Goal: Complete application form: Complete application form

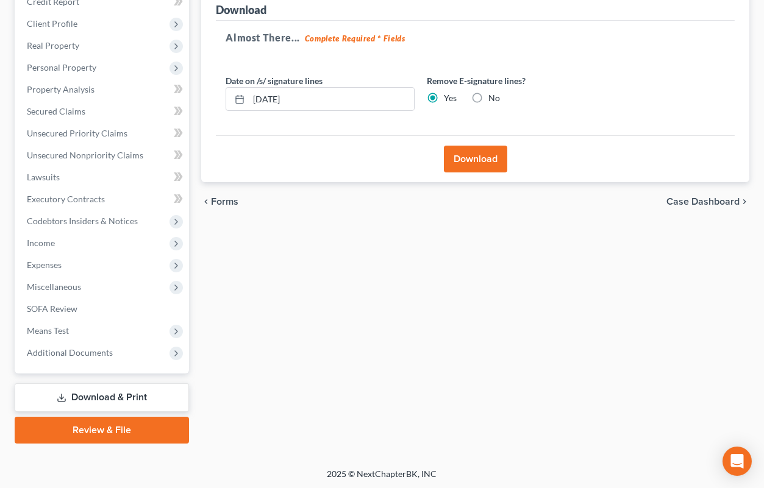
scroll to position [180, 0]
click at [90, 153] on span "Unsecured Nonpriority Claims" at bounding box center [85, 155] width 116 height 10
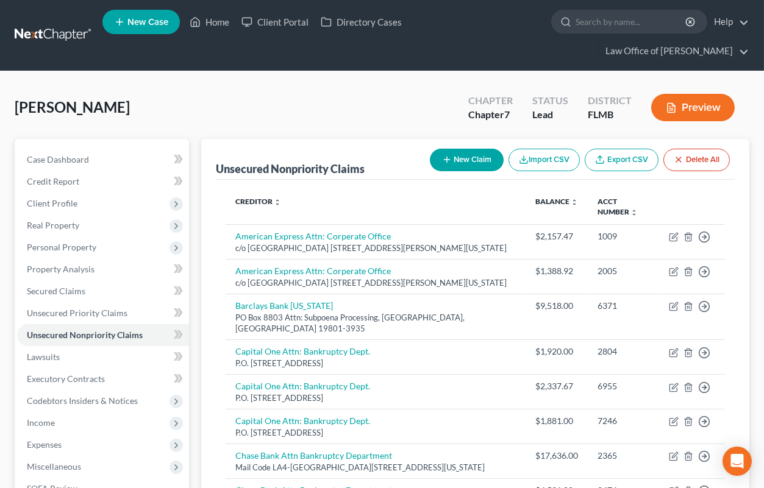
click at [469, 159] on button "New Claim" at bounding box center [467, 160] width 74 height 23
select select "0"
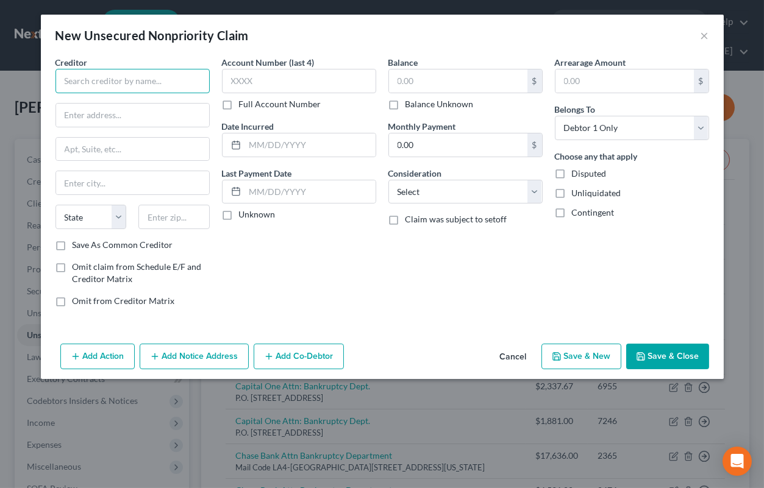
click at [161, 84] on input "text" at bounding box center [132, 81] width 154 height 24
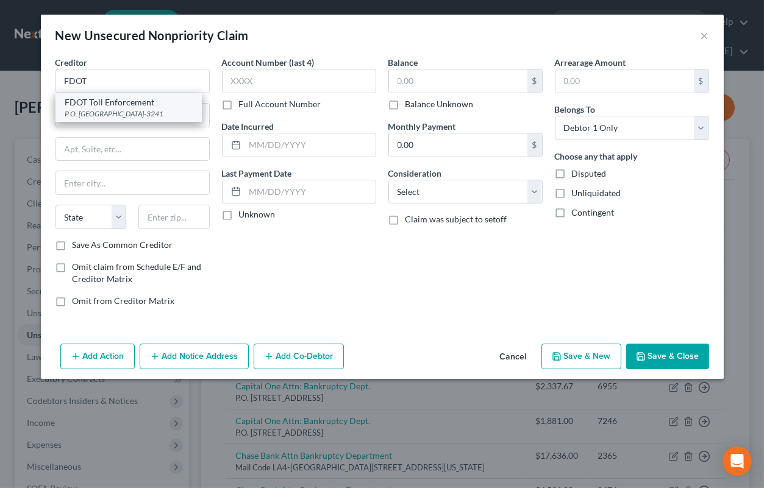
click at [169, 113] on div "P.O. [GEOGRAPHIC_DATA]-3241" at bounding box center [128, 114] width 127 height 10
type input "FDOT Toll Enforcement"
type input "P.O. Box 31241"
type input "[GEOGRAPHIC_DATA]"
select select "9"
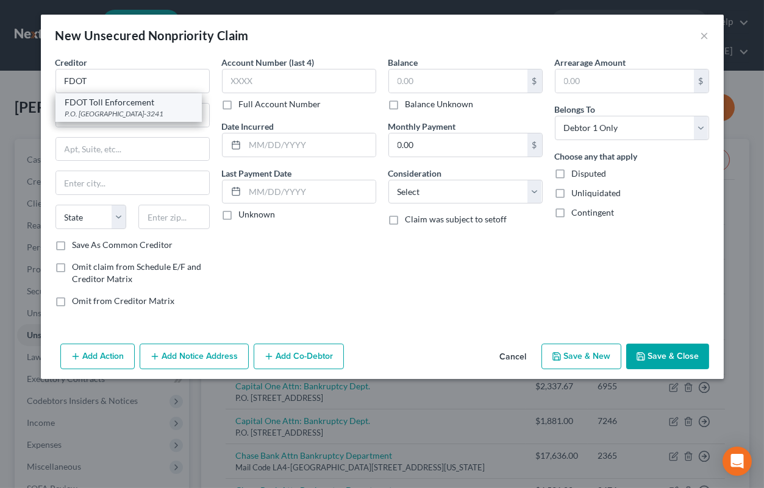
type input "33631-3241"
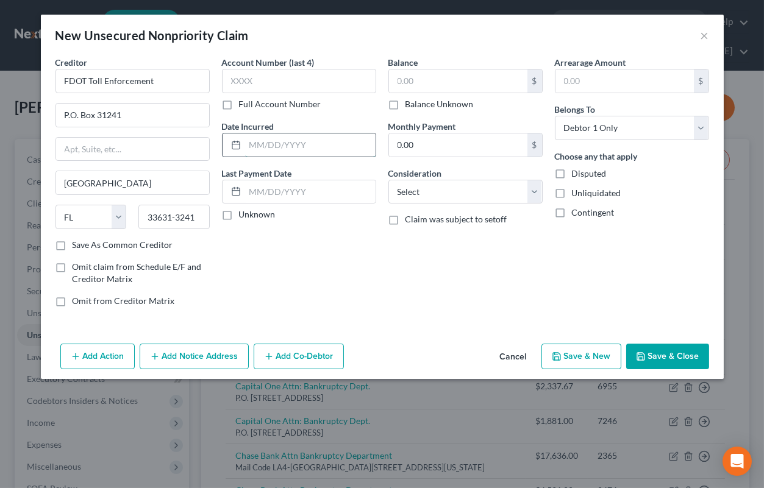
click at [313, 153] on input "text" at bounding box center [310, 145] width 130 height 23
type input "[DATE]"
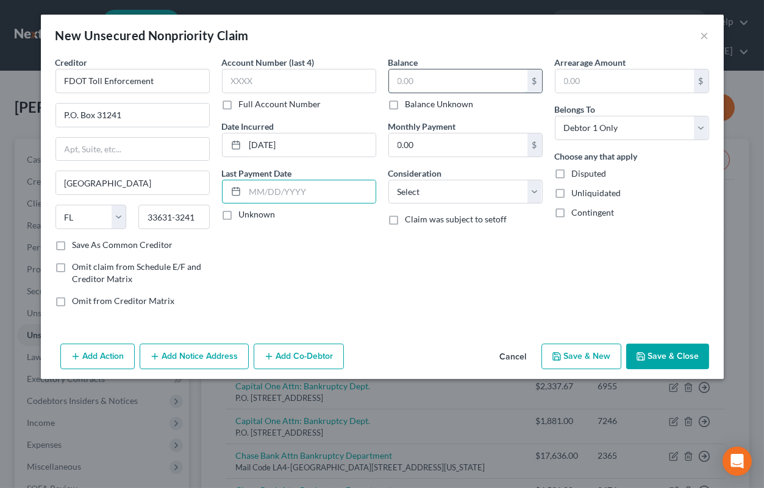
click at [462, 80] on input "text" at bounding box center [458, 81] width 138 height 23
type input "32.57"
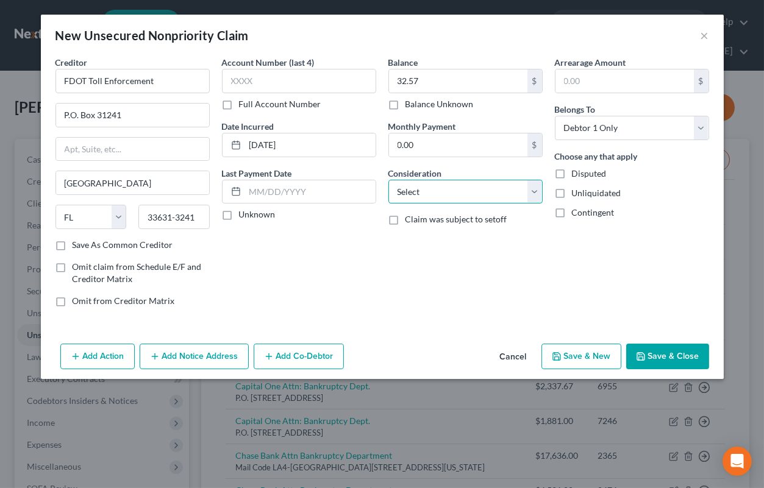
select select "14"
click option "Other" at bounding box center [0, 0] width 0 height 0
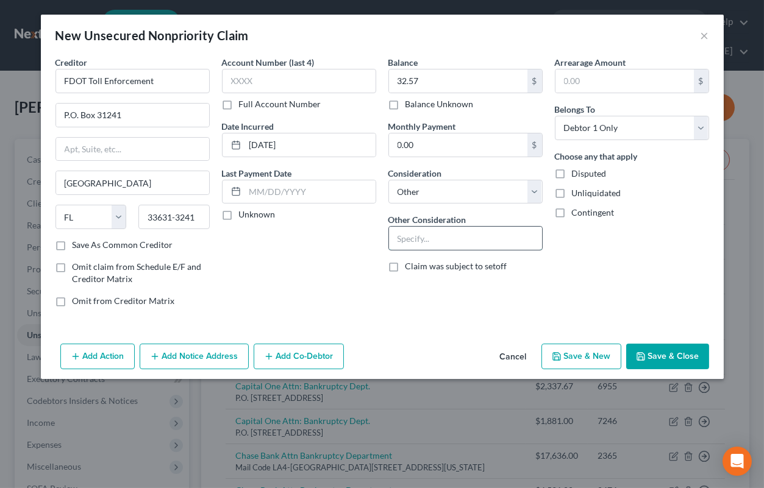
click at [426, 243] on input "text" at bounding box center [465, 238] width 153 height 23
type input "Toll violation"
click at [681, 352] on button "Save & Close" at bounding box center [667, 357] width 83 height 26
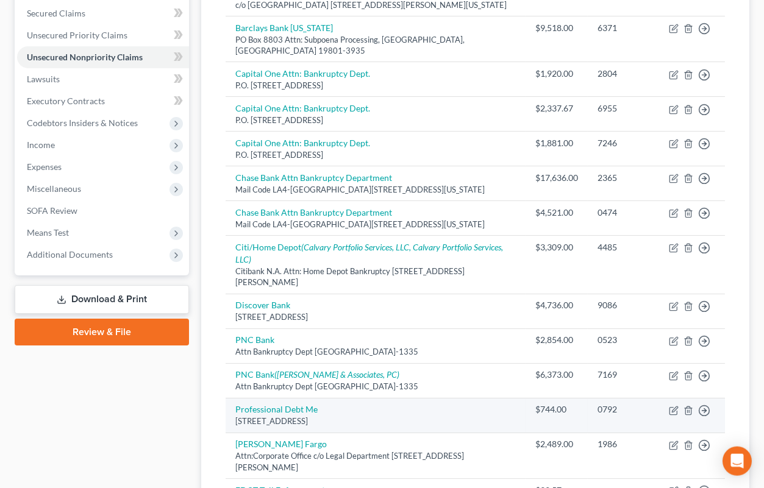
scroll to position [335, 0]
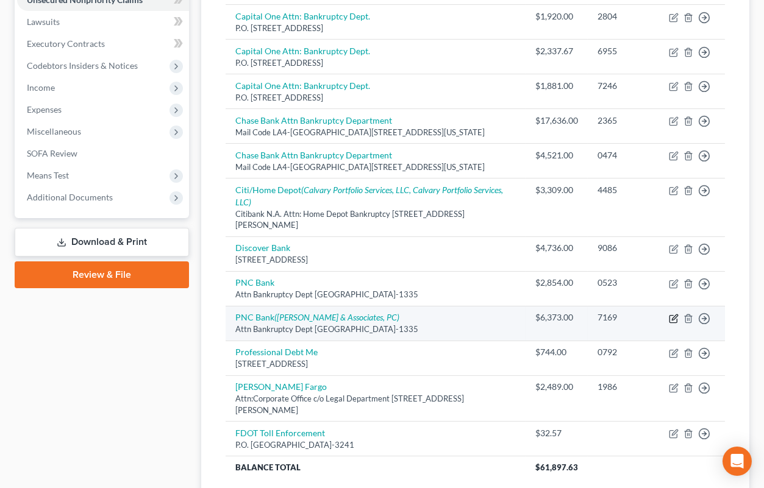
click at [672, 314] on icon "button" at bounding box center [674, 319] width 10 height 10
select select "39"
select select "2"
select select "0"
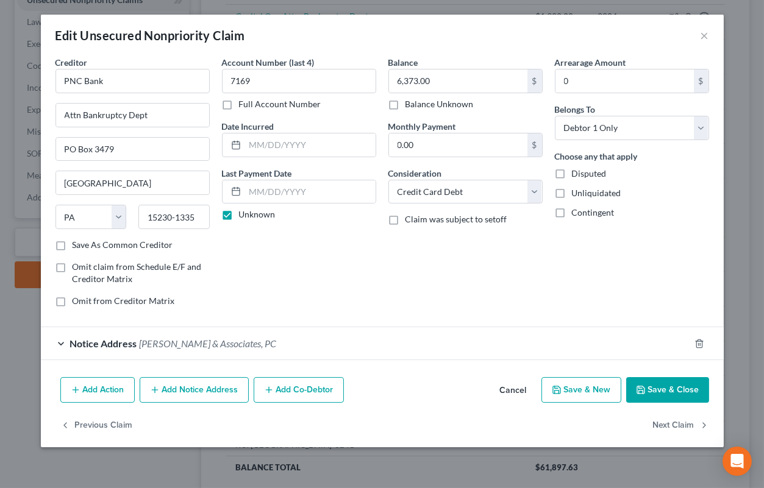
click at [311, 348] on div "Notice Address [PERSON_NAME] & Associates, PC" at bounding box center [365, 343] width 649 height 32
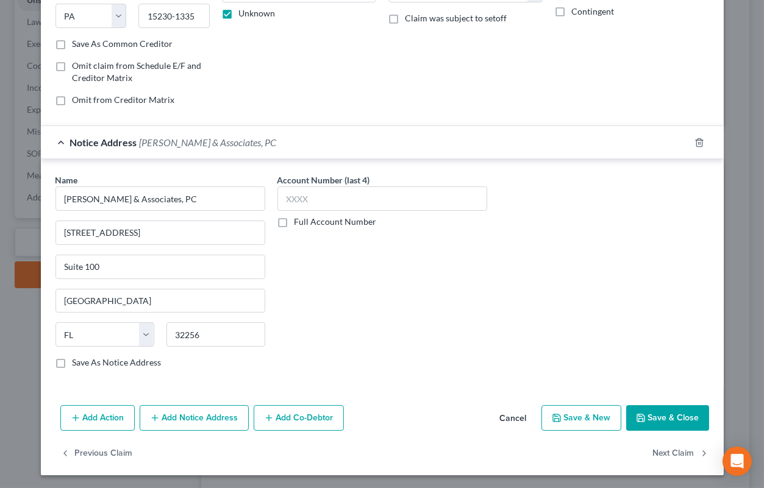
scroll to position [202, 0]
click at [636, 413] on button "Save & Close" at bounding box center [667, 418] width 83 height 26
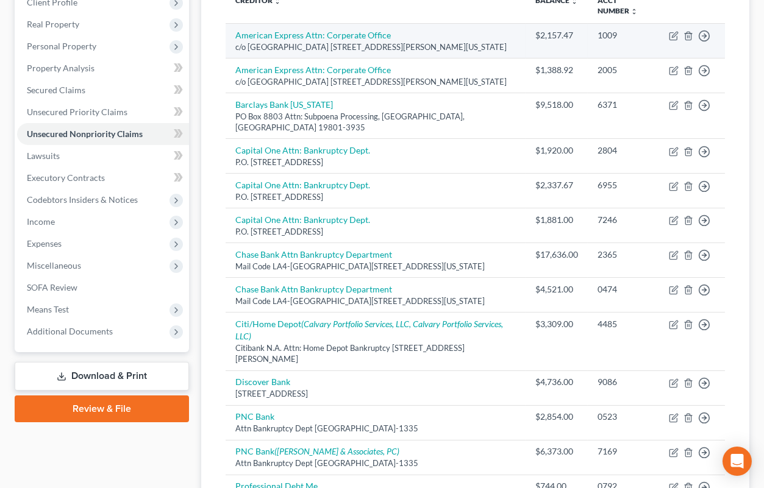
scroll to position [0, 0]
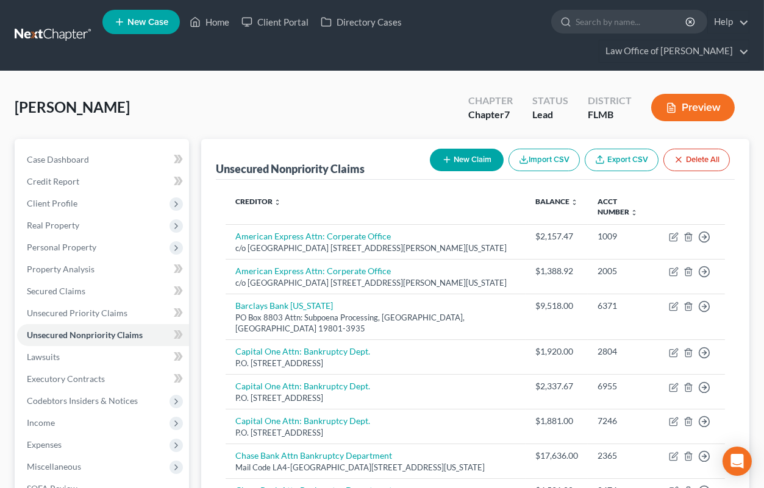
click at [456, 163] on button "New Claim" at bounding box center [467, 160] width 74 height 23
select select "0"
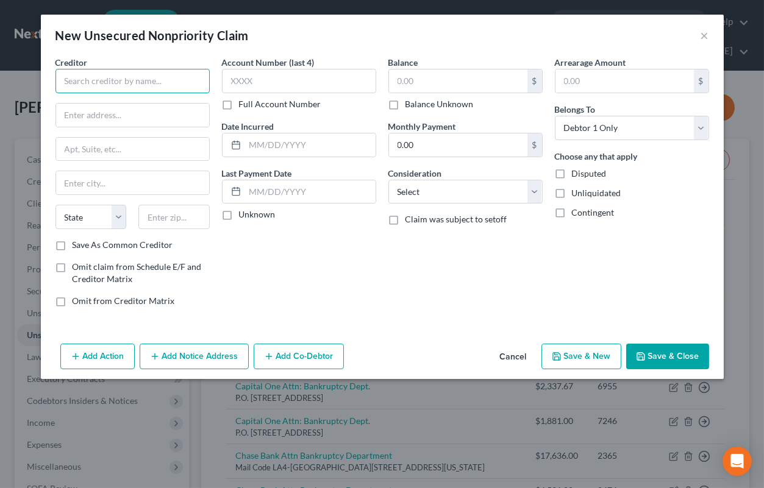
click at [180, 82] on input "text" at bounding box center [132, 81] width 154 height 24
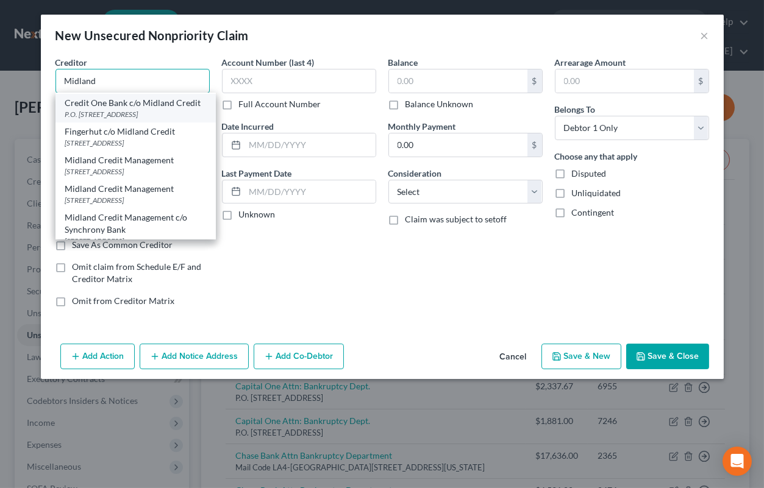
scroll to position [60, 0]
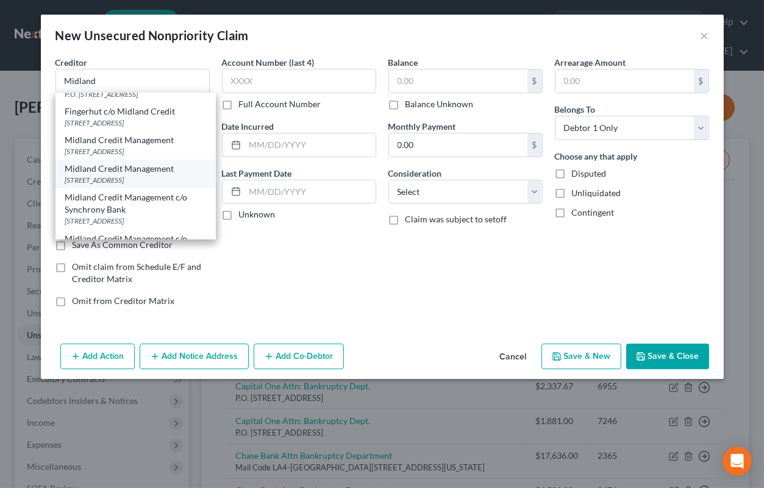
click at [162, 175] on div "Midland Credit Management" at bounding box center [135, 169] width 141 height 12
type input "Midland Credit Management"
type input "350 Camino de la Reina"
type input "Suite 100"
type input "[GEOGRAPHIC_DATA]"
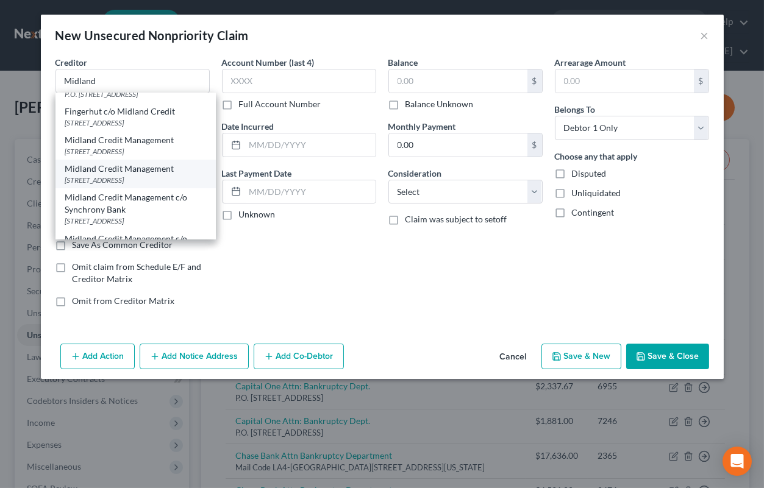
select select "4"
type input "92108"
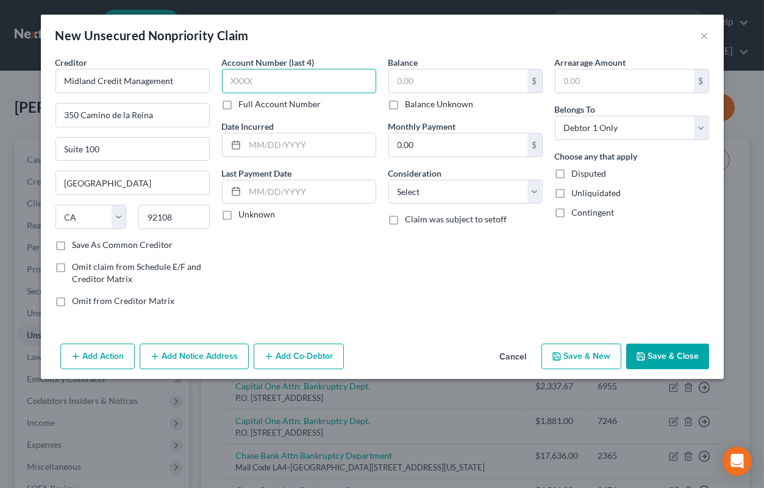
click at [352, 84] on input "text" at bounding box center [299, 81] width 154 height 24
type input "7650"
click at [486, 82] on input "text" at bounding box center [458, 81] width 138 height 23
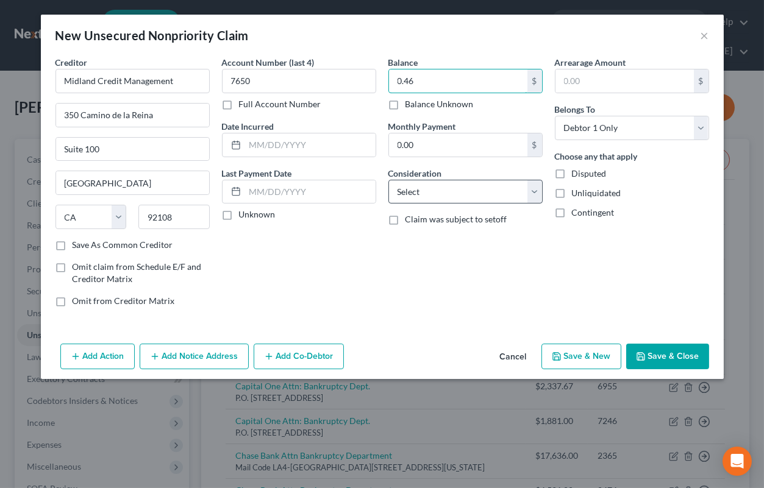
type input "0.46"
select select "1"
click option "Collection Agency" at bounding box center [0, 0] width 0 height 0
drag, startPoint x: 398, startPoint y: 85, endPoint x: 425, endPoint y: 85, distance: 27.4
click at [425, 85] on input "0.46" at bounding box center [458, 81] width 138 height 23
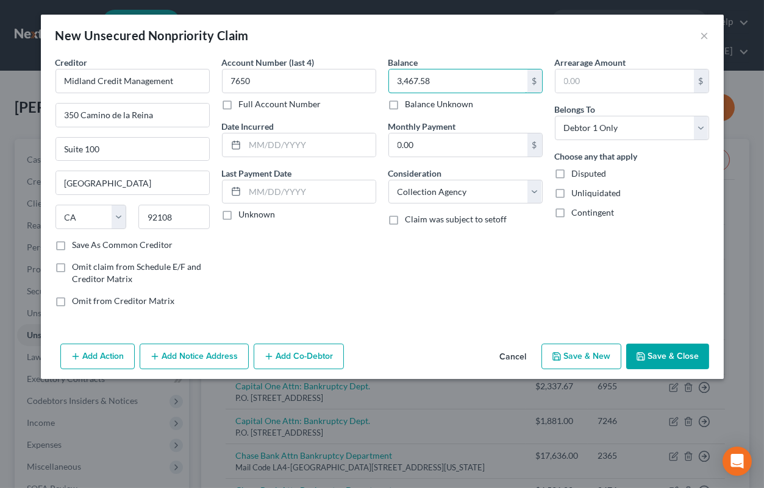
type input "3,467.58"
click at [649, 354] on button "Save & Close" at bounding box center [667, 357] width 83 height 26
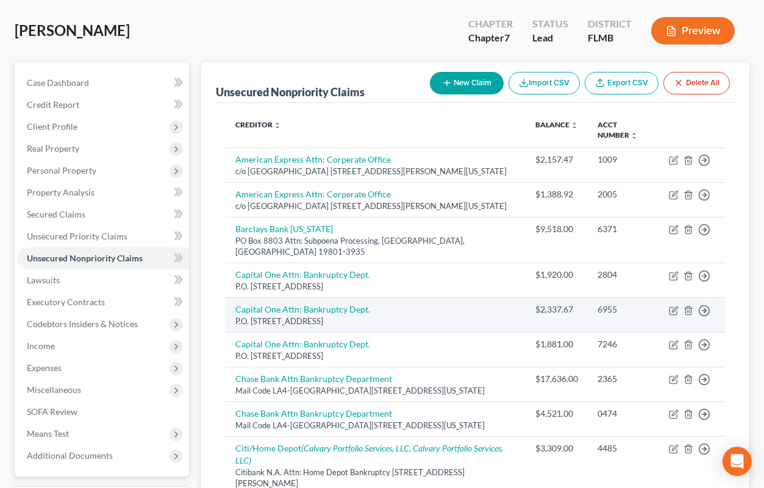
scroll to position [134, 0]
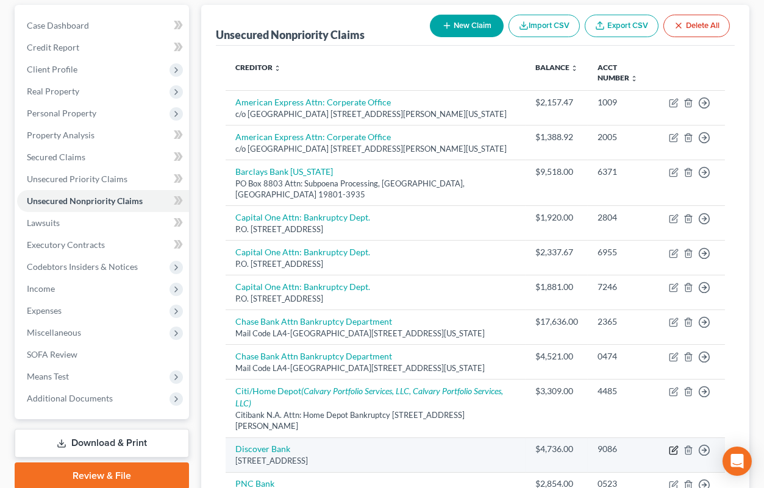
click at [674, 446] on icon "button" at bounding box center [674, 448] width 5 height 5
select select "36"
select select "2"
select select "0"
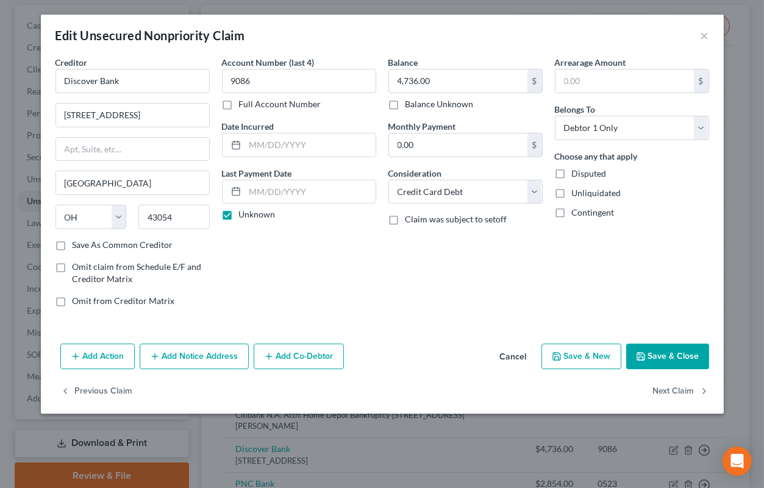
click at [188, 357] on button "Add Notice Address" at bounding box center [194, 357] width 109 height 26
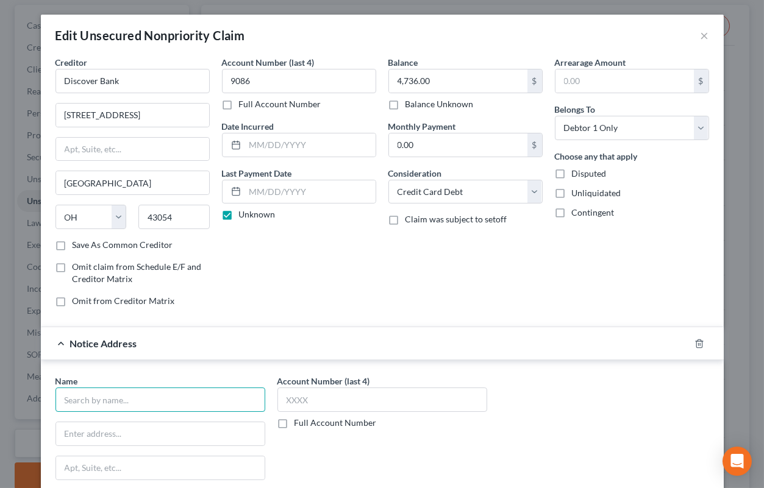
click at [163, 394] on input "text" at bounding box center [160, 400] width 210 height 24
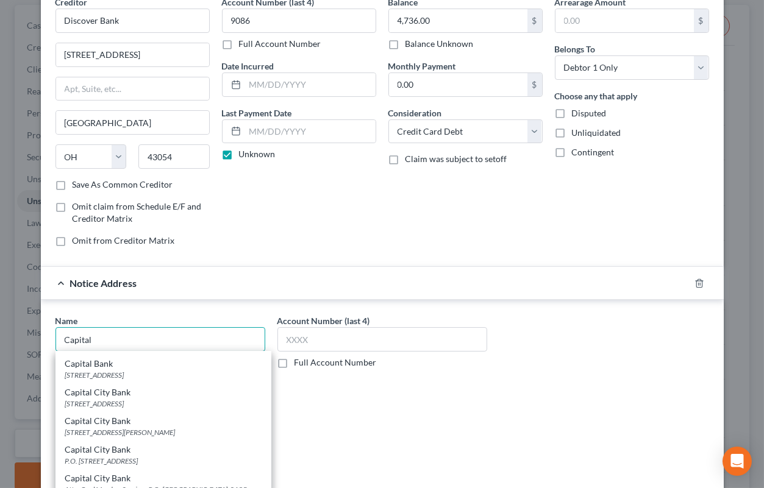
scroll to position [423, 0]
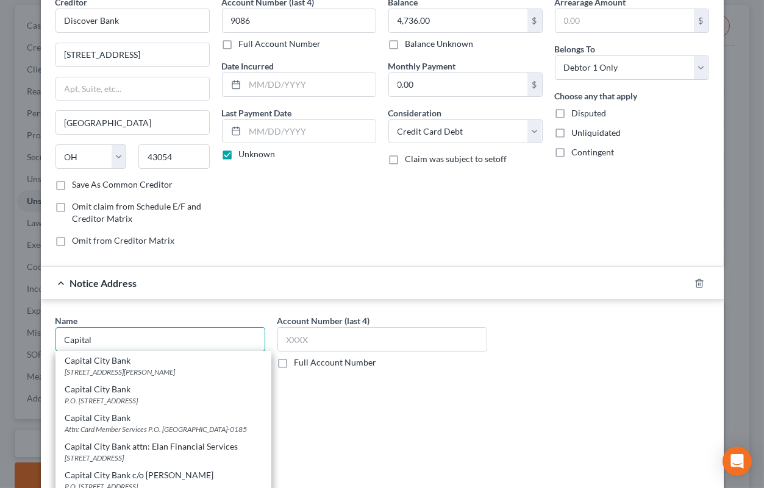
click at [199, 339] on input "Capital" at bounding box center [160, 339] width 210 height 24
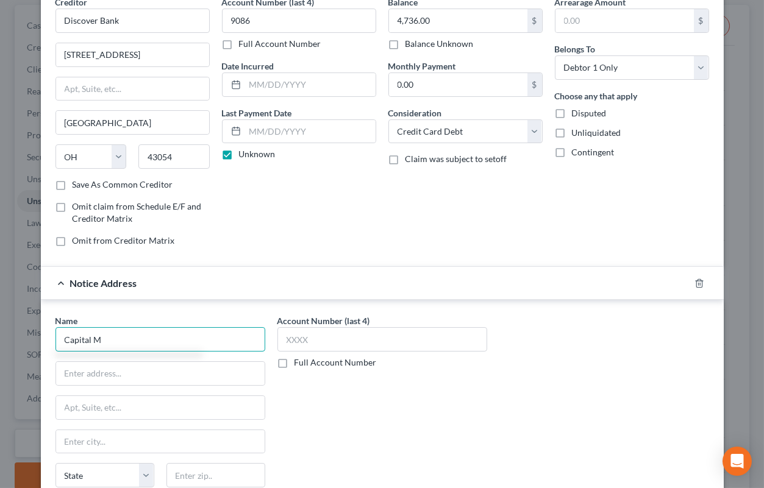
scroll to position [0, 0]
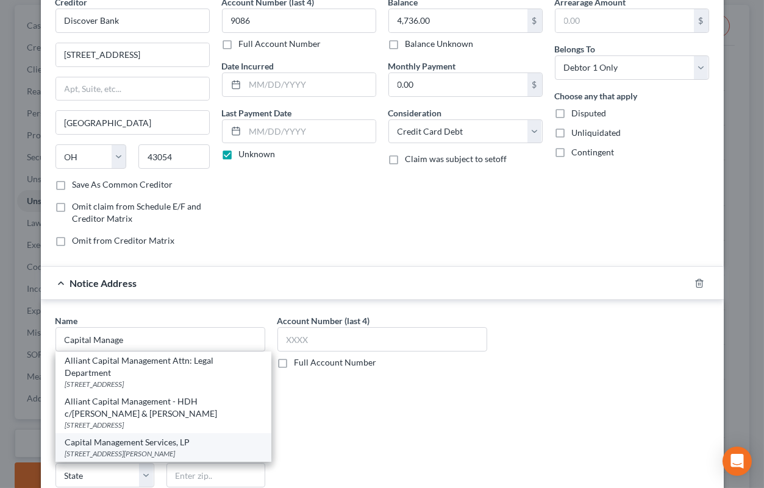
click at [155, 437] on div "Capital Management Services, LP" at bounding box center [163, 443] width 196 height 12
type input "Capital Management Services, LP"
type input "[STREET_ADDRESS][PERSON_NAME]"
type input "Buffalo"
select select "35"
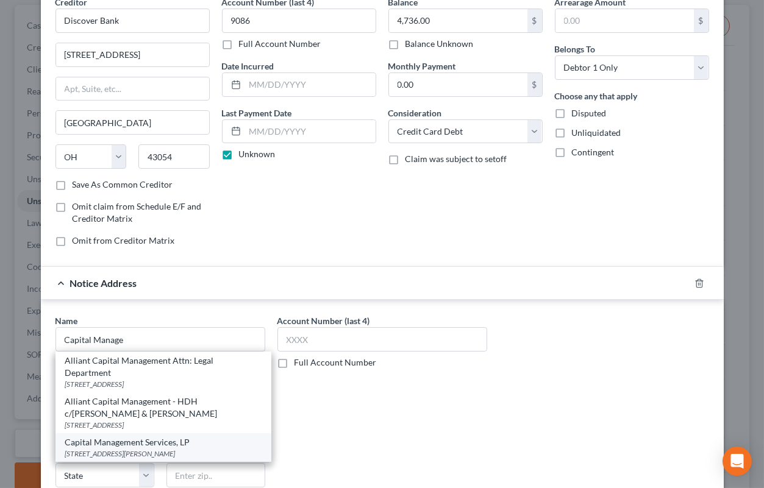
type input "14206-2317"
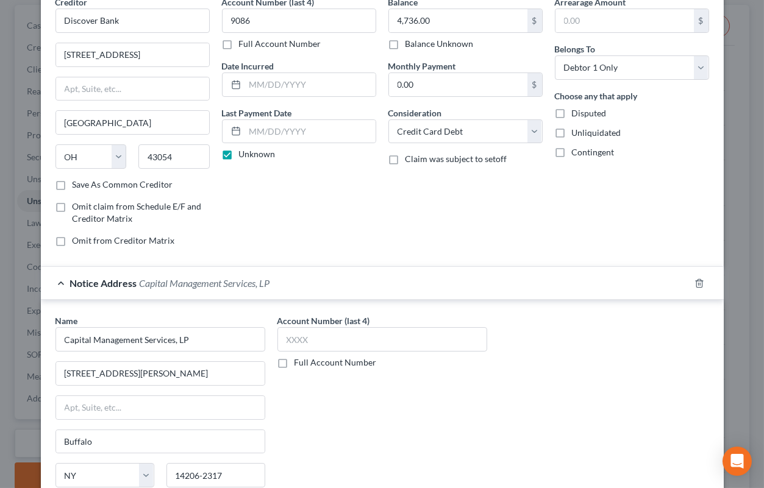
scroll to position [202, 0]
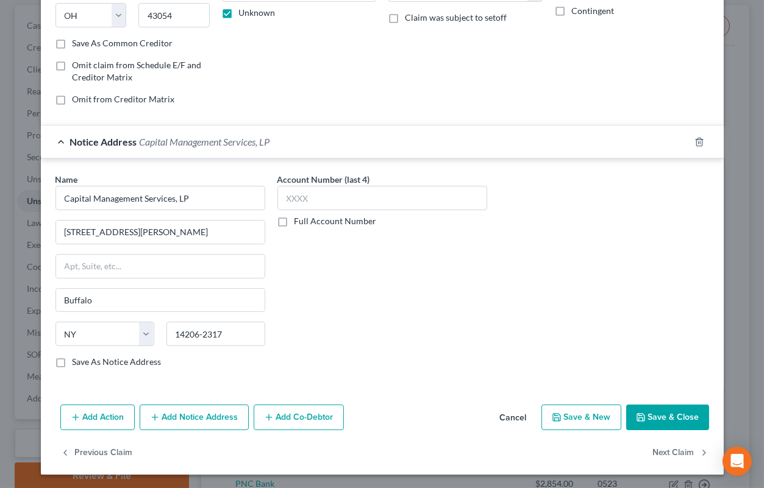
click at [651, 424] on button "Save & Close" at bounding box center [667, 418] width 83 height 26
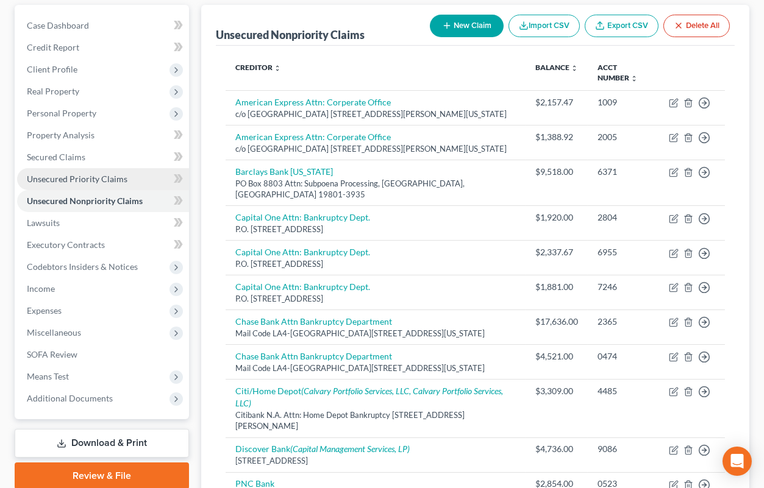
click at [90, 177] on span "Unsecured Priority Claims" at bounding box center [77, 179] width 101 height 10
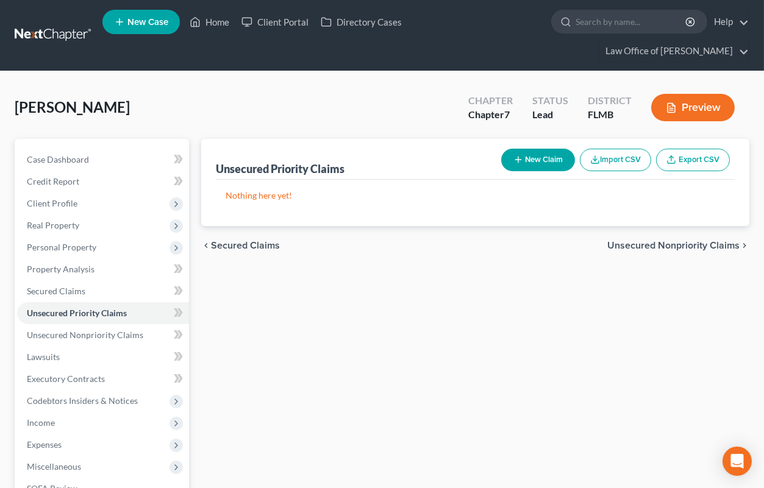
click at [520, 155] on icon "button" at bounding box center [518, 160] width 10 height 10
select select "0"
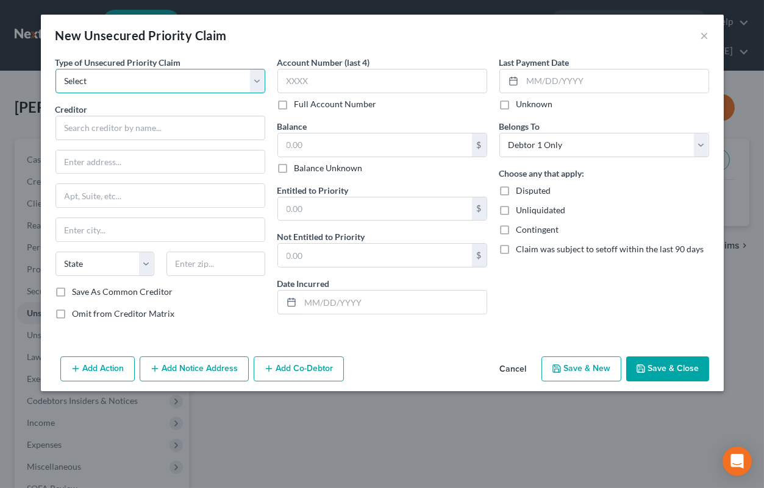
select select "0"
click option "Taxes & Other Government Units" at bounding box center [0, 0] width 0 height 0
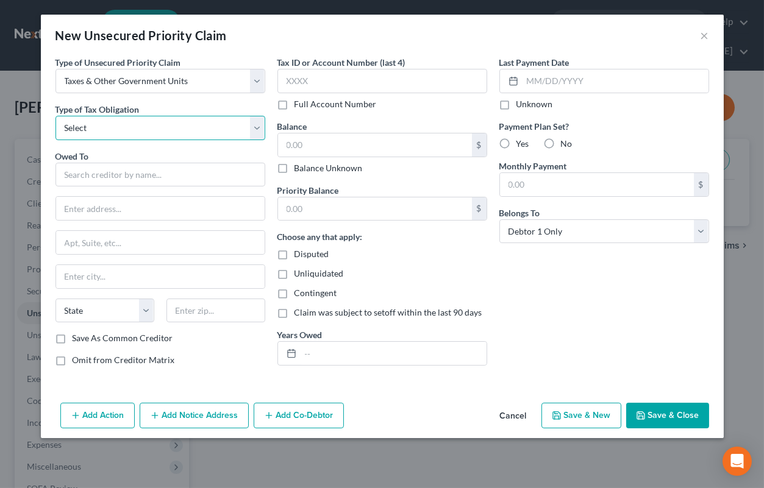
click at [55, 116] on select "Select Federal City State Franchise Tax Board Other" at bounding box center [160, 128] width 210 height 24
select select "0"
click option "Federal" at bounding box center [0, 0] width 0 height 0
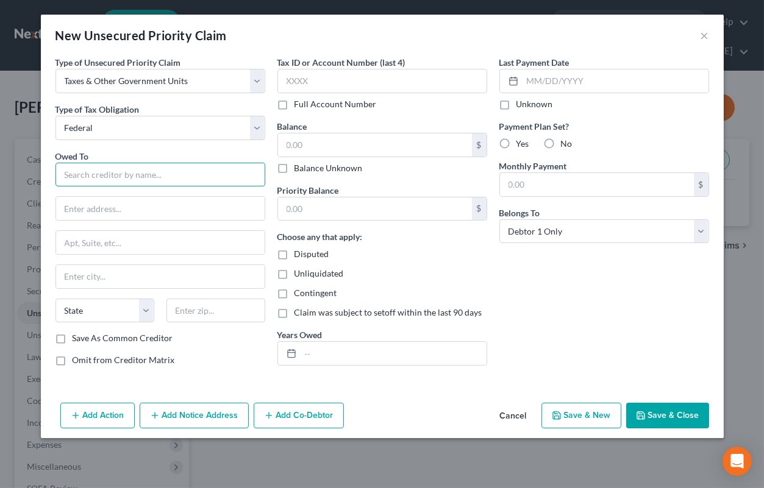
click at [120, 174] on input "text" at bounding box center [160, 175] width 210 height 24
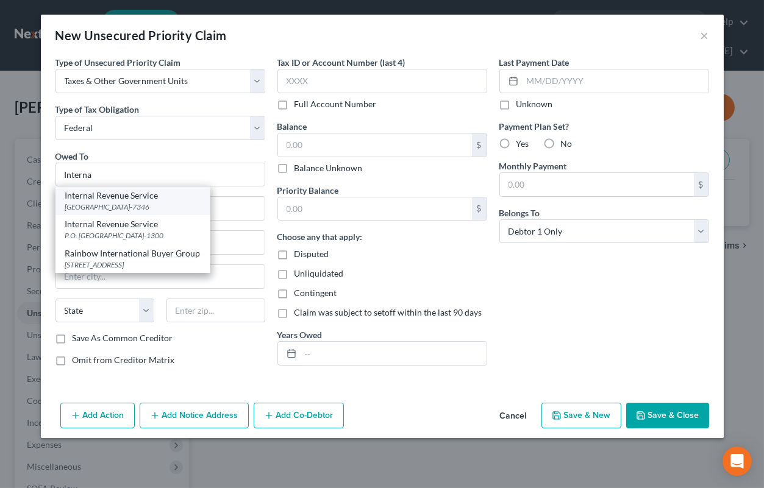
click at [119, 209] on div "[GEOGRAPHIC_DATA]-7346" at bounding box center [132, 207] width 135 height 10
type input "Internal Revenue Service"
type input "PO Box 7346"
type input "[GEOGRAPHIC_DATA]"
select select "39"
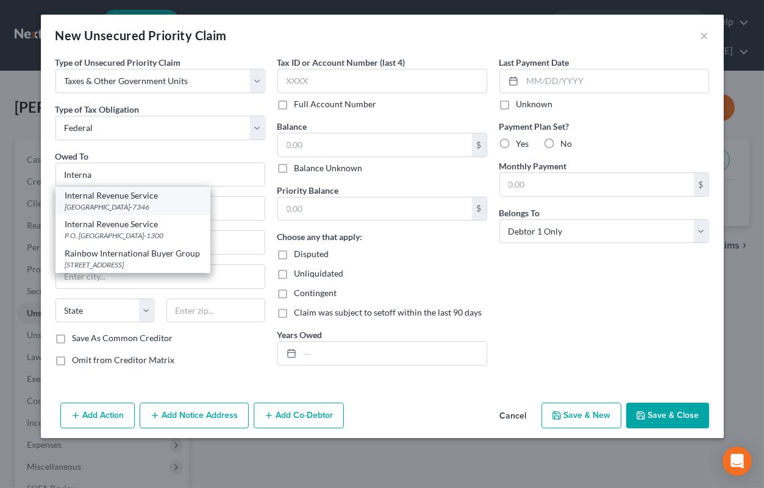
type input "19101-7346"
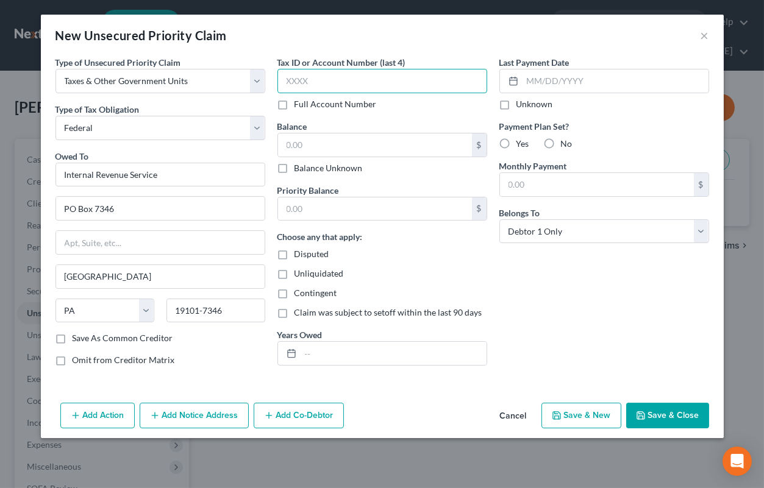
click at [349, 84] on input "text" at bounding box center [382, 81] width 210 height 24
type input "0432"
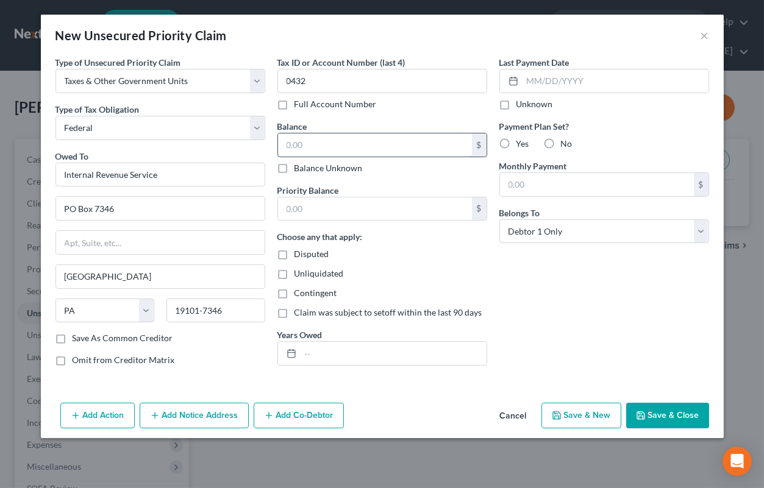
click at [359, 143] on input "text" at bounding box center [375, 145] width 194 height 23
type input "173.44"
click at [362, 203] on input "text" at bounding box center [375, 209] width 194 height 23
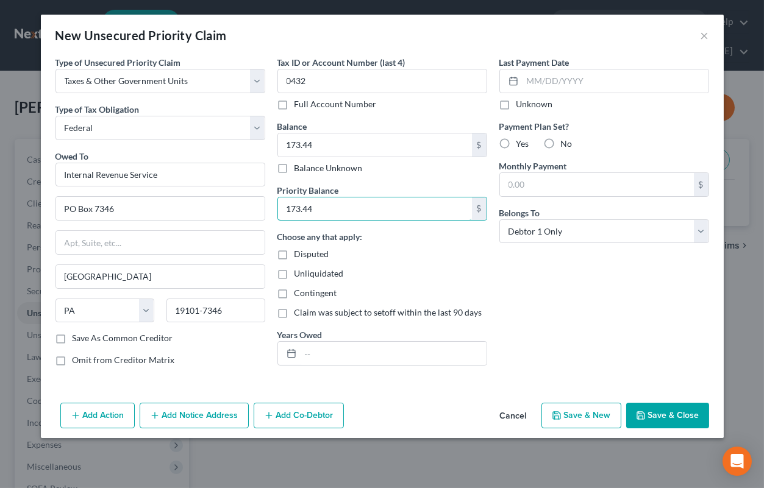
type input "173.44"
click at [332, 246] on div "Choose any that apply: Disputed Unliquidated Contingent Claim was subject to se…" at bounding box center [382, 274] width 210 height 88
click at [301, 256] on span "Disputed" at bounding box center [311, 254] width 35 height 10
click at [301, 256] on input "Disputed" at bounding box center [303, 252] width 8 height 8
checkbox input "true"
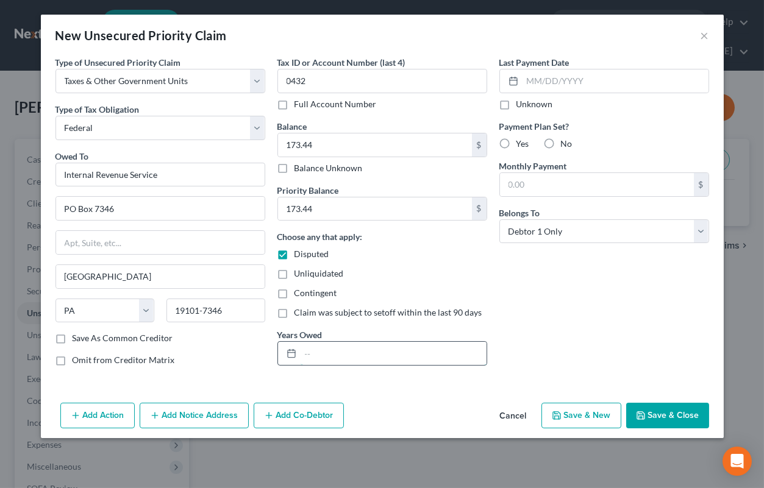
click at [332, 356] on input "text" at bounding box center [394, 353] width 186 height 23
type input "2021"
click at [516, 105] on label "Unknown" at bounding box center [534, 104] width 37 height 12
click at [521, 105] on input "Unknown" at bounding box center [525, 102] width 8 height 8
checkbox input "true"
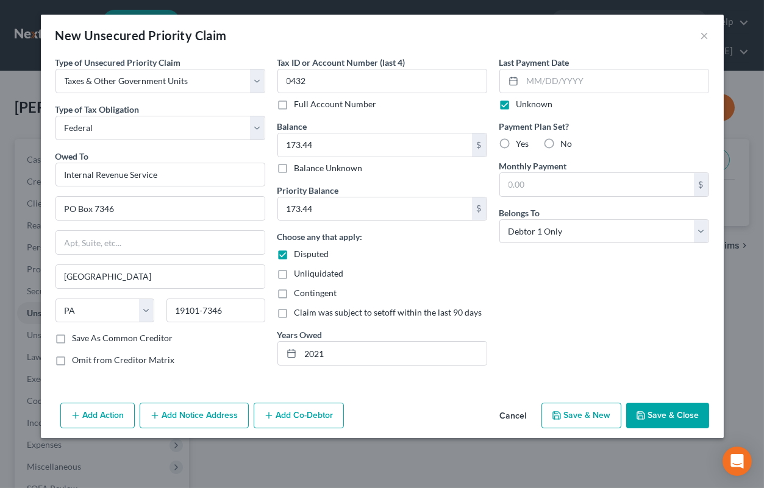
click at [227, 420] on button "Add Notice Address" at bounding box center [194, 416] width 109 height 26
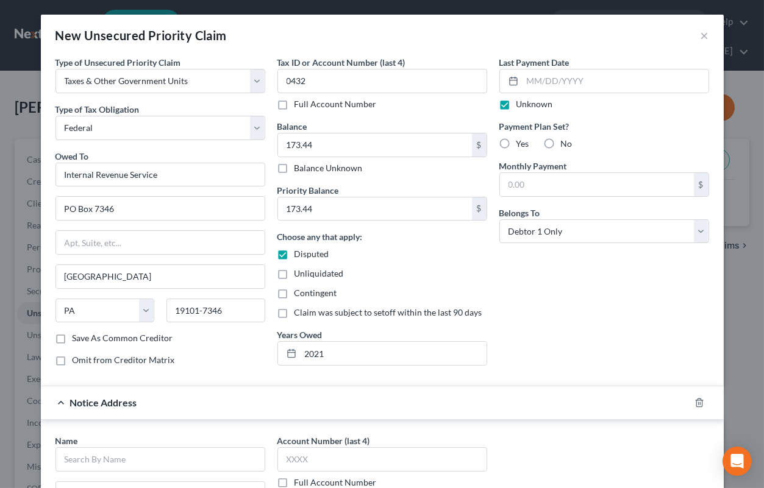
scroll to position [181, 0]
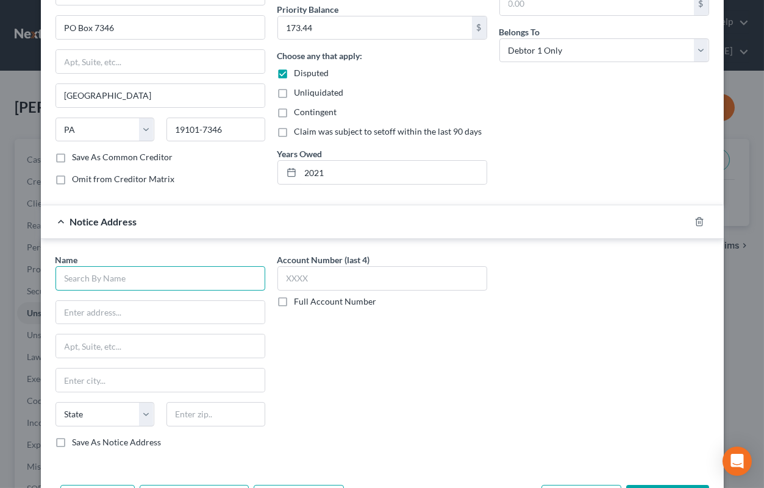
click at [218, 271] on input "text" at bounding box center [160, 278] width 210 height 24
type input "CBE Group"
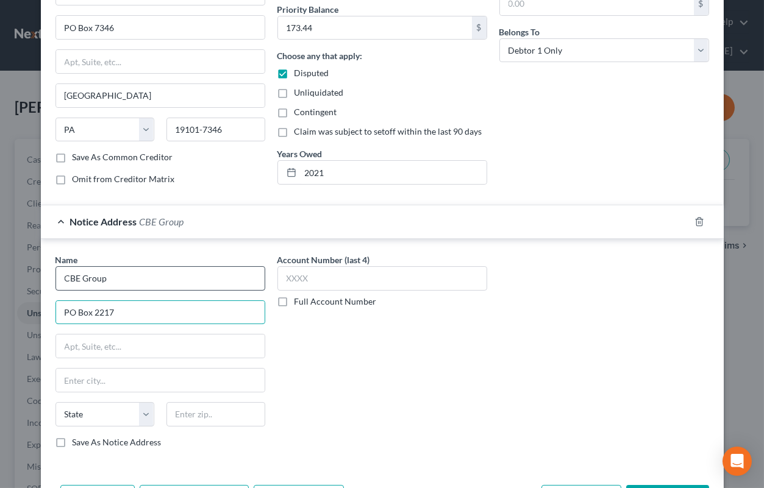
type input "PO Box 2217"
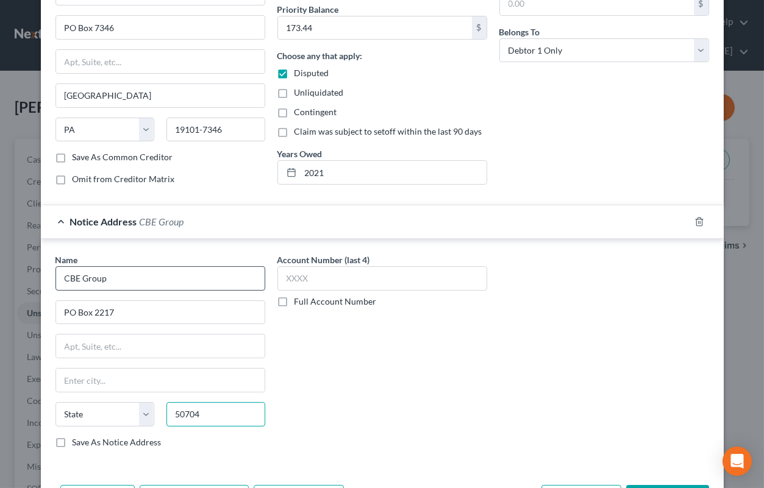
type input "50704"
type input "[GEOGRAPHIC_DATA]"
select select "16"
click at [227, 419] on input "50704" at bounding box center [215, 414] width 99 height 24
type input "50704-2217"
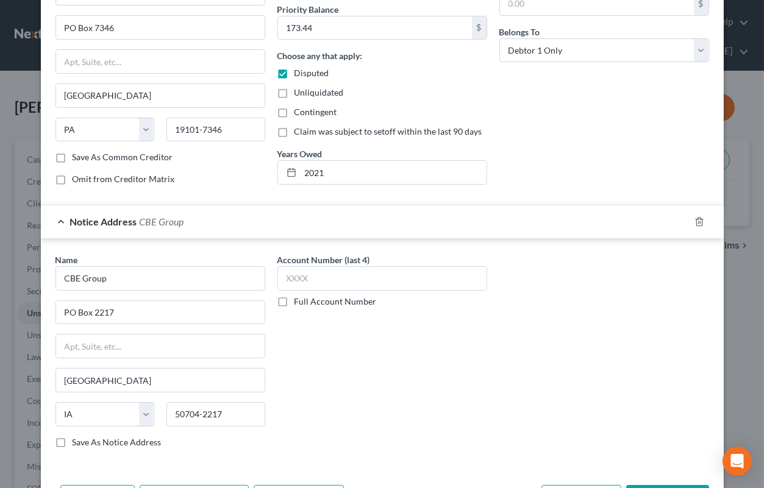
click at [131, 443] on label "Save As Notice Address" at bounding box center [117, 443] width 89 height 12
click at [85, 443] on input "Save As Notice Address" at bounding box center [81, 441] width 8 height 8
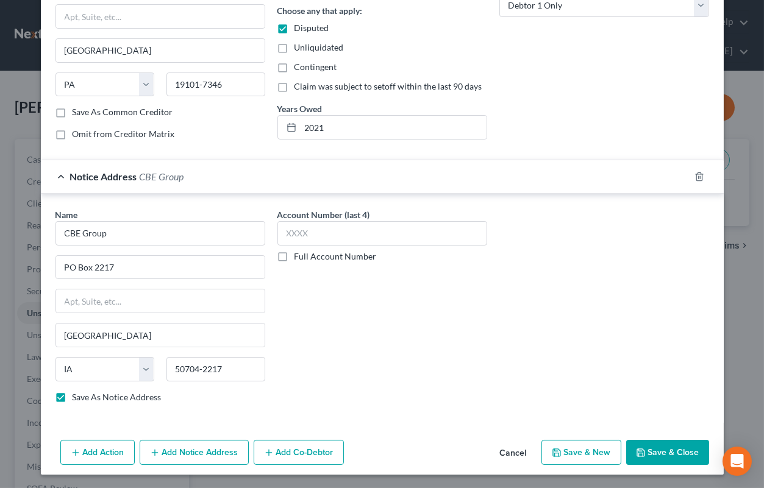
click at [678, 451] on button "Save & Close" at bounding box center [667, 453] width 83 height 26
checkbox input "false"
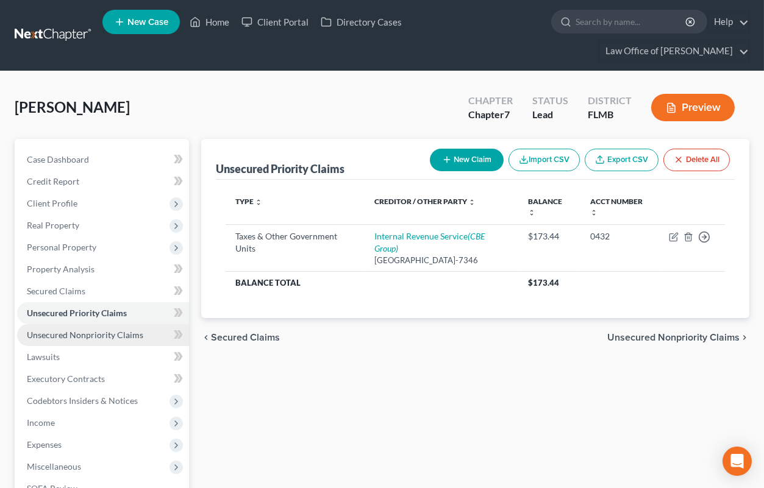
click at [87, 330] on span "Unsecured Nonpriority Claims" at bounding box center [85, 335] width 116 height 10
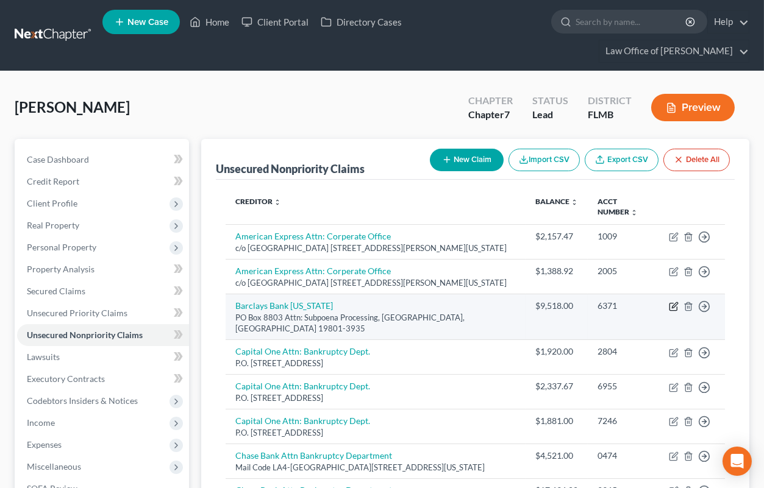
click at [673, 305] on icon "button" at bounding box center [674, 307] width 10 height 10
select select "7"
select select "2"
select select "0"
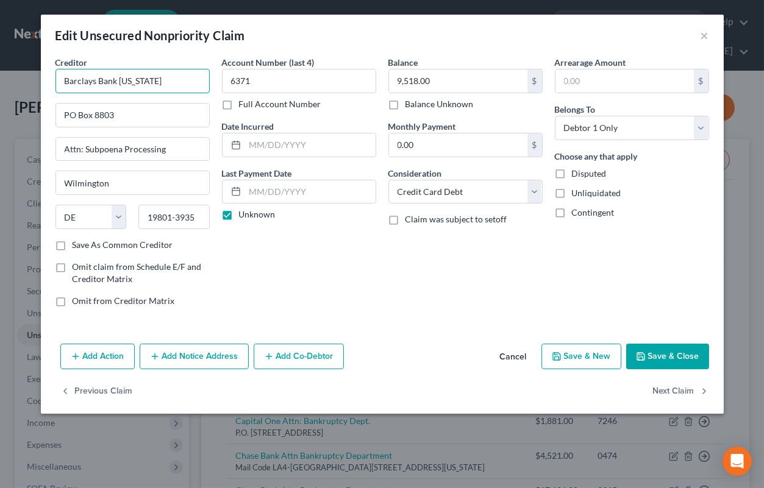
click at [185, 90] on input "Barclays Bank [US_STATE]" at bounding box center [132, 81] width 154 height 24
drag, startPoint x: 185, startPoint y: 90, endPoint x: 21, endPoint y: 78, distance: 164.4
click at [55, 78] on input "Barclays Bank [US_STATE]" at bounding box center [132, 81] width 154 height 24
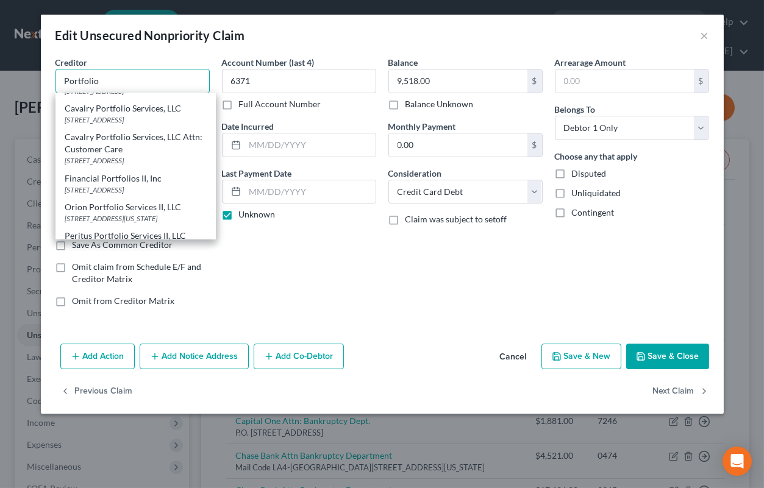
scroll to position [423, 0]
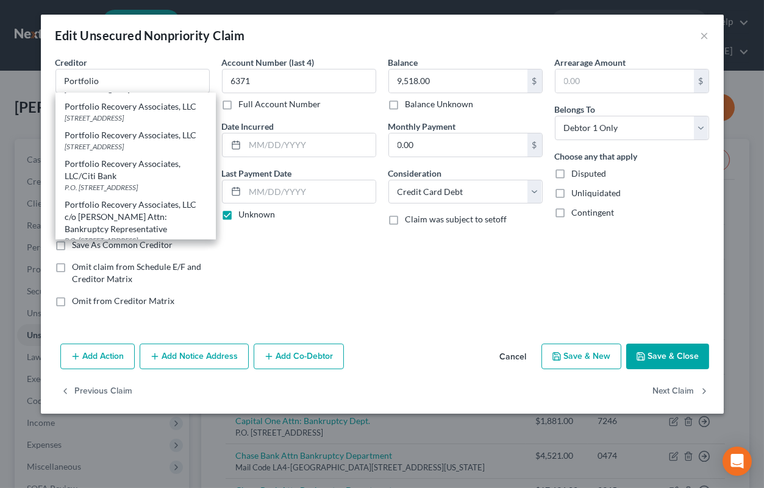
click at [152, 55] on div "Portfolio Recovery Associates, LLC" at bounding box center [135, 49] width 141 height 12
type input "Portfolio Recovery Associates, LLC"
type input "P.O. Box 12914"
type input "[GEOGRAPHIC_DATA]"
select select "48"
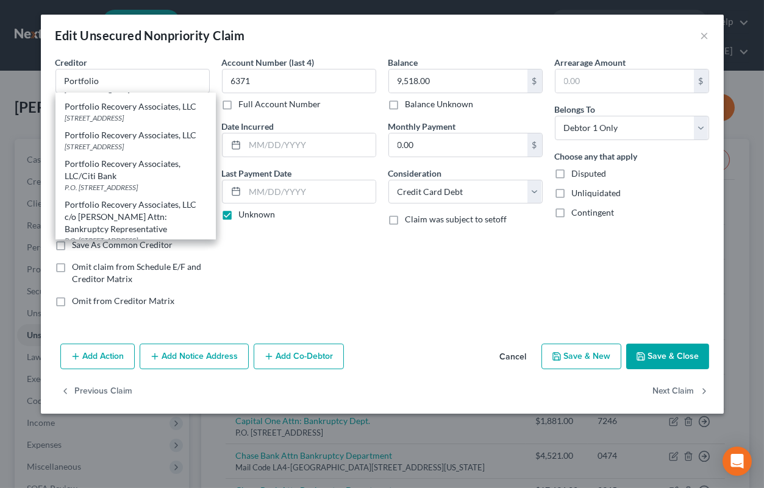
type input "23541"
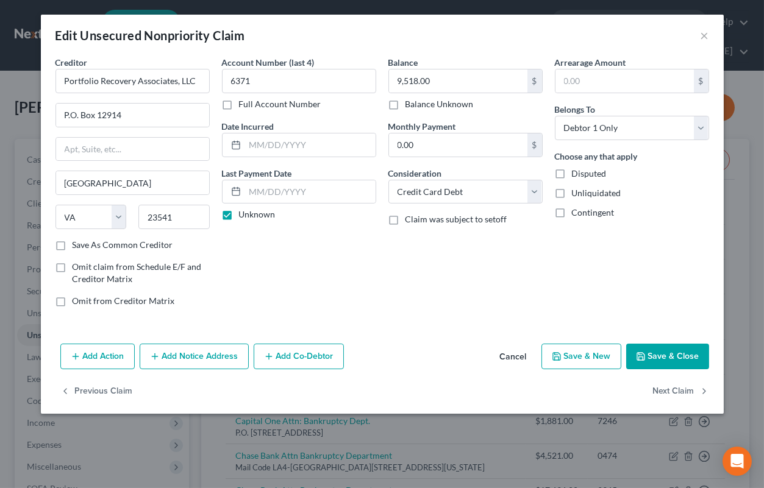
scroll to position [0, 0]
click at [200, 346] on button "Add Notice Address" at bounding box center [194, 357] width 109 height 26
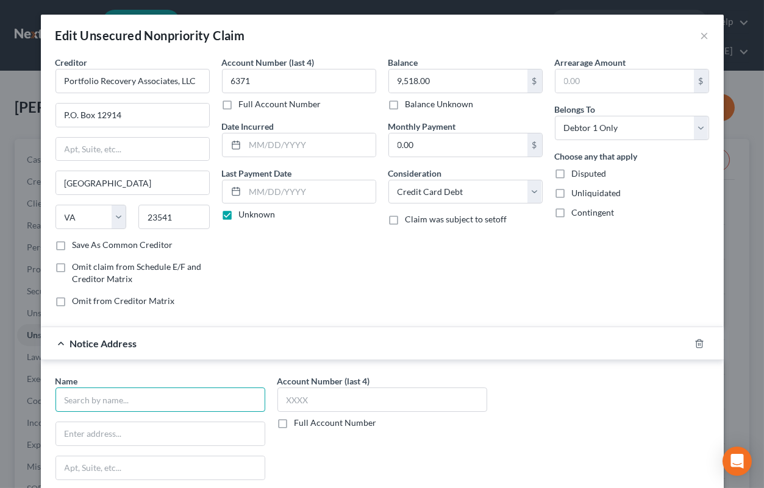
click at [171, 393] on input "text" at bounding box center [160, 400] width 210 height 24
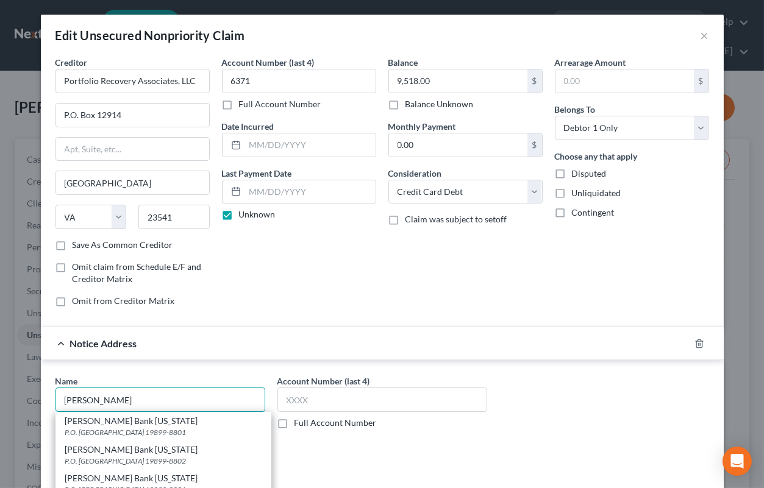
scroll to position [121, 0]
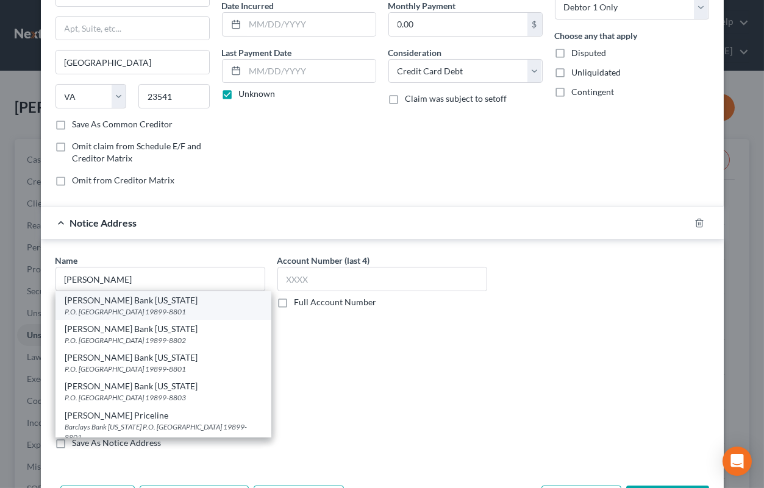
click at [159, 310] on div "P.O. [GEOGRAPHIC_DATA] 19899-8801" at bounding box center [163, 312] width 196 height 10
type input "[PERSON_NAME] Bank [US_STATE]"
type input "P.O. Box 8803"
type input "Wilmington"
select select "7"
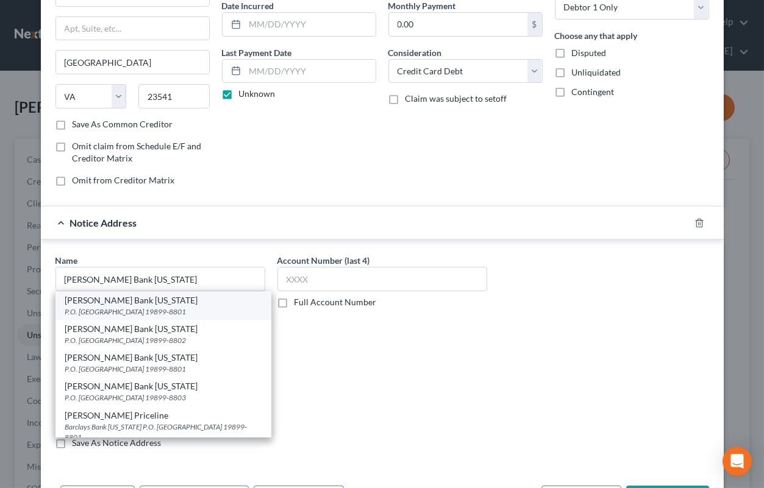
type input "19899-8801"
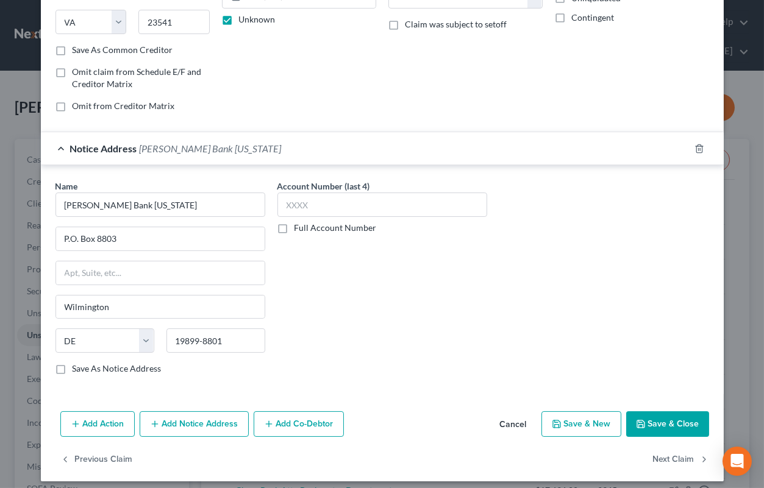
scroll to position [202, 0]
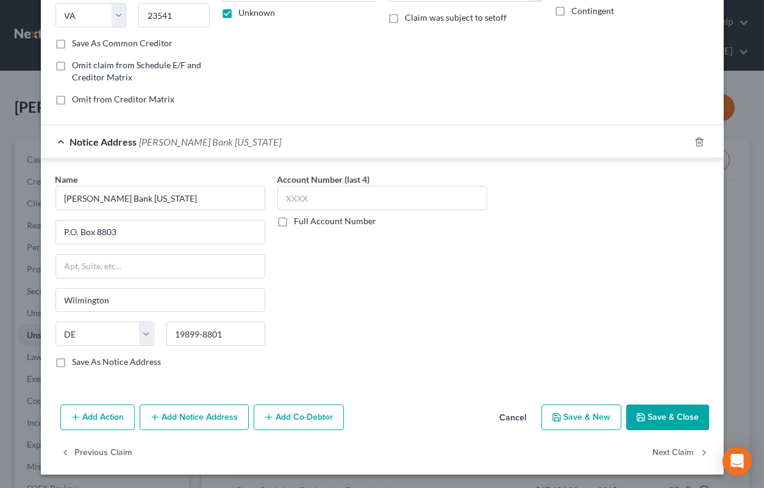
click at [647, 419] on button "Save & Close" at bounding box center [667, 418] width 83 height 26
type input "0"
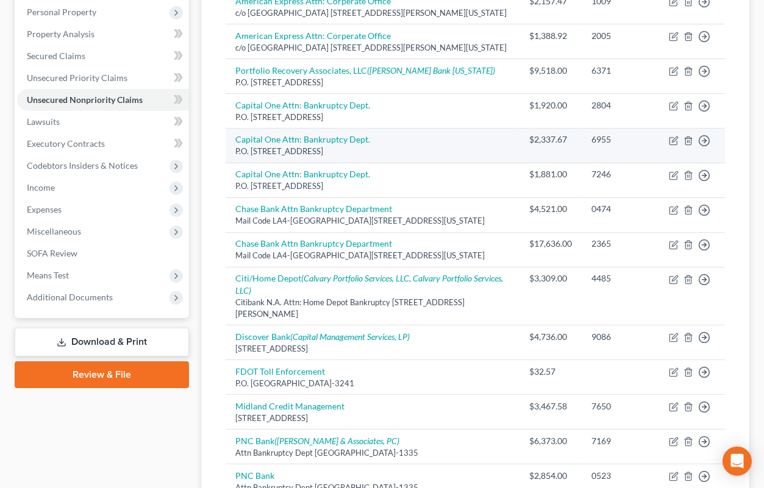
scroll to position [188, 0]
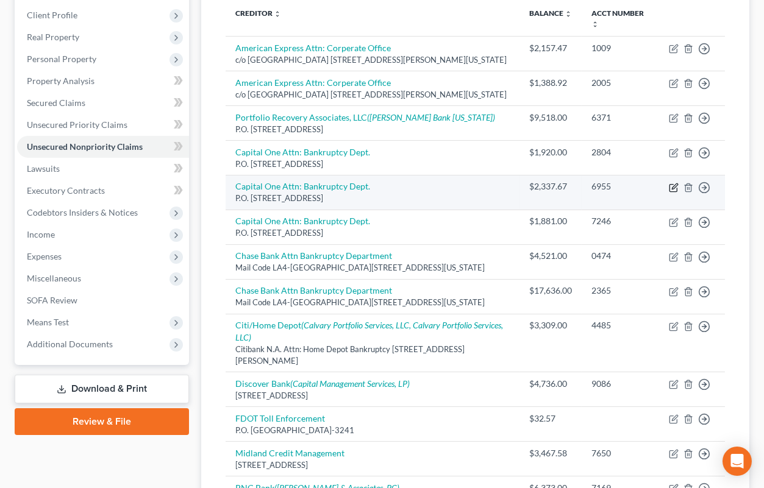
click at [675, 187] on icon "button" at bounding box center [674, 188] width 10 height 10
select select "46"
select select "2"
select select "0"
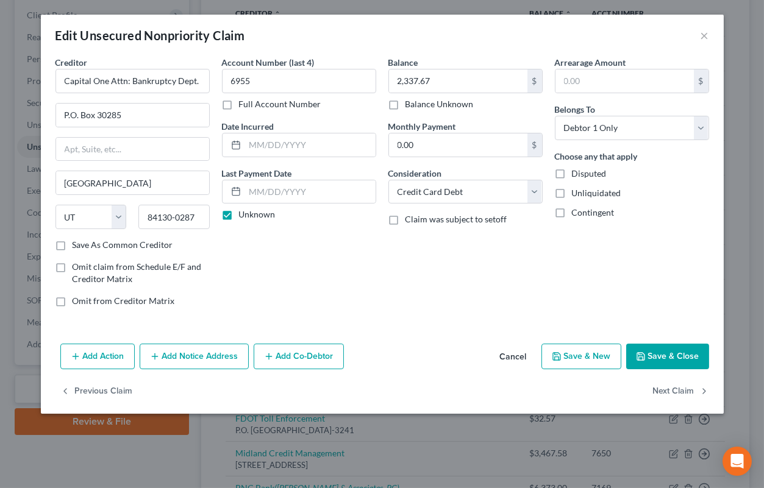
click at [176, 359] on button "Add Notice Address" at bounding box center [194, 357] width 109 height 26
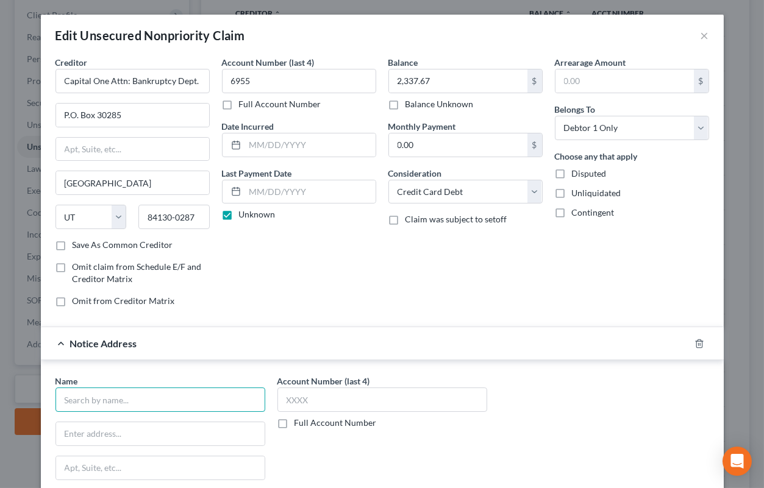
click at [166, 401] on input "text" at bounding box center [160, 400] width 210 height 24
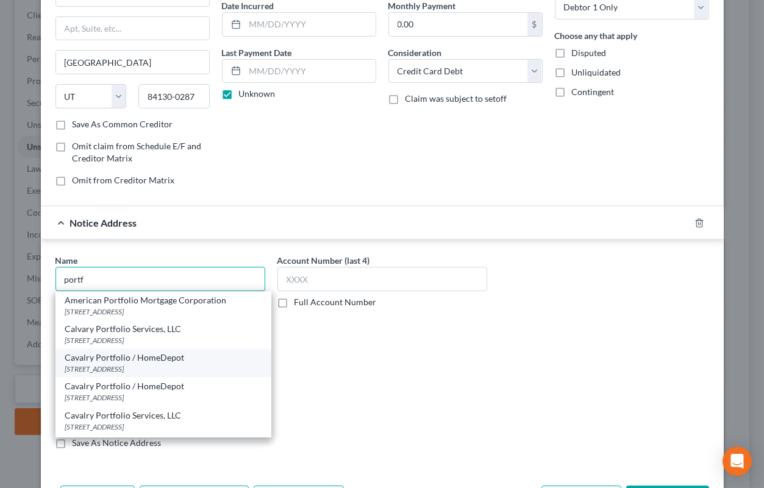
scroll to position [181, 0]
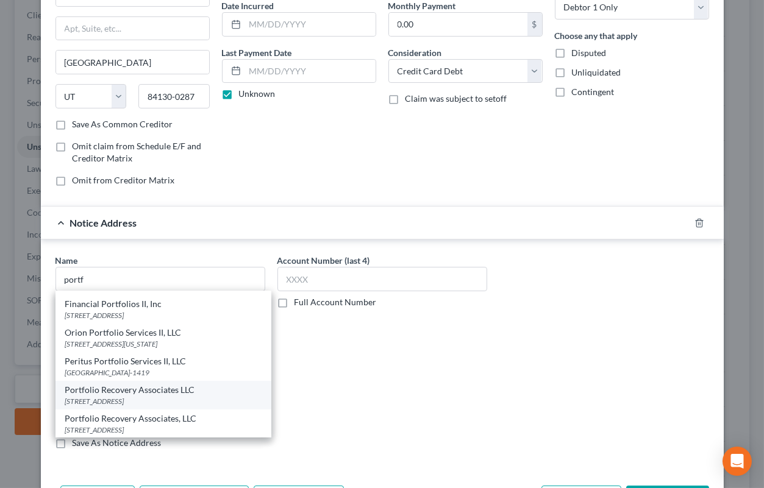
click at [165, 396] on div "[STREET_ADDRESS]" at bounding box center [163, 401] width 196 height 10
type input "Portfolio Recovery Associates LLC"
type input "[STREET_ADDRESS]"
type input "[GEOGRAPHIC_DATA]"
select select "48"
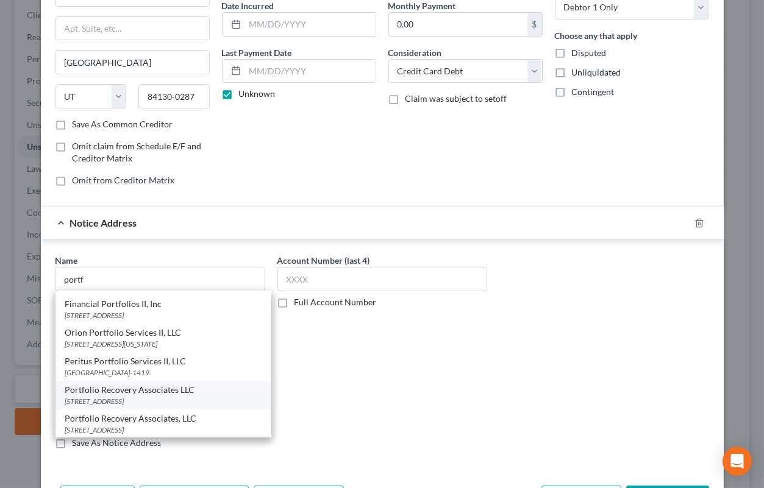
type input "23502"
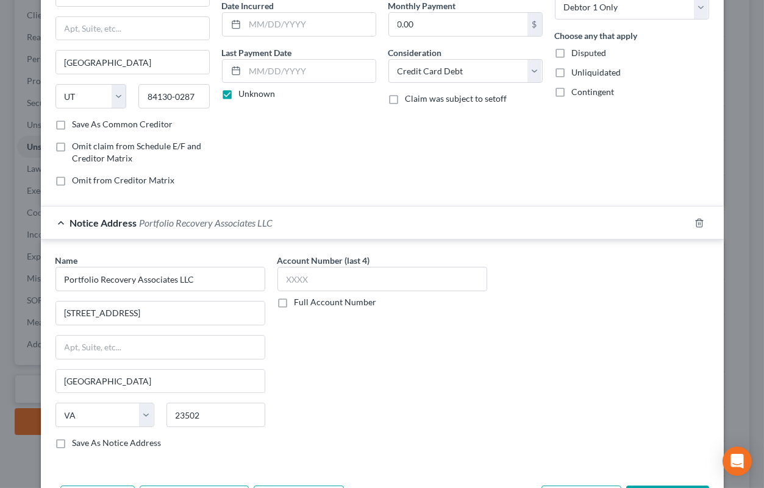
scroll to position [202, 0]
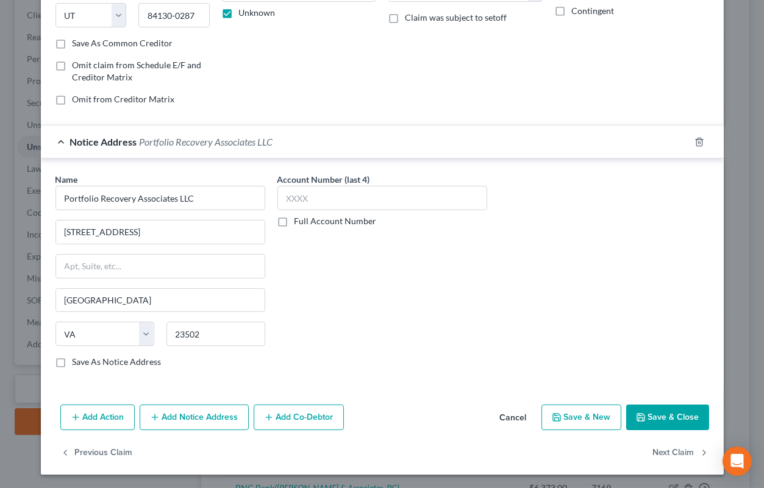
click at [646, 415] on icon "button" at bounding box center [641, 418] width 10 height 10
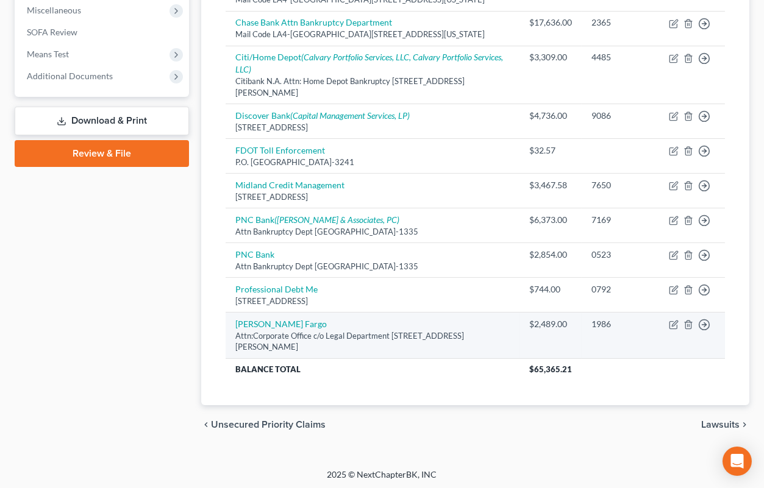
scroll to position [121, 0]
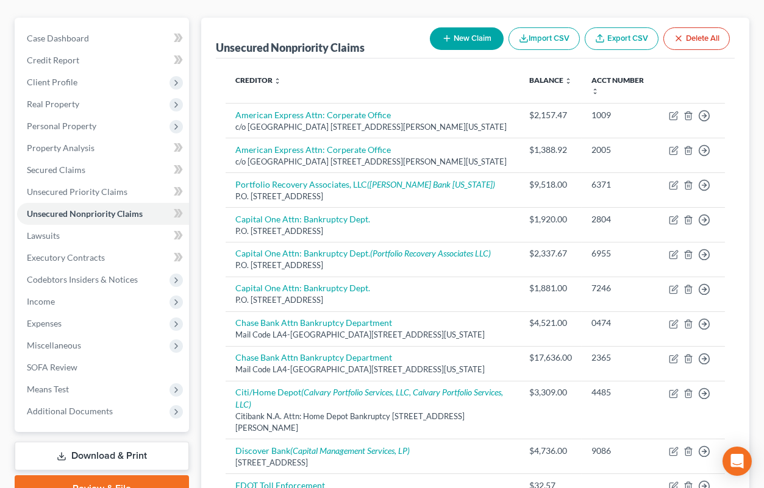
click at [473, 37] on button "New Claim" at bounding box center [467, 38] width 74 height 23
select select "0"
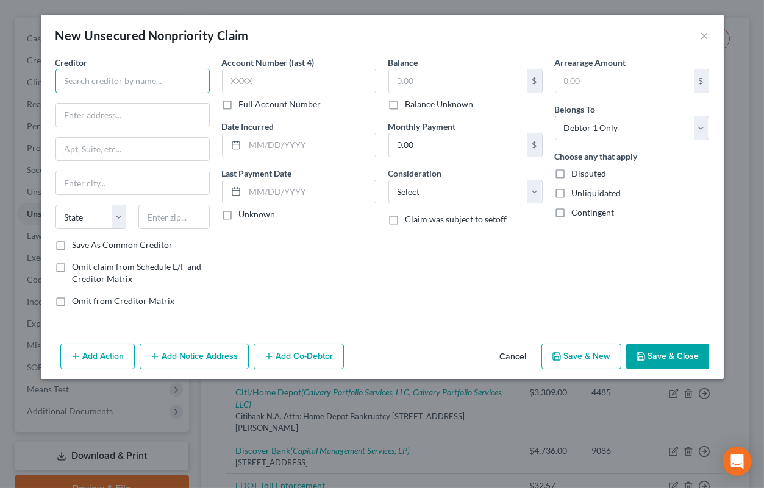
click at [150, 74] on input "text" at bounding box center [132, 81] width 154 height 24
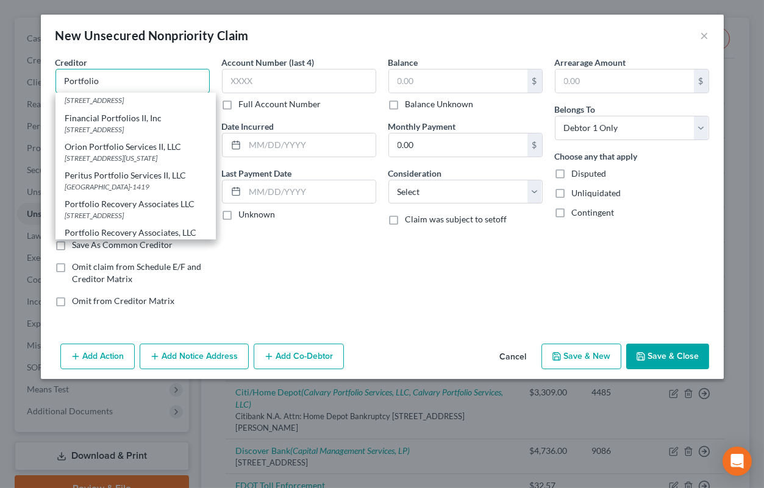
scroll to position [362, 0]
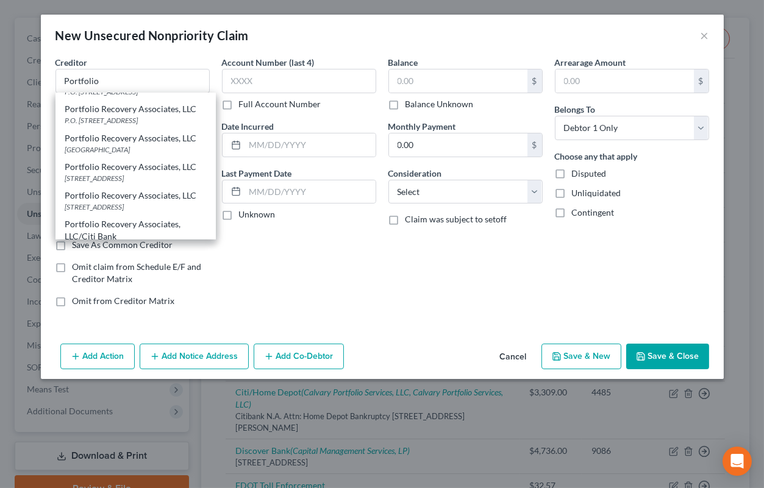
click at [147, 40] on div "[STREET_ADDRESS]" at bounding box center [135, 34] width 141 height 10
type input "Portfolio Recovery Associates LLC"
type input "[STREET_ADDRESS]"
type input "[GEOGRAPHIC_DATA]"
select select "48"
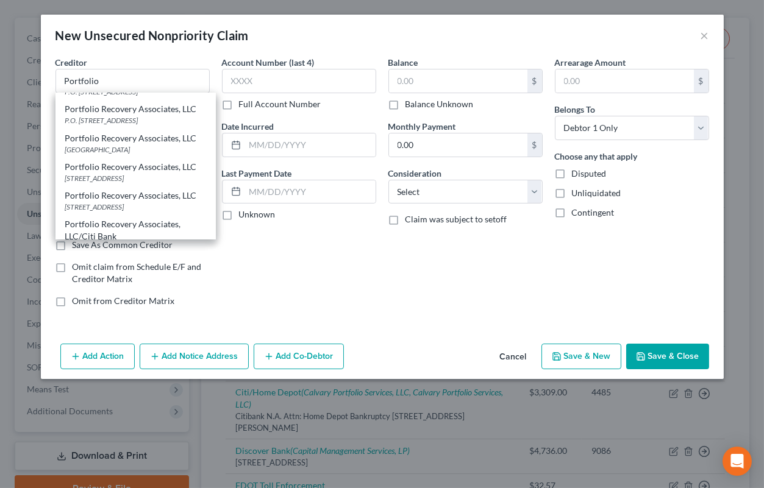
type input "23502"
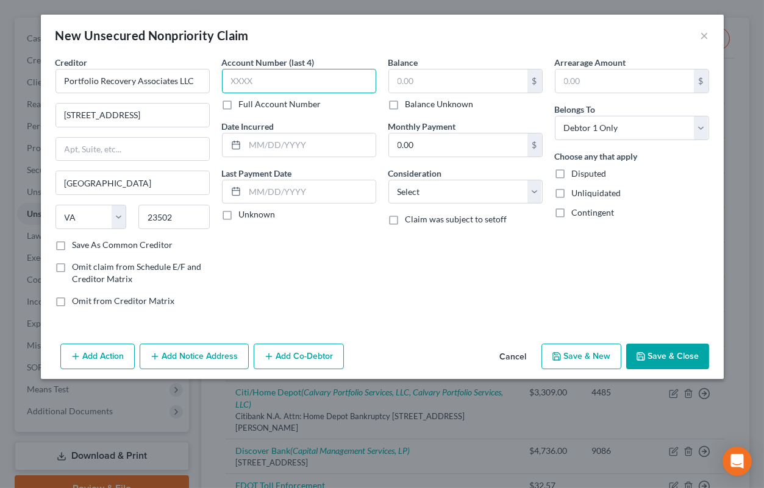
click at [232, 80] on input "text" at bounding box center [299, 81] width 154 height 24
type input "3631"
click at [444, 86] on input "text" at bounding box center [458, 81] width 138 height 23
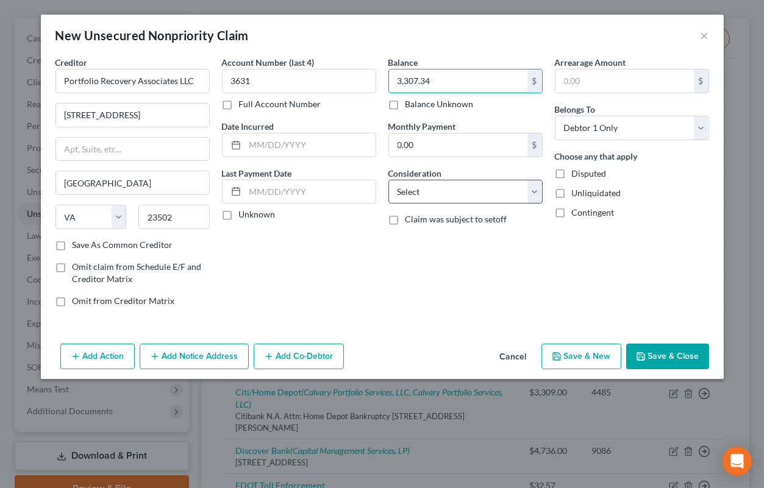
type input "3,307.34"
select select "1"
click option "Collection Agency" at bounding box center [0, 0] width 0 height 0
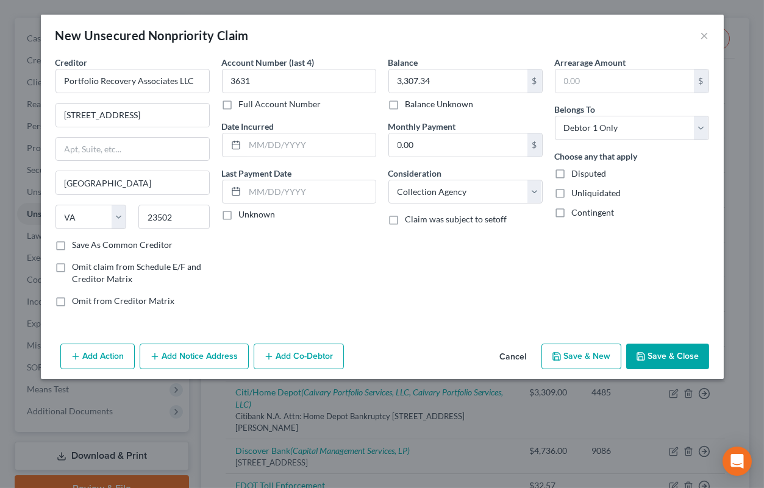
click at [572, 178] on label "Disputed" at bounding box center [589, 174] width 35 height 12
click at [577, 176] on input "Disputed" at bounding box center [581, 172] width 8 height 8
checkbox input "true"
click at [201, 349] on button "Add Notice Address" at bounding box center [194, 357] width 109 height 26
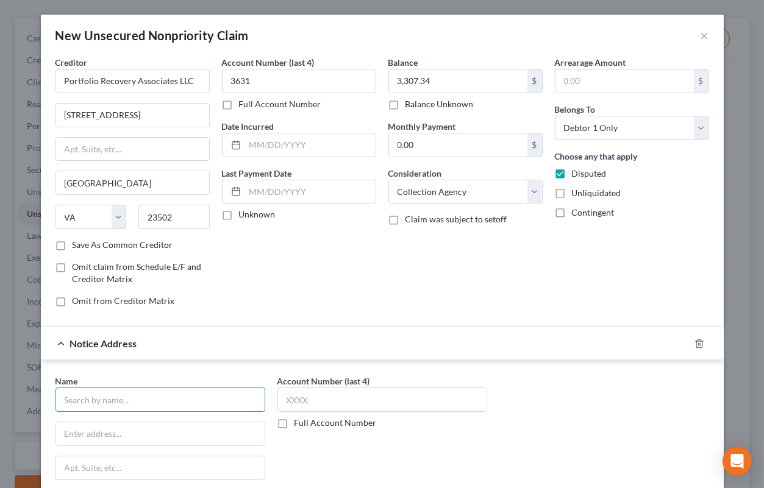
click at [181, 399] on input "text" at bounding box center [160, 400] width 210 height 24
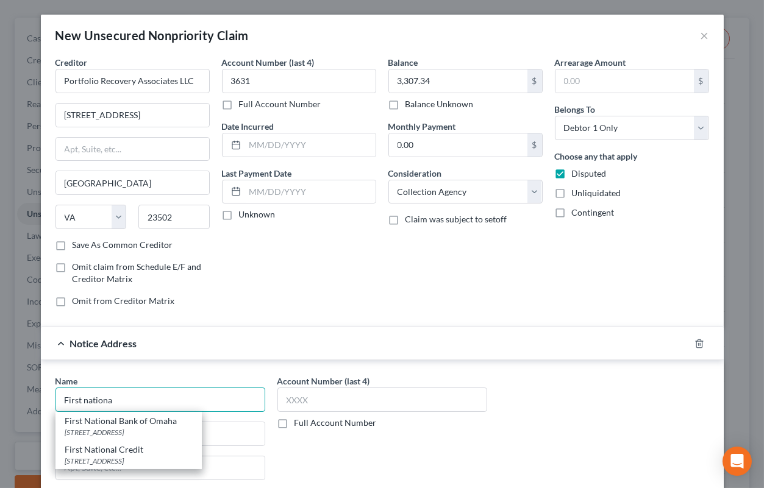
scroll to position [121, 0]
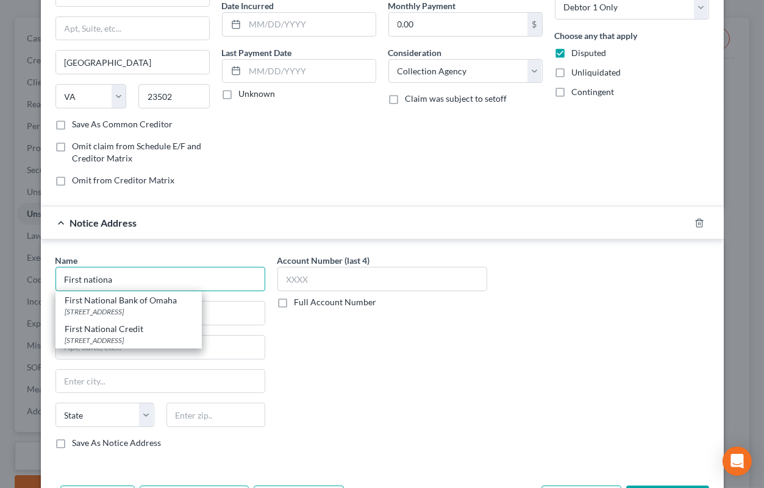
click at [83, 279] on input "First nationa" at bounding box center [160, 279] width 210 height 24
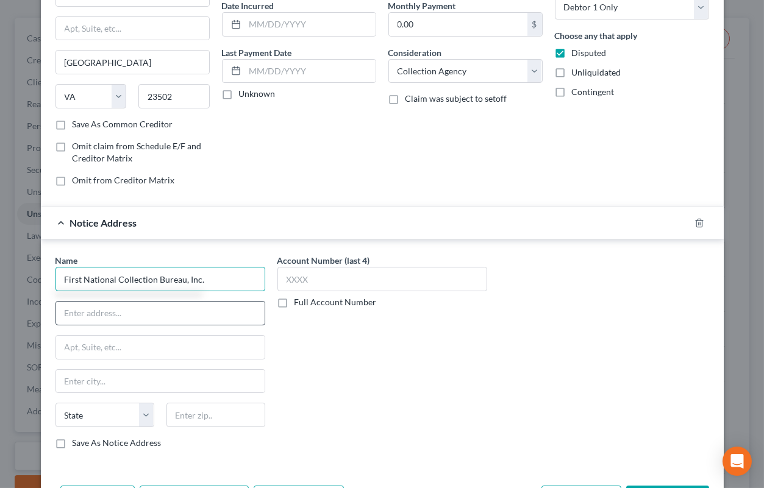
type input "First National Collection Bureau, Inc."
click at [88, 313] on input "text" at bounding box center [160, 313] width 209 height 23
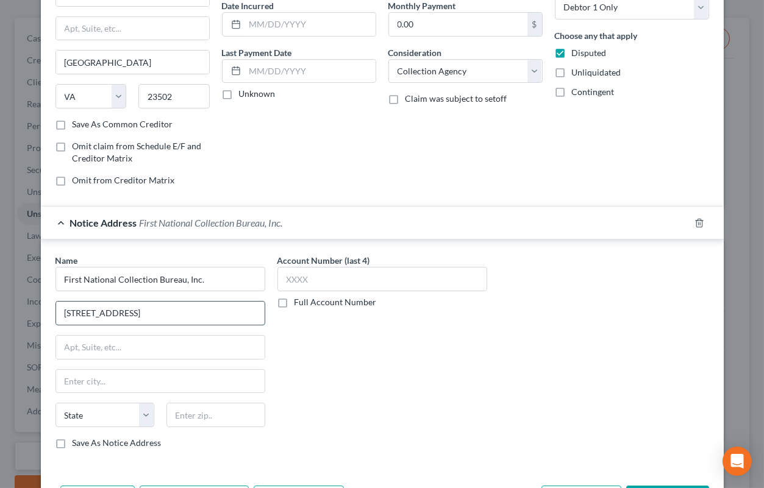
type input "[STREET_ADDRESS]"
type input "Suite 250"
type input "89501"
type input "Reno"
select select "31"
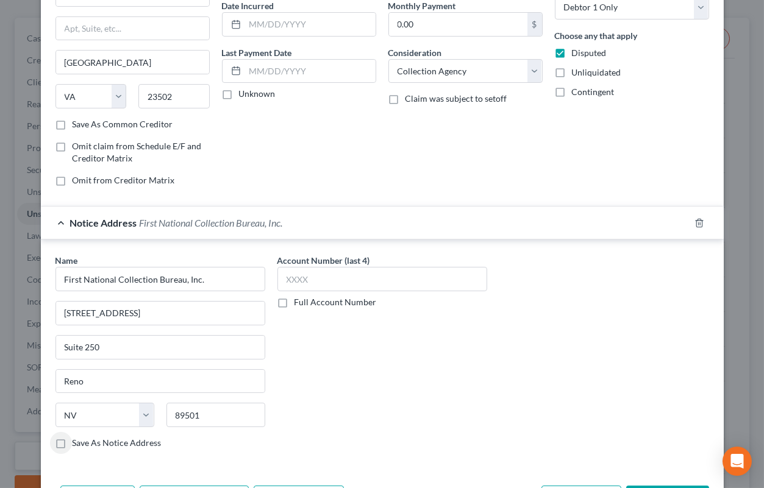
click at [73, 444] on label "Save As Notice Address" at bounding box center [117, 443] width 89 height 12
click at [77, 444] on input "Save As Notice Address" at bounding box center [81, 441] width 8 height 8
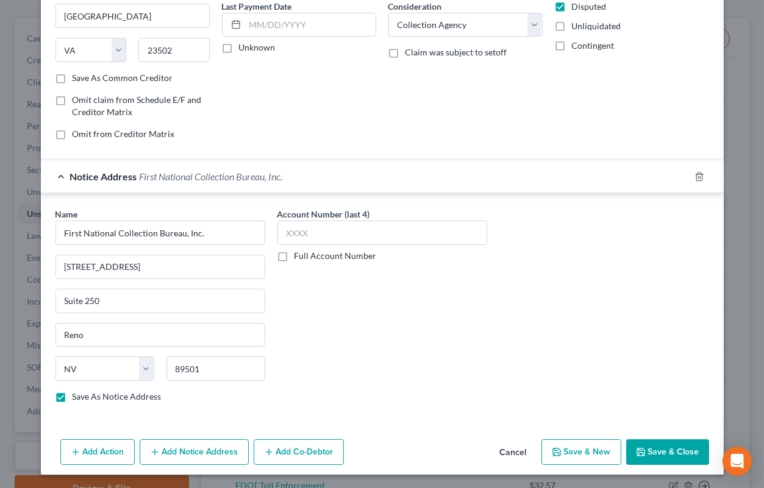
click at [682, 453] on button "Save & Close" at bounding box center [667, 453] width 83 height 26
checkbox input "false"
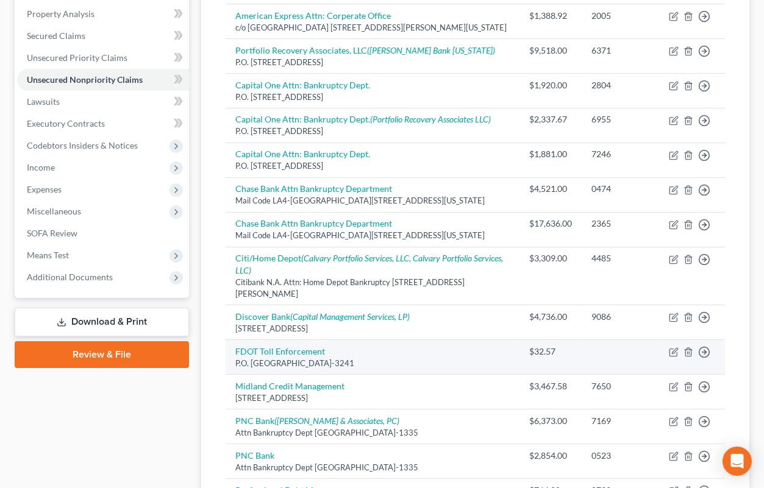
scroll to position [491, 0]
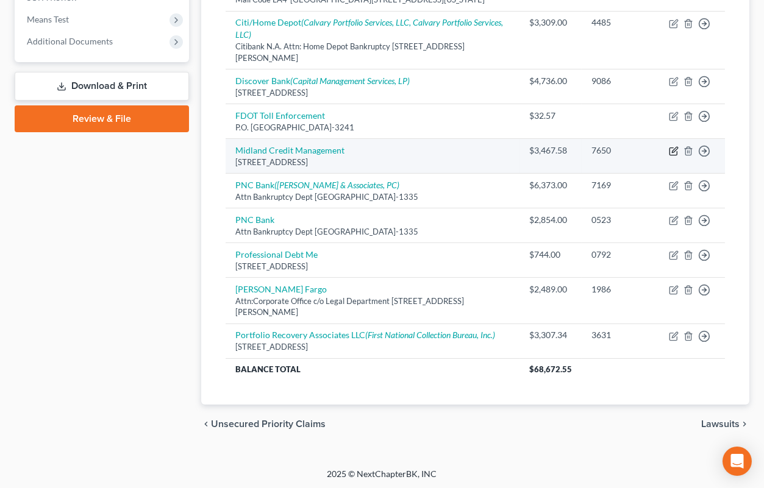
click at [677, 152] on icon "button" at bounding box center [672, 151] width 7 height 7
select select "4"
select select "1"
select select "0"
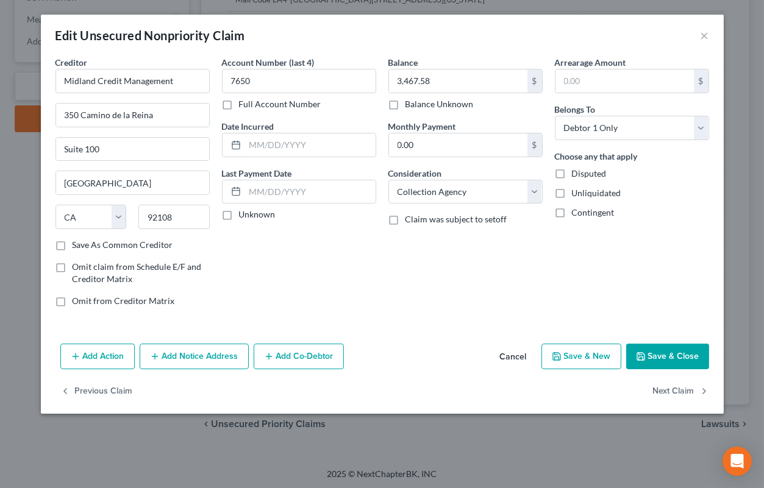
click at [214, 352] on button "Add Notice Address" at bounding box center [194, 357] width 109 height 26
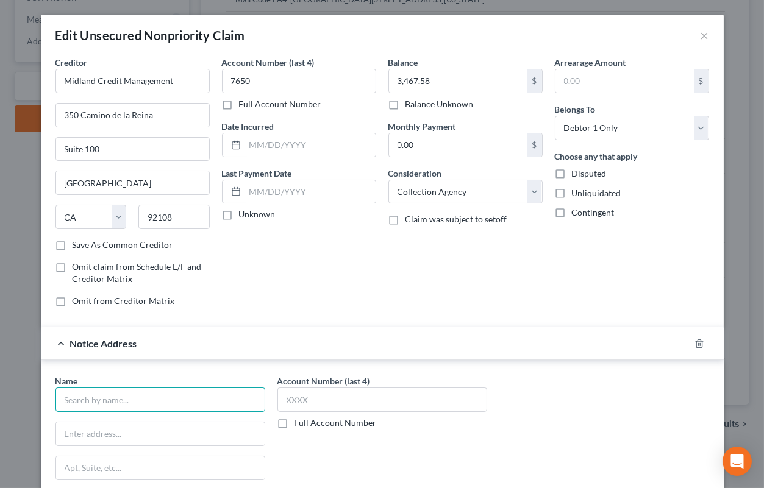
click at [183, 398] on input "text" at bounding box center [160, 400] width 210 height 24
type input "Shop Your Way Mastercard"
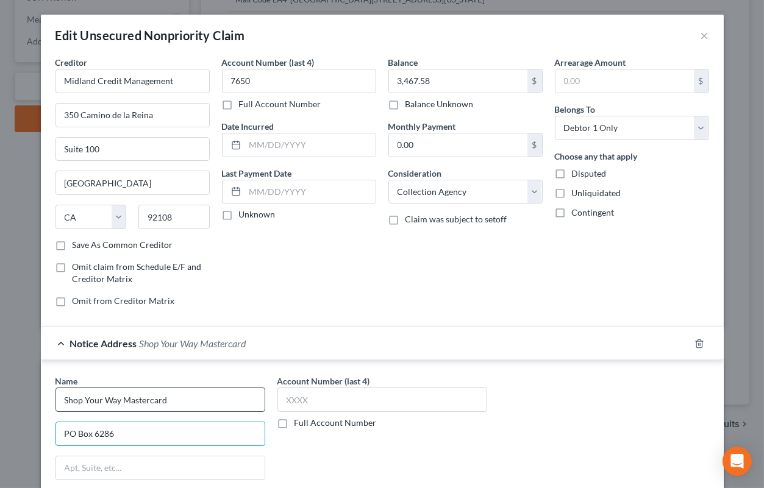
type input "PO Box 6286"
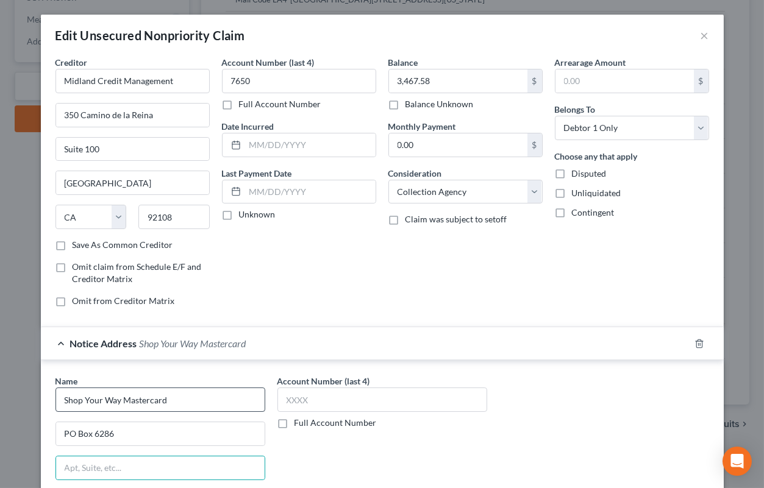
scroll to position [202, 0]
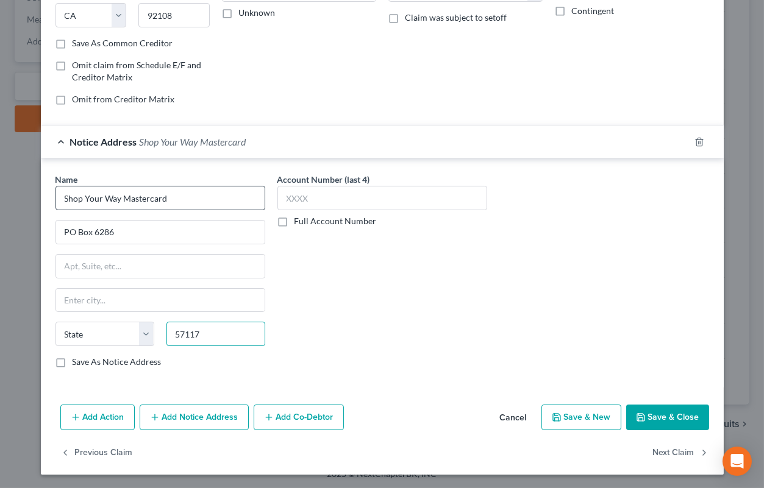
type input "57117"
type input "[GEOGRAPHIC_DATA]"
select select "43"
click at [240, 337] on input "57117" at bounding box center [215, 334] width 99 height 24
type input "57117-6286"
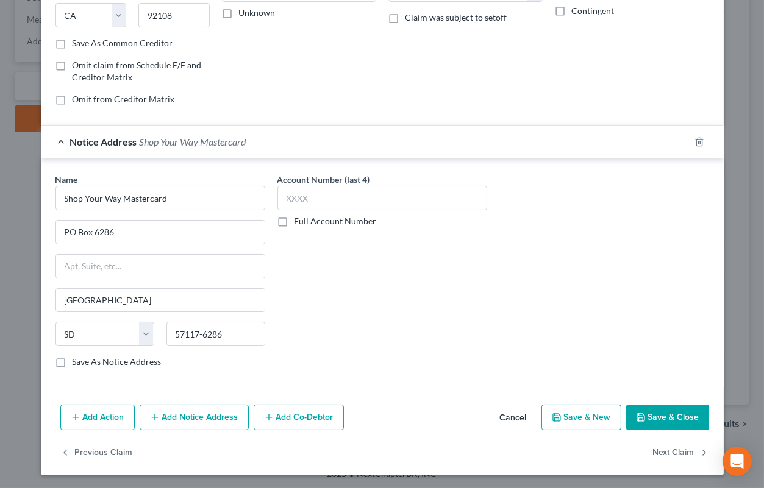
click at [657, 417] on button "Save & Close" at bounding box center [667, 418] width 83 height 26
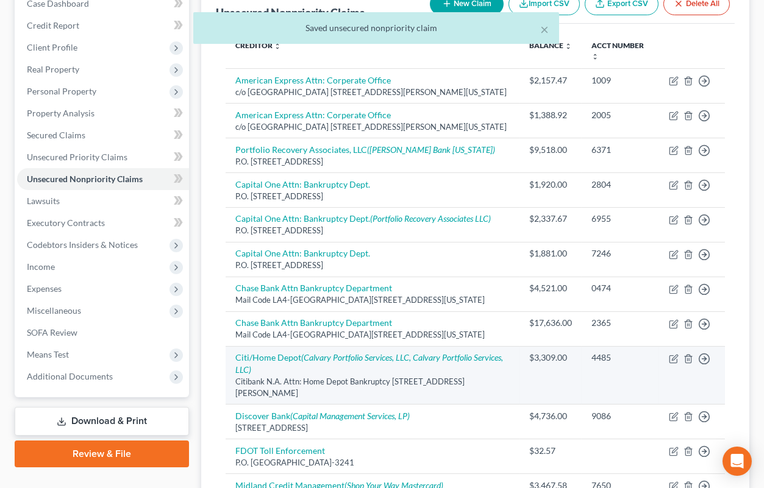
scroll to position [0, 0]
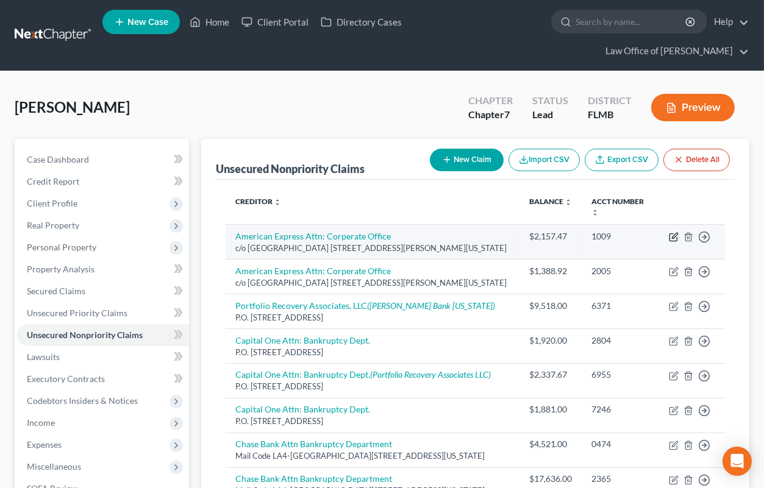
click at [674, 238] on icon "button" at bounding box center [674, 237] width 10 height 10
select select "35"
select select "2"
select select "0"
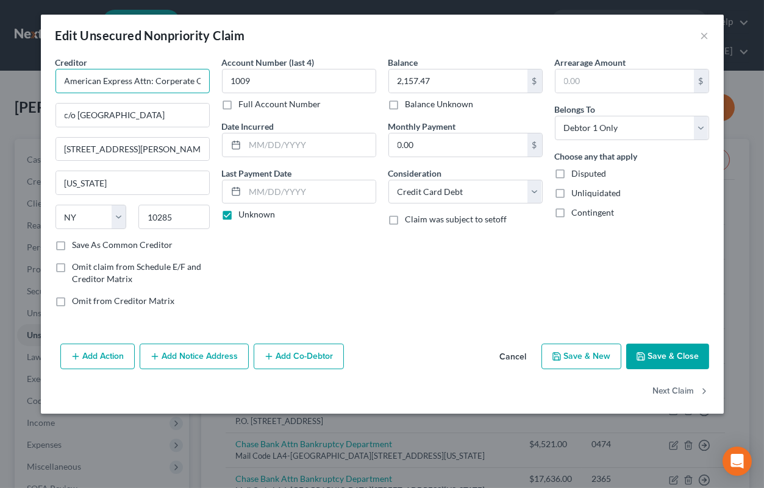
scroll to position [0, 16]
drag, startPoint x: 128, startPoint y: 81, endPoint x: 233, endPoint y: 80, distance: 104.9
click at [210, 80] on input "American Express Attn: Corperate Office" at bounding box center [132, 81] width 154 height 24
type input "American Express"
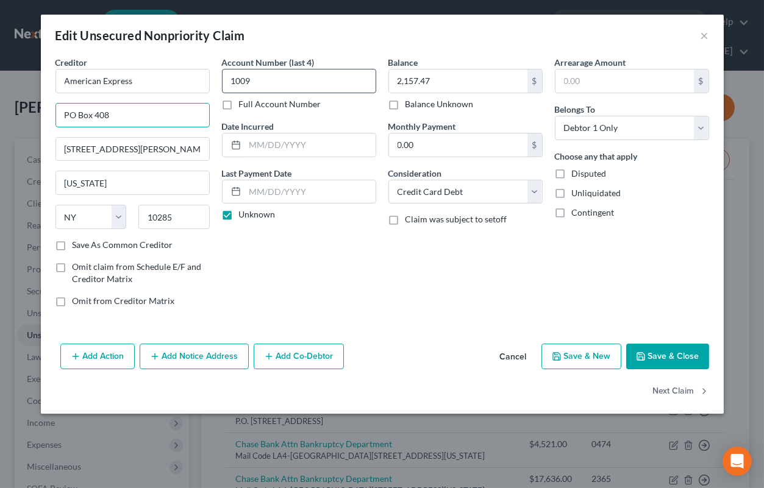
type input "PO Box 408"
type input "07446"
type input "[PERSON_NAME]"
select select "33"
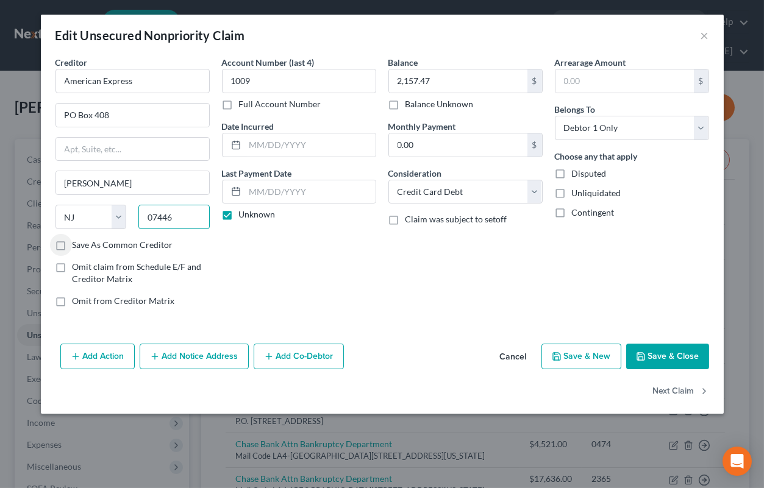
click at [176, 216] on input "07446" at bounding box center [173, 217] width 71 height 24
type input "07446-0408"
click at [98, 245] on label "Save As Common Creditor" at bounding box center [123, 245] width 101 height 12
click at [85, 245] on input "Save As Common Creditor" at bounding box center [81, 243] width 8 height 8
click at [644, 349] on button "Save & Close" at bounding box center [667, 357] width 83 height 26
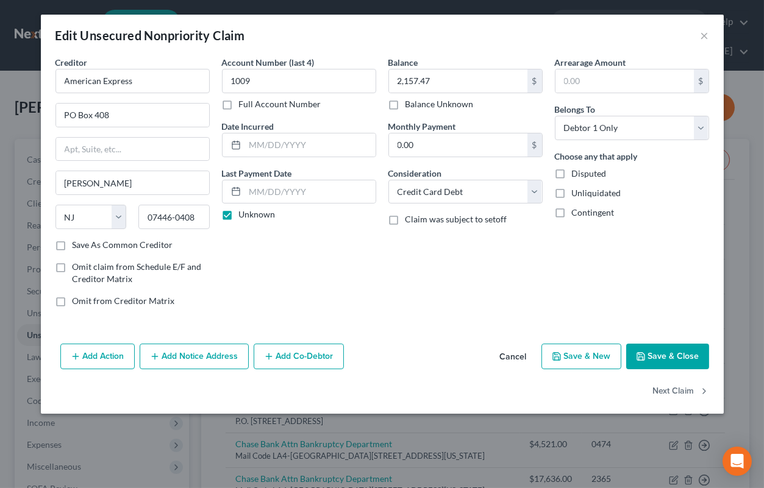
checkbox input "false"
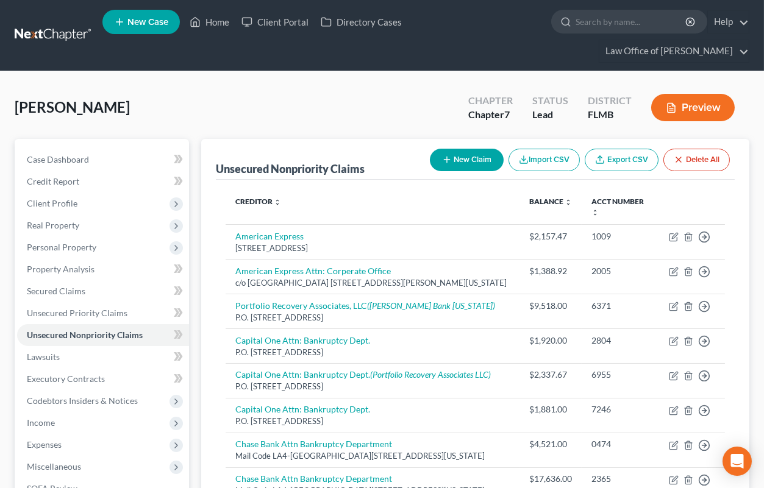
click at [469, 162] on button "New Claim" at bounding box center [467, 160] width 74 height 23
select select "0"
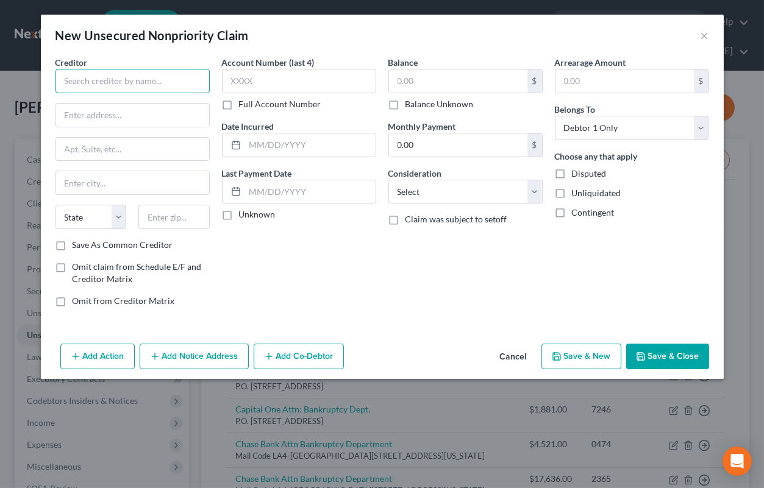
click at [191, 86] on input "text" at bounding box center [132, 81] width 154 height 24
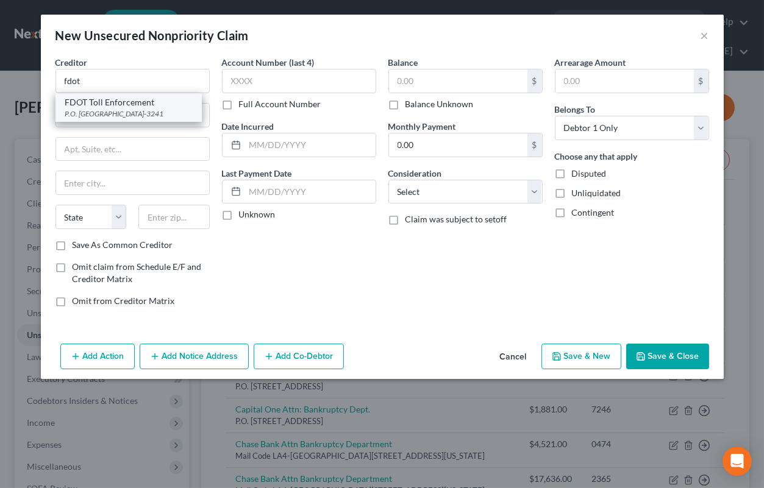
click at [154, 110] on div "P.O. [GEOGRAPHIC_DATA]-3241" at bounding box center [128, 114] width 127 height 10
type input "FDOT Toll Enforcement"
type input "P.O. Box 31241"
type input "[GEOGRAPHIC_DATA]"
select select "9"
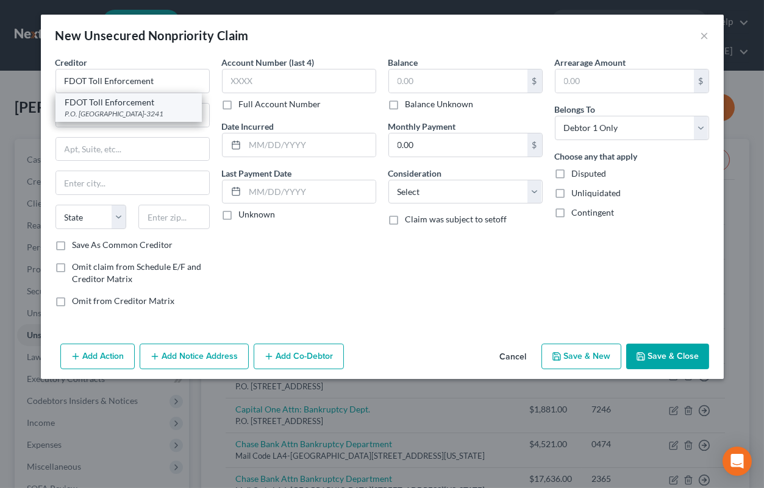
type input "33631-3241"
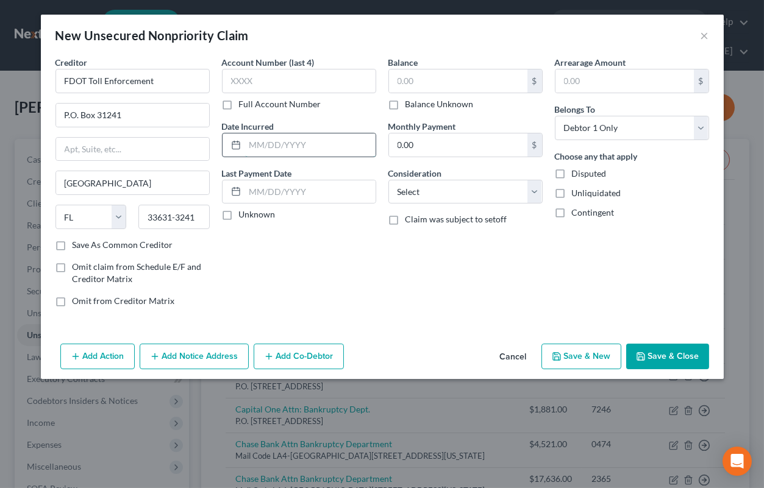
click at [277, 143] on input "text" at bounding box center [310, 145] width 130 height 23
type input "[DATE]"
click at [342, 87] on input "text" at bounding box center [299, 81] width 154 height 24
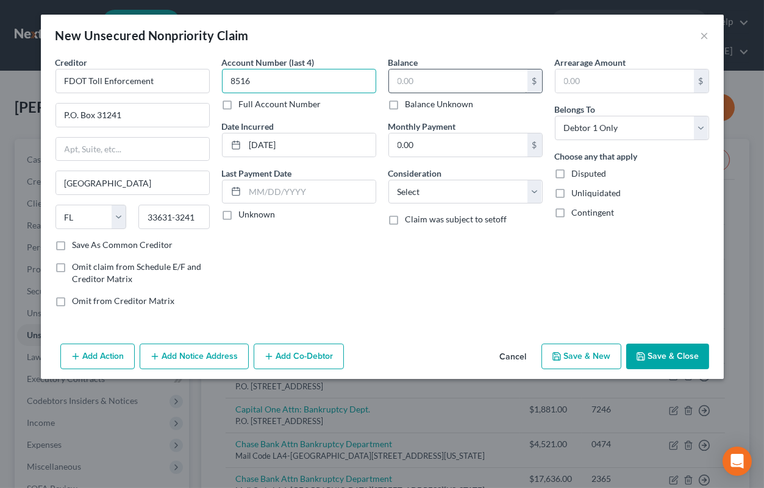
type input "8516"
click at [429, 82] on input "text" at bounding box center [458, 81] width 138 height 23
type input "32.57"
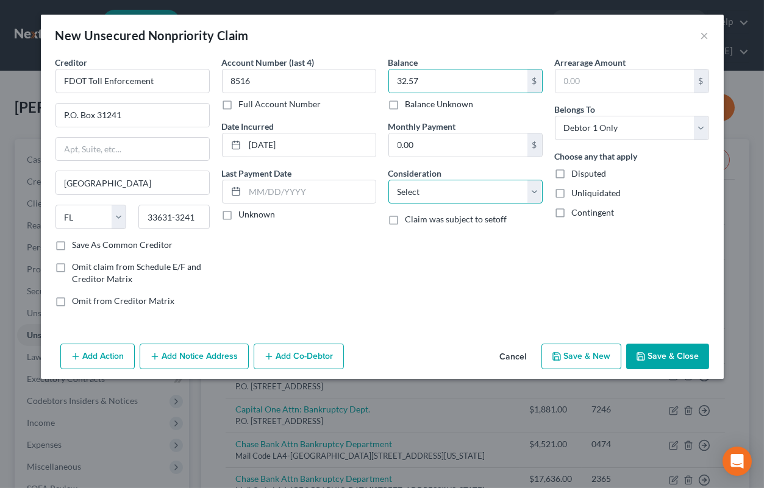
click at [388, 180] on select "Select Cable / Satellite Services Collection Agency Credit Card Debt Debt Couns…" at bounding box center [465, 192] width 154 height 24
select select "14"
click option "Other" at bounding box center [0, 0] width 0 height 0
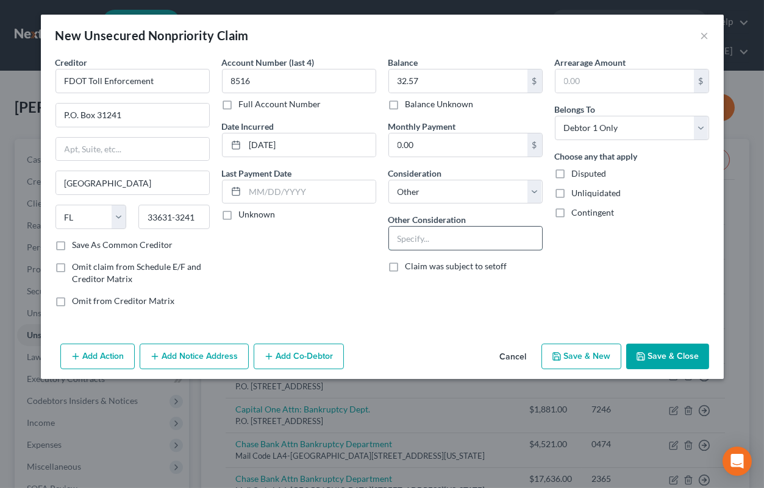
click at [435, 240] on input "text" at bounding box center [465, 238] width 153 height 23
type input "Toll violation"
click at [176, 362] on button "Add Notice Address" at bounding box center [194, 357] width 109 height 26
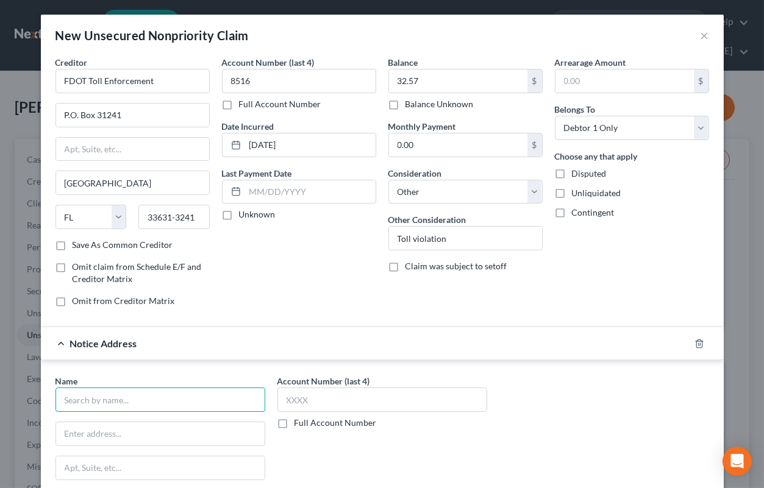
click at [155, 401] on input "text" at bounding box center [160, 400] width 210 height 24
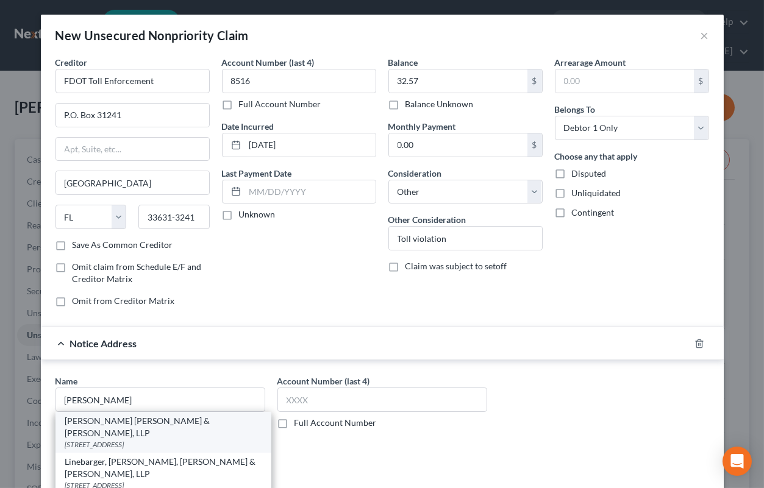
click at [182, 440] on div "[STREET_ADDRESS]" at bounding box center [163, 445] width 196 height 10
type input "[PERSON_NAME] [PERSON_NAME] & [PERSON_NAME], LLP"
type input "[STREET_ADDRESS]"
type input "Suite 600"
type input "[GEOGRAPHIC_DATA]"
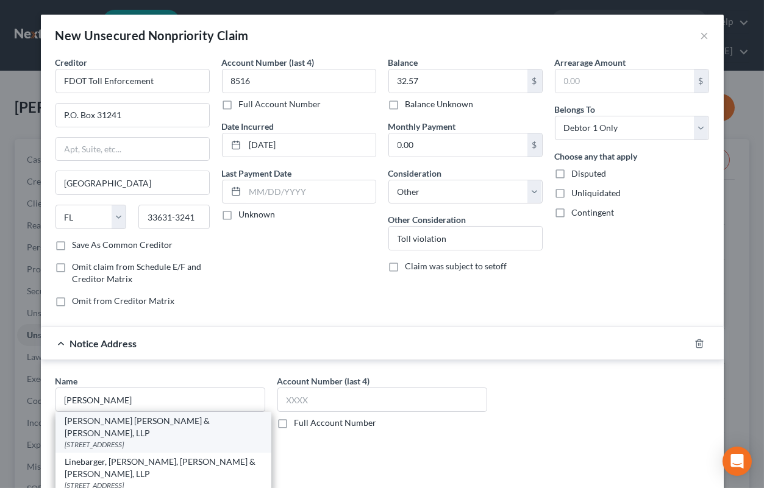
select select "45"
type input "77081"
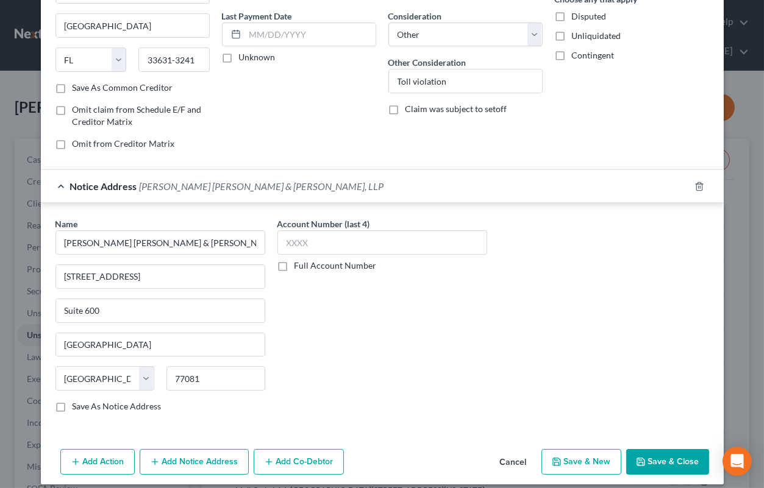
scroll to position [167, 0]
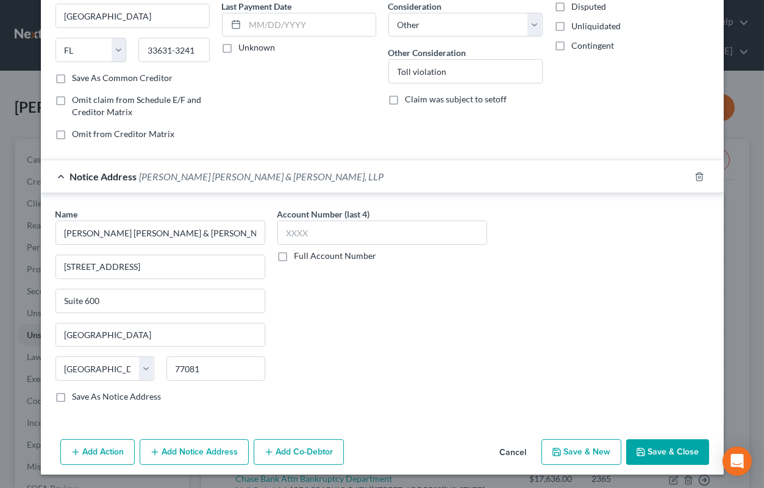
click at [651, 455] on button "Save & Close" at bounding box center [667, 453] width 83 height 26
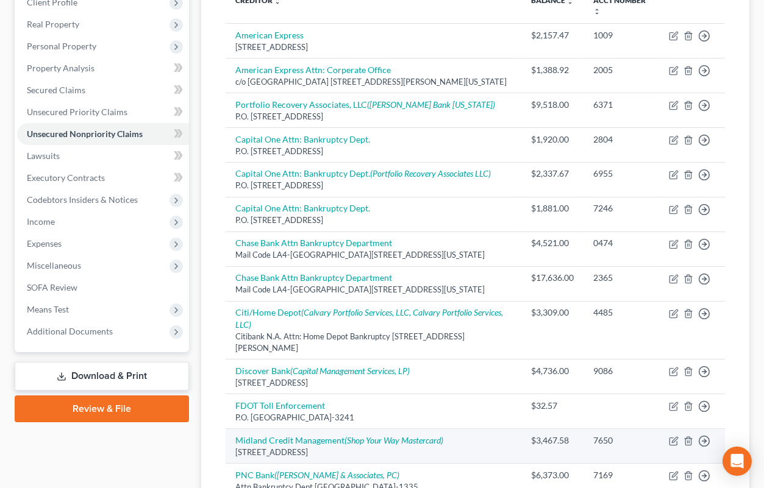
scroll to position [469, 0]
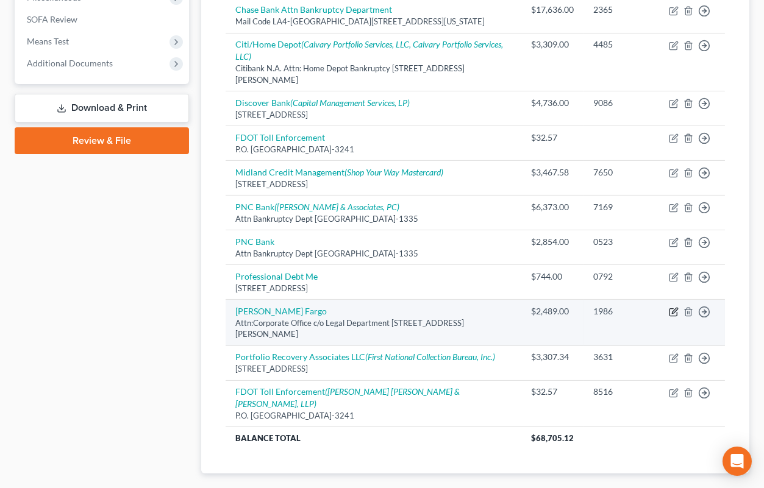
click at [676, 313] on icon "button" at bounding box center [674, 312] width 10 height 10
select select "4"
select select "2"
select select "0"
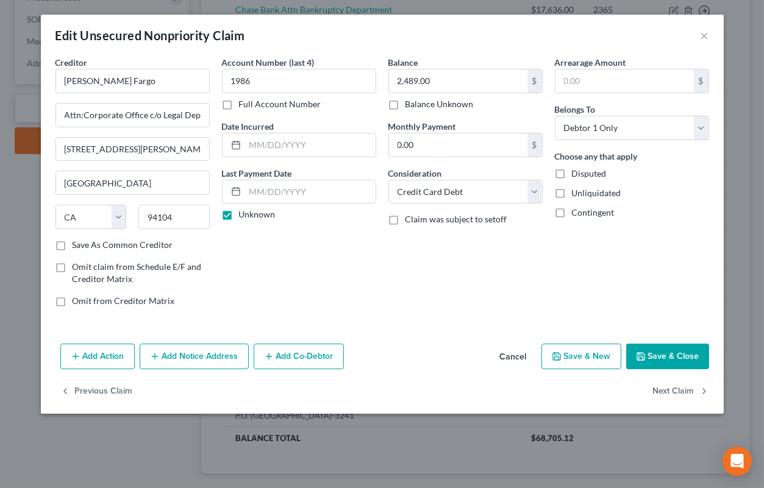
click at [216, 360] on button "Add Notice Address" at bounding box center [194, 357] width 109 height 26
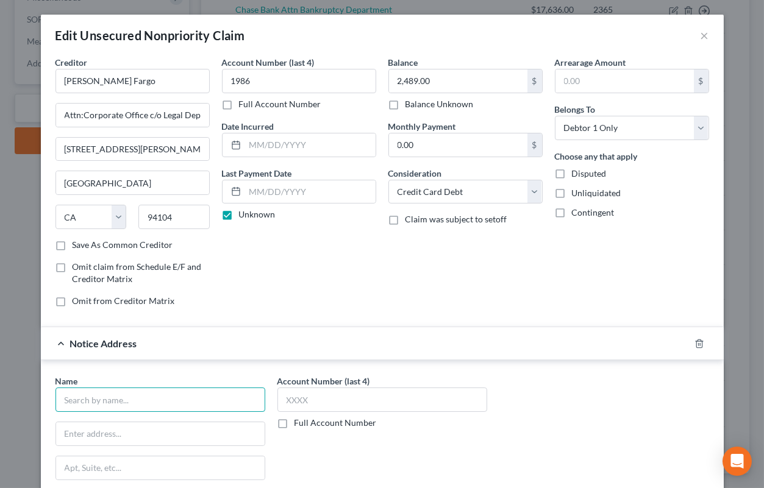
click at [205, 404] on input "text" at bounding box center [160, 400] width 210 height 24
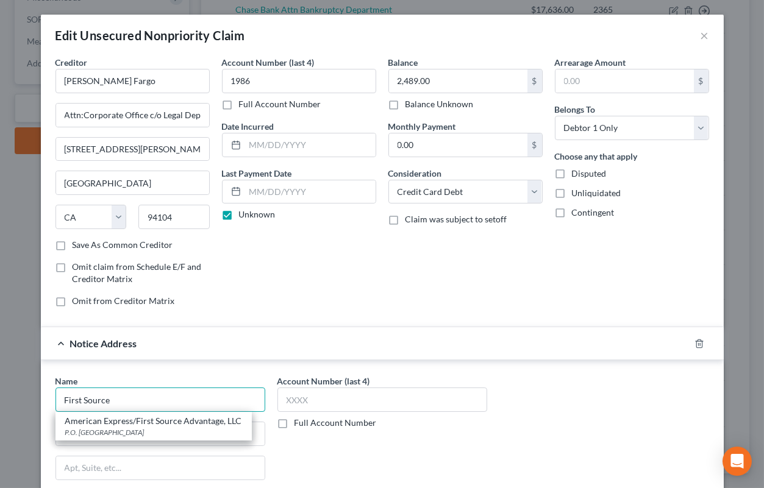
scroll to position [181, 0]
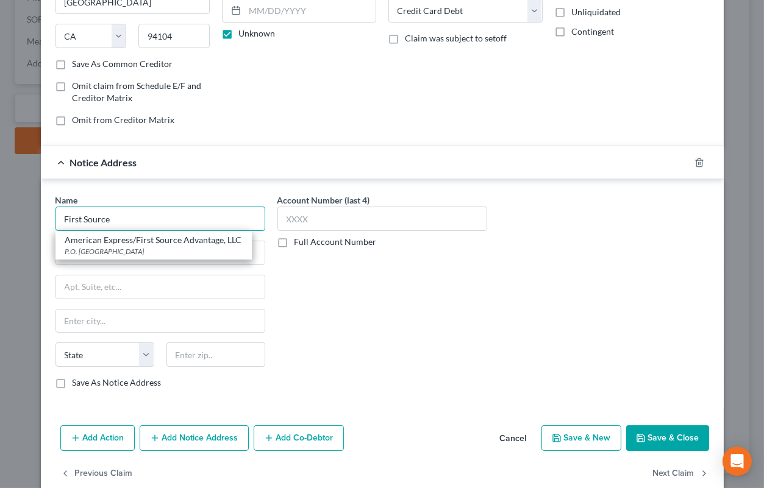
click at [160, 221] on input "First Source" at bounding box center [160, 219] width 210 height 24
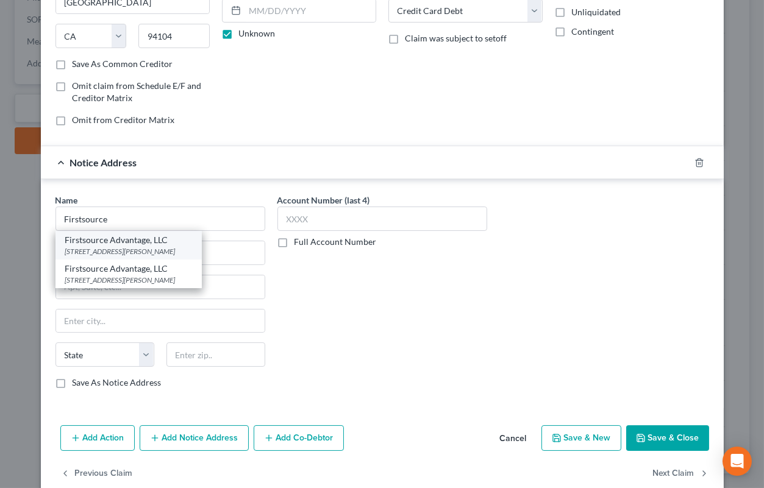
click at [148, 249] on div "[STREET_ADDRESS][PERSON_NAME]" at bounding box center [128, 251] width 127 height 10
type input "Firstsource Advantage, LLC"
type input "205 [PERSON_NAME] S"
type input "Buffalo"
select select "35"
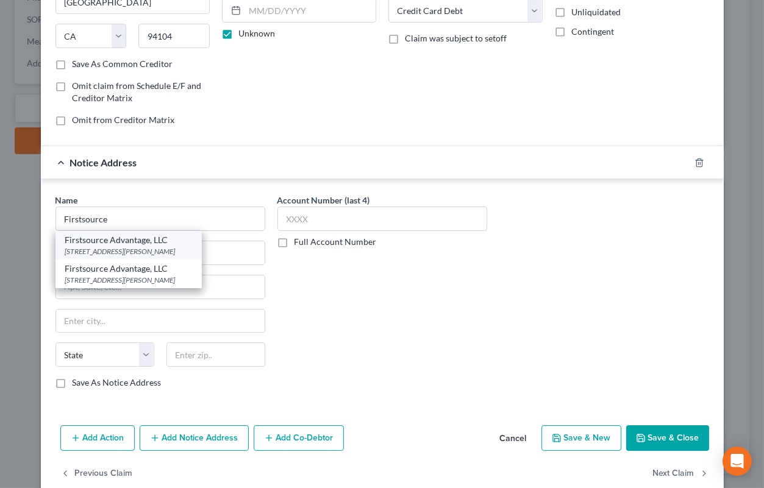
type input "14228"
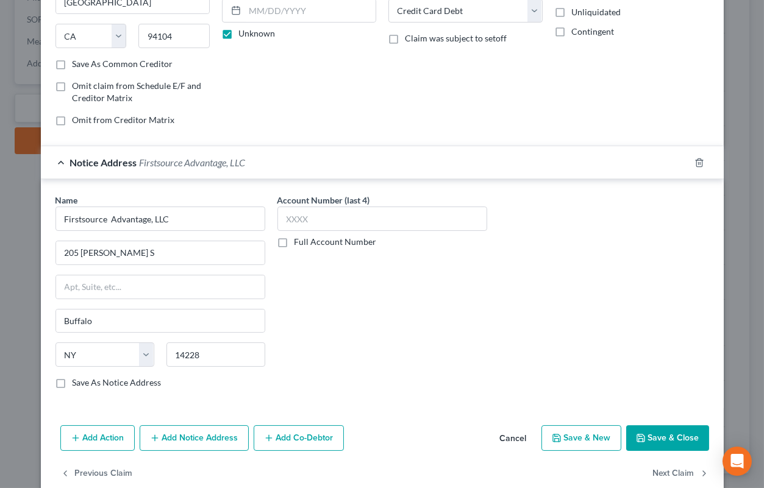
click at [675, 440] on button "Save & Close" at bounding box center [667, 439] width 83 height 26
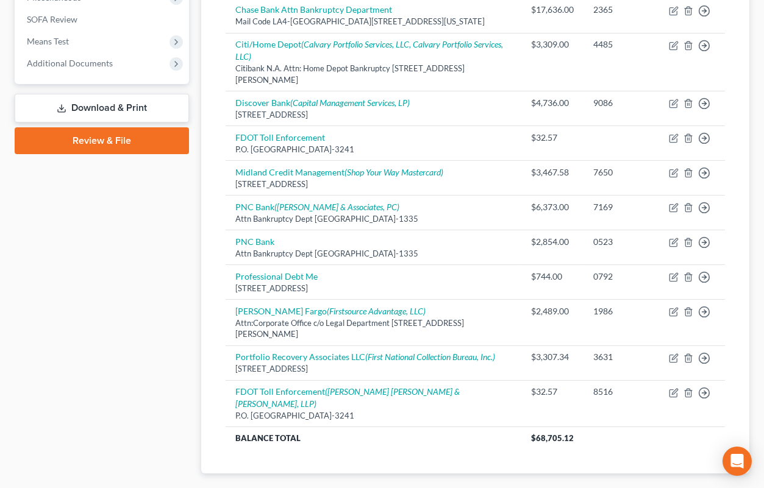
click at [132, 104] on link "Download & Print" at bounding box center [102, 108] width 174 height 29
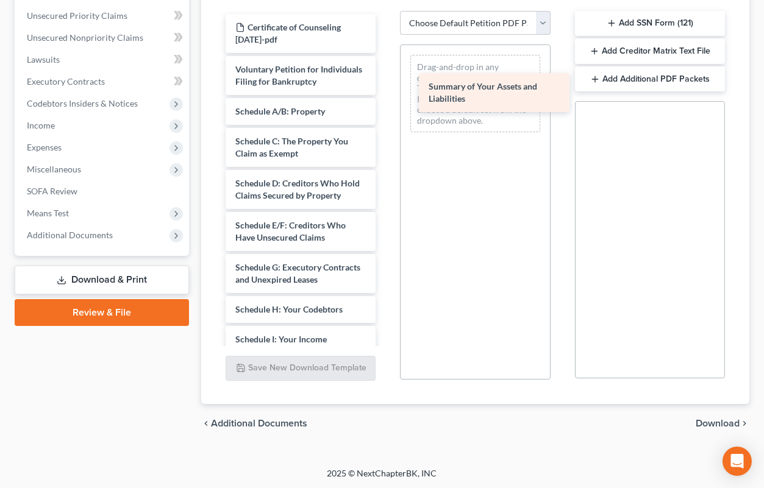
drag, startPoint x: 265, startPoint y: 111, endPoint x: 462, endPoint y: 82, distance: 199.6
click at [385, 82] on div "Summary of Your Assets and Liabilities Certificate of Counseling [DATE]-pdf Vol…" at bounding box center [301, 373] width 170 height 718
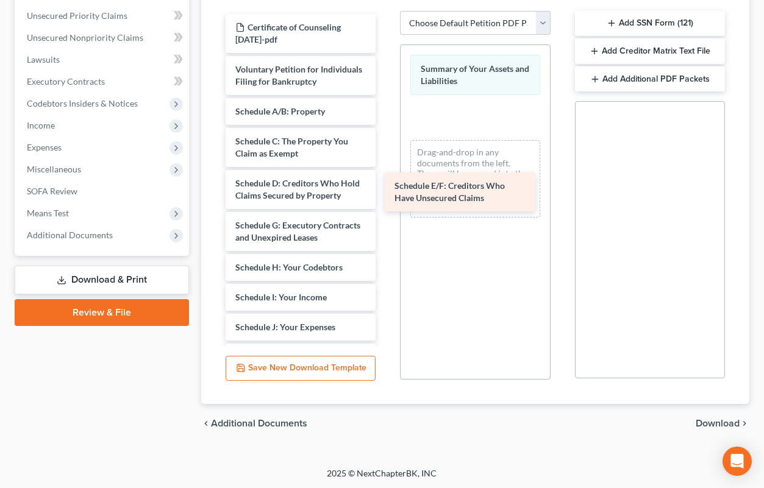
drag, startPoint x: 271, startPoint y: 223, endPoint x: 480, endPoint y: 119, distance: 232.9
click at [385, 124] on div "Schedule E/F: Creditors Who Have Unsecured Claims Certificate of Counseling [DA…" at bounding box center [301, 352] width 170 height 676
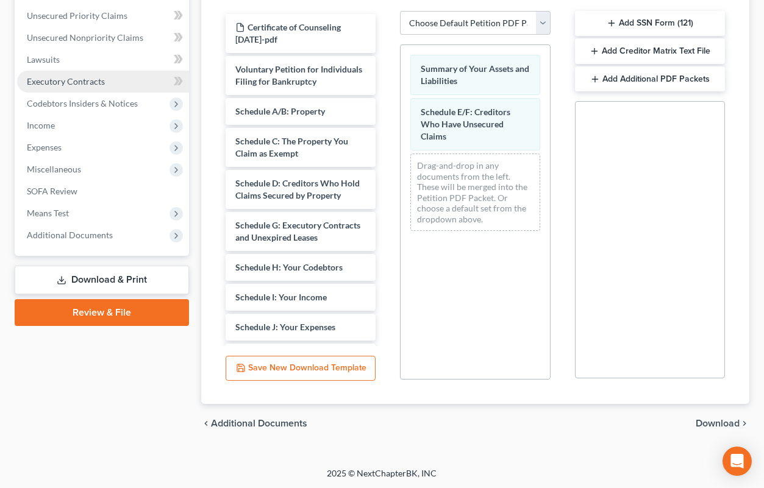
scroll to position [29, 0]
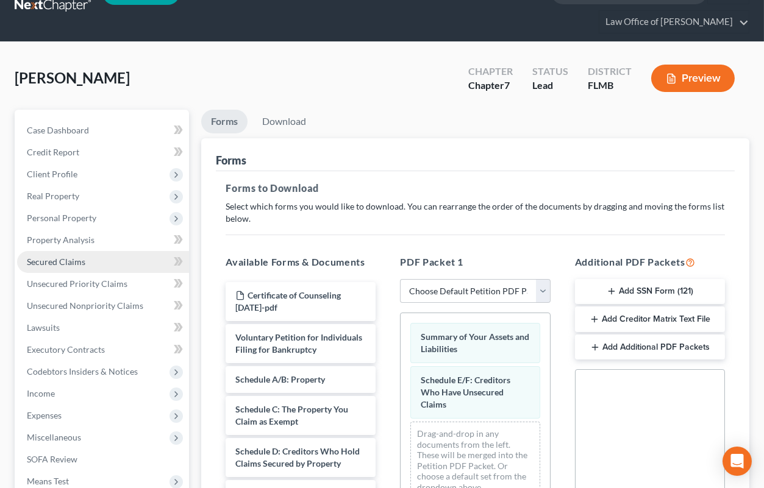
click at [77, 263] on span "Secured Claims" at bounding box center [56, 262] width 59 height 10
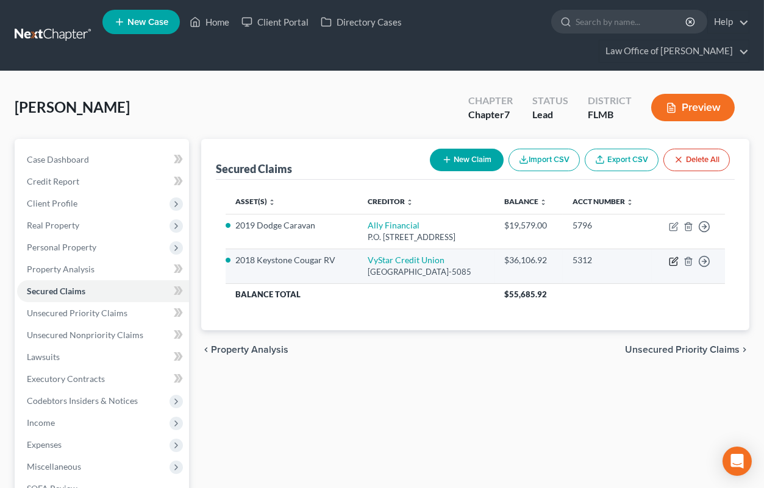
click at [674, 266] on icon "button" at bounding box center [674, 262] width 10 height 10
select select "9"
select select "2"
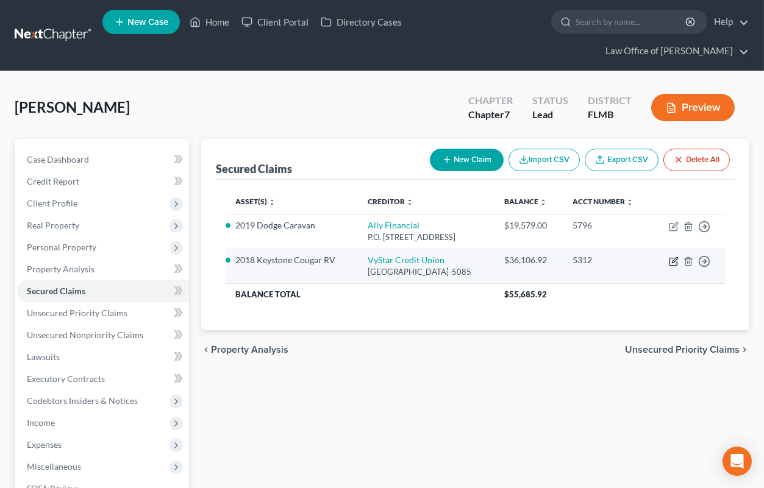
select select "0"
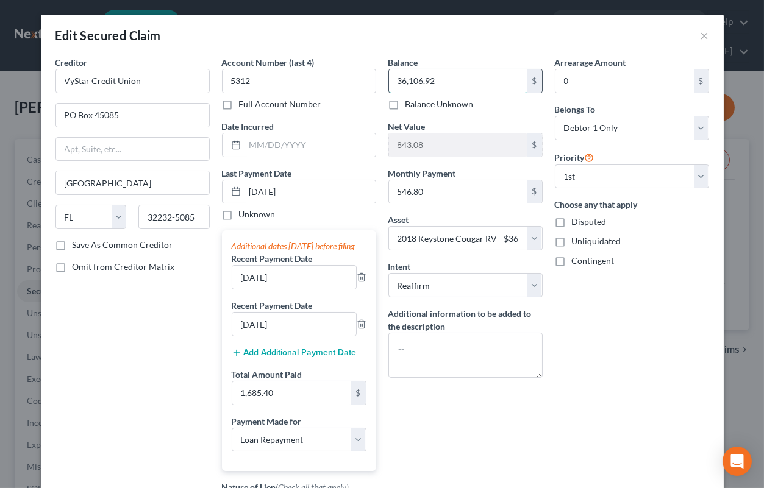
click at [427, 81] on input "36,106.92" at bounding box center [458, 81] width 138 height 23
drag, startPoint x: 427, startPoint y: 81, endPoint x: 443, endPoint y: 82, distance: 15.3
click at [443, 82] on input "36,106.92" at bounding box center [458, 81] width 138 height 23
type input "36,106.84"
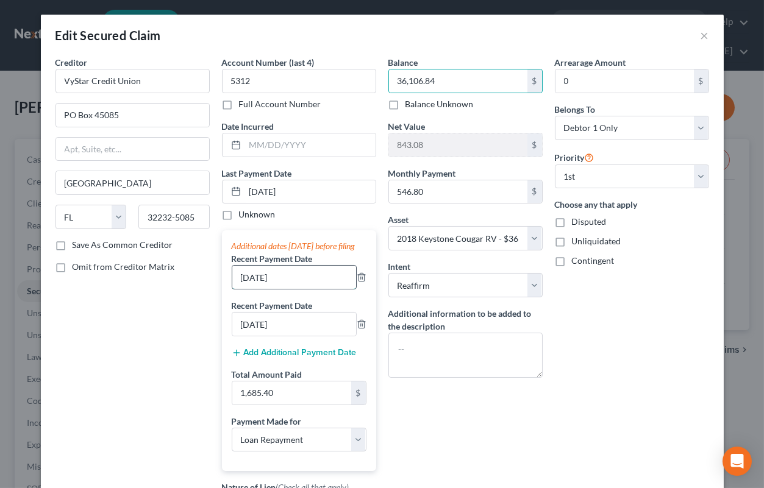
click at [259, 288] on input "[DATE]" at bounding box center [294, 277] width 124 height 23
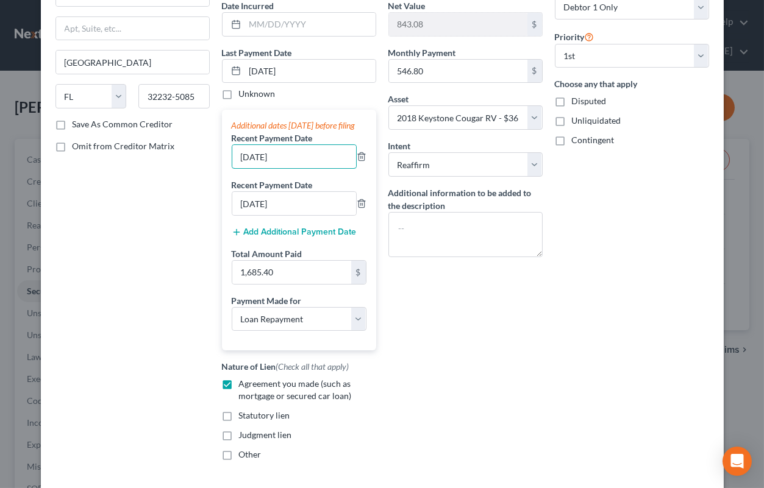
scroll to position [226, 0]
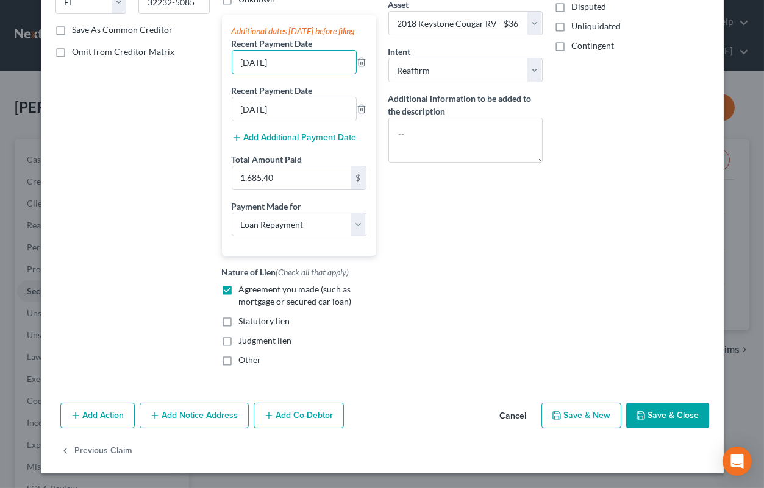
type input "[DATE]"
click at [657, 418] on button "Save & Close" at bounding box center [667, 416] width 83 height 26
select select
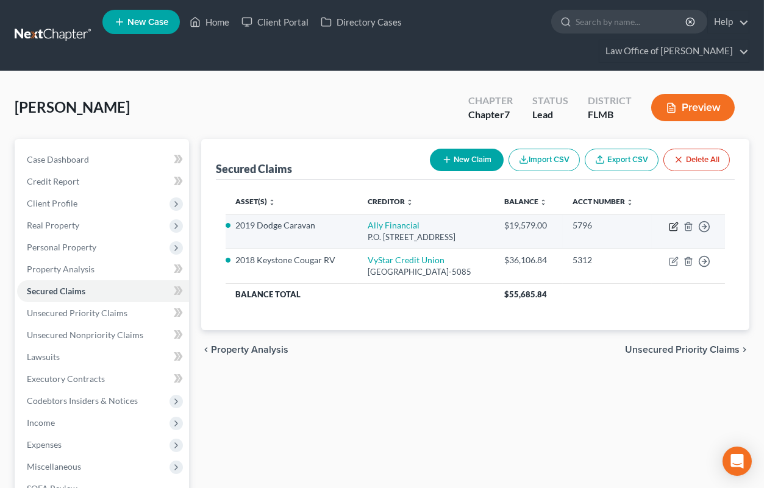
click at [672, 232] on icon "button" at bounding box center [674, 227] width 10 height 10
select select "24"
select select "0"
select select "14"
select select "2"
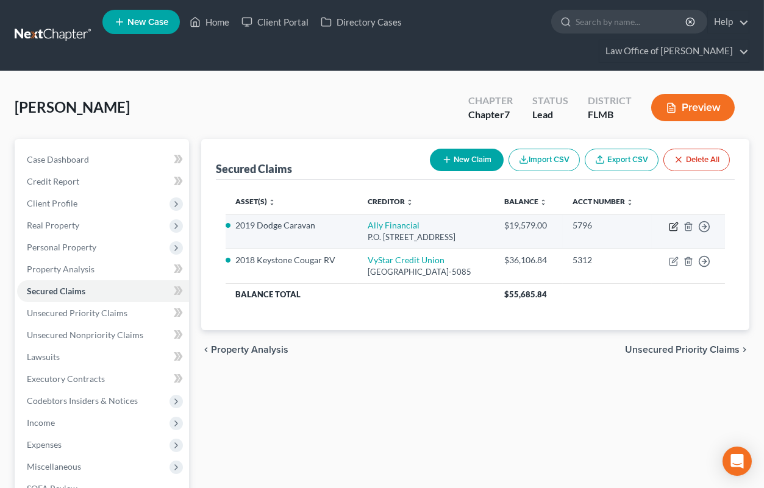
select select "0"
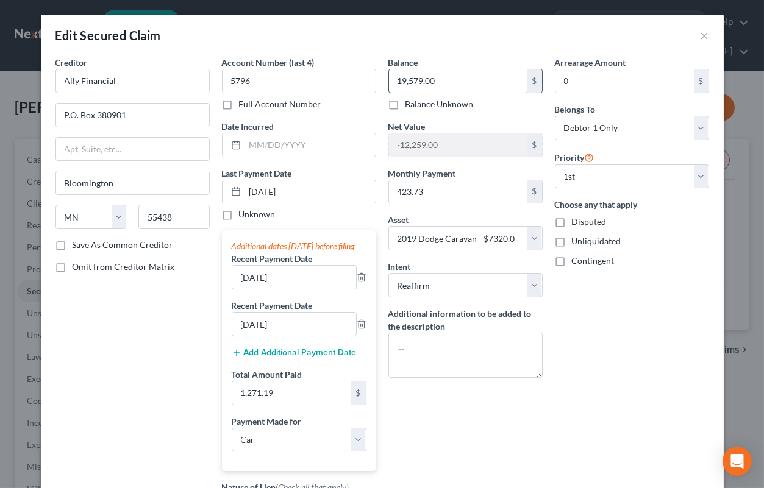
click at [456, 79] on input "19,579.00" at bounding box center [458, 81] width 138 height 23
click at [325, 140] on input "text" at bounding box center [310, 145] width 130 height 23
type input "[DATE]"
click at [474, 87] on input "19,579.00" at bounding box center [458, 81] width 138 height 23
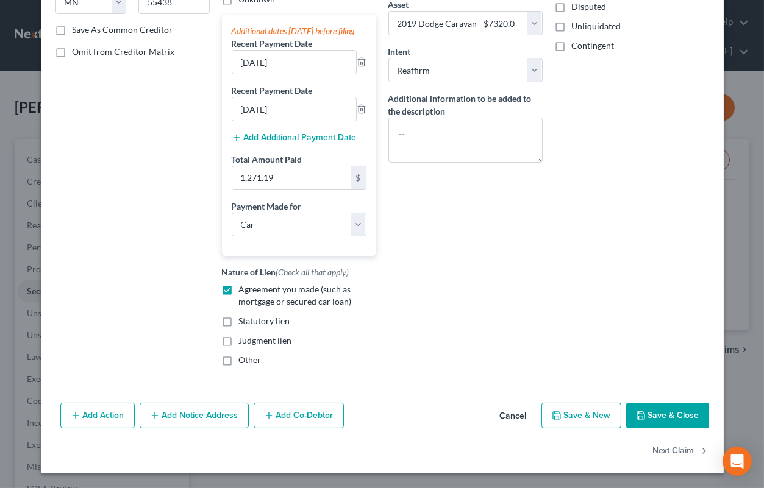
click at [647, 411] on button "Save & Close" at bounding box center [667, 416] width 83 height 26
select select
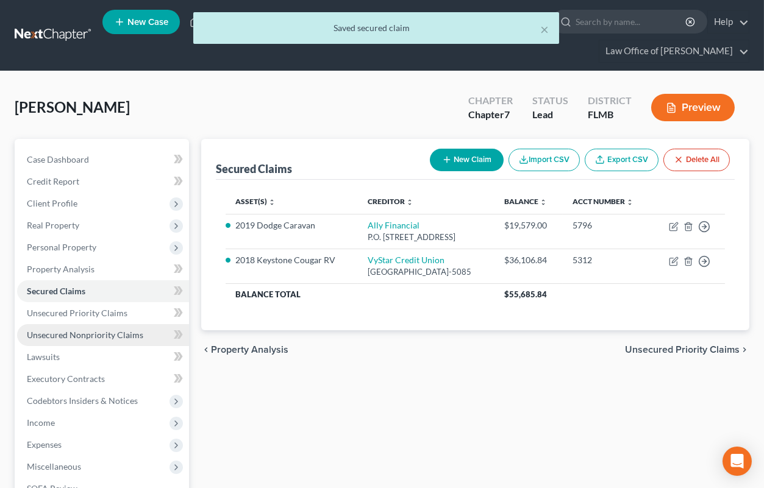
click at [77, 336] on span "Unsecured Nonpriority Claims" at bounding box center [85, 335] width 116 height 10
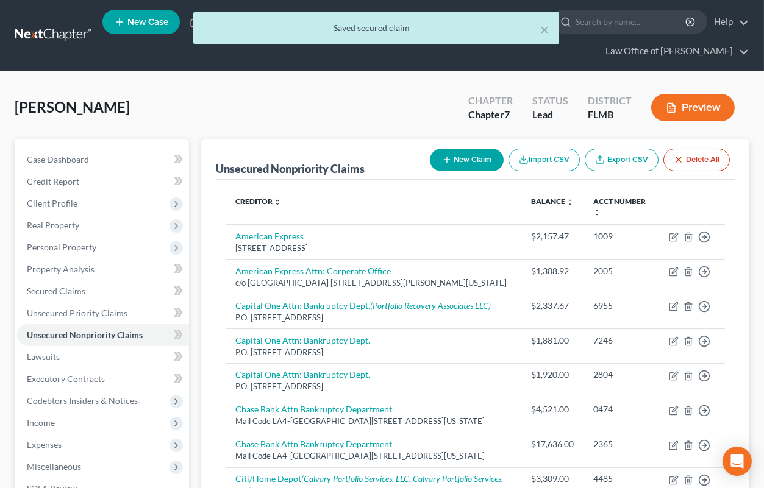
click at [454, 157] on button "New Claim" at bounding box center [467, 160] width 74 height 23
select select "0"
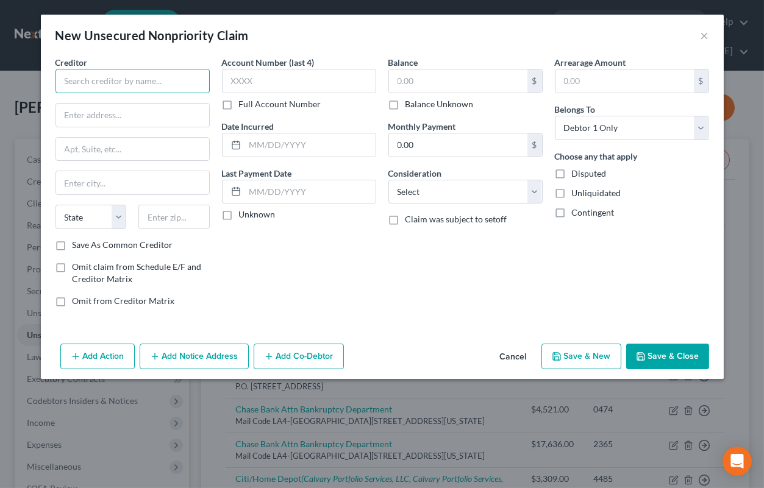
click at [189, 85] on input "text" at bounding box center [132, 81] width 154 height 24
drag, startPoint x: 59, startPoint y: 80, endPoint x: 150, endPoint y: 80, distance: 91.5
click at [150, 80] on input "Atlantic Self Storage" at bounding box center [132, 81] width 154 height 24
type input "Atlantic Self Storage"
click at [91, 123] on input "text" at bounding box center [132, 115] width 153 height 23
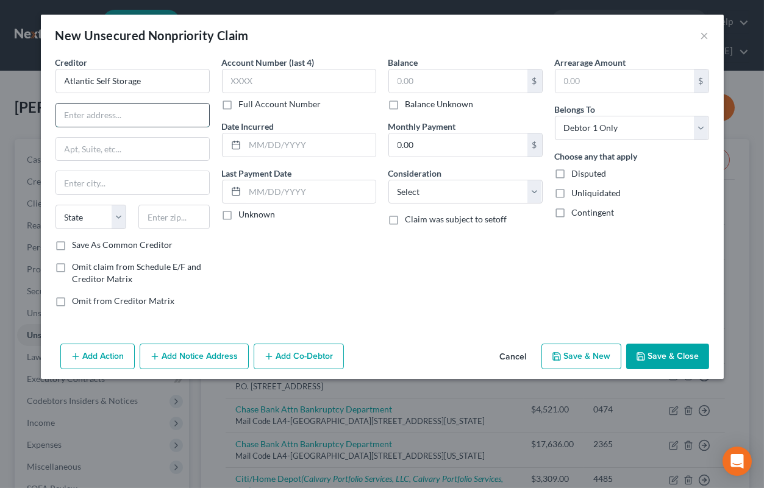
paste input "[STREET_ADDRESS]"
type input "[STREET_ADDRESS]"
click at [178, 220] on input "text" at bounding box center [173, 217] width 71 height 24
type input "32225"
type input "[GEOGRAPHIC_DATA]"
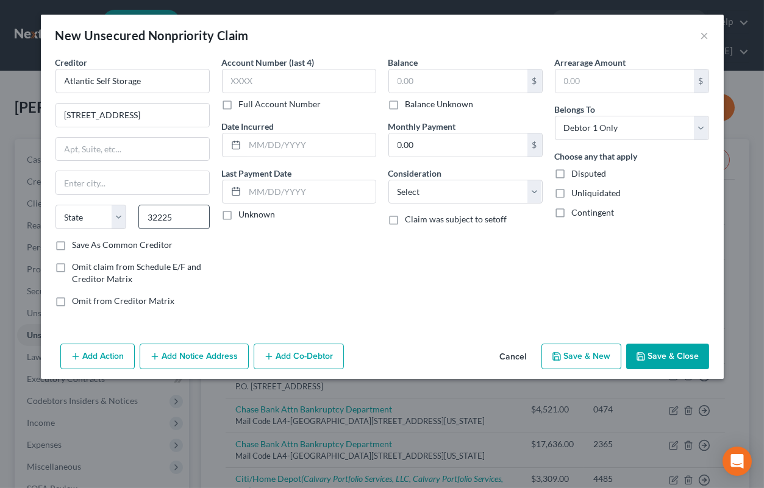
select select "9"
click at [284, 82] on input "text" at bounding box center [299, 81] width 154 height 24
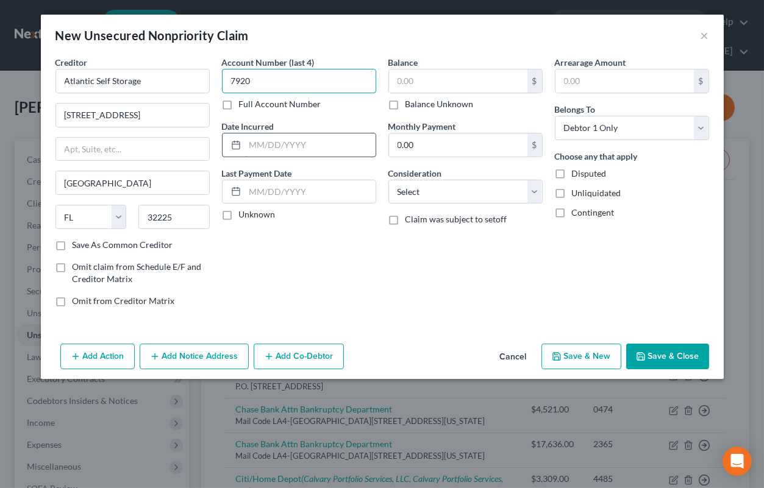
type input "7920"
click at [263, 151] on input "text" at bounding box center [310, 145] width 130 height 23
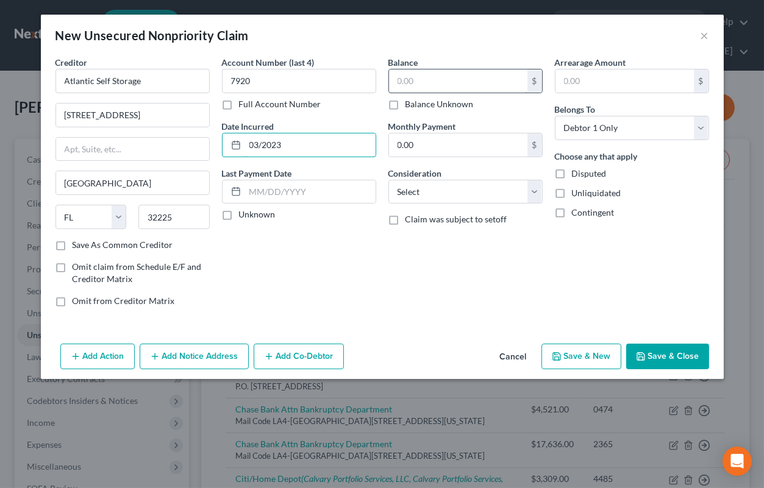
type input "03/2023"
click at [430, 80] on input "text" at bounding box center [458, 81] width 138 height 23
type input "744"
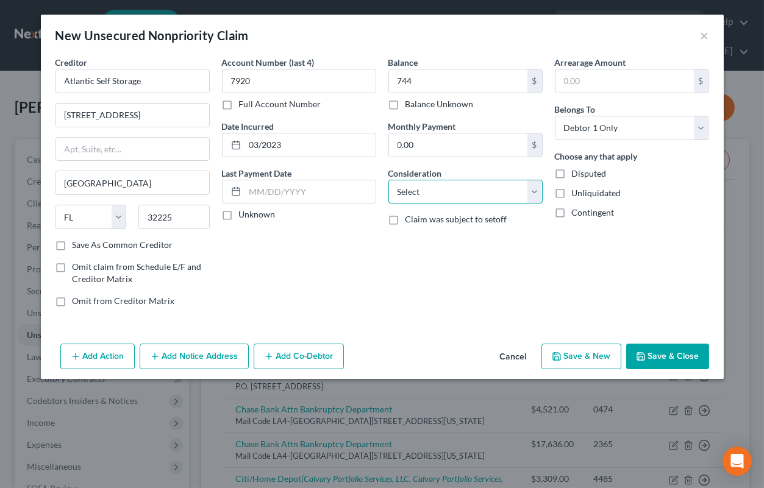
select select "14"
click option "Other" at bounding box center [0, 0] width 0 height 0
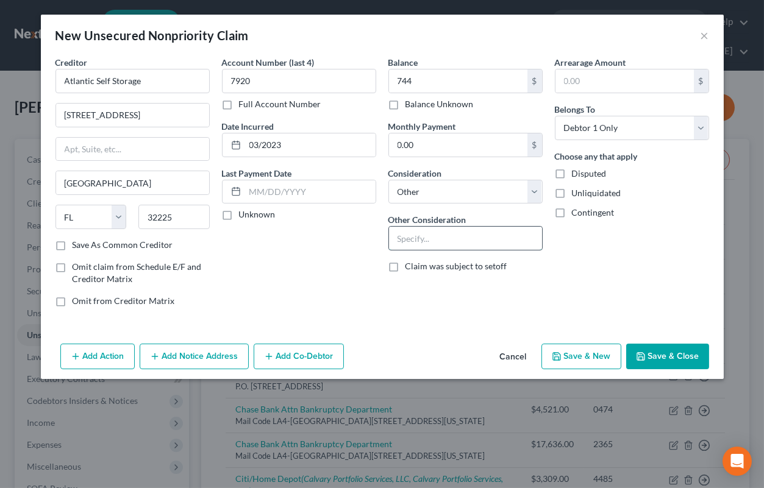
click at [431, 244] on input "text" at bounding box center [465, 238] width 153 height 23
type input "Storage unit"
click at [677, 354] on button "Save & Close" at bounding box center [667, 357] width 83 height 26
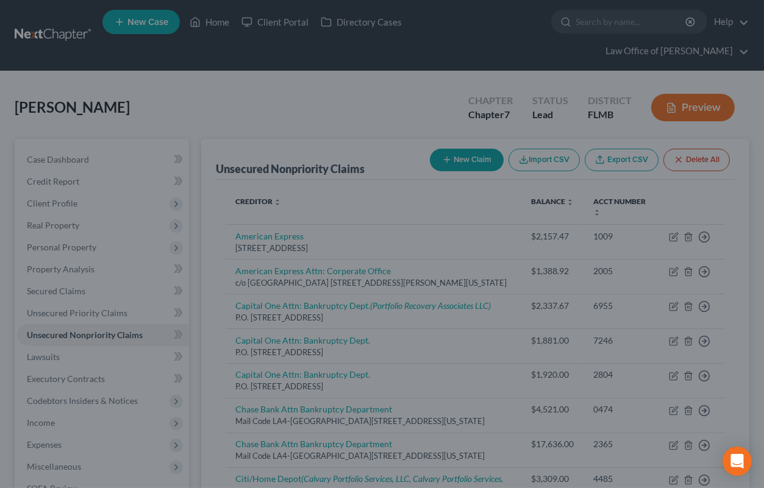
type input "744.00"
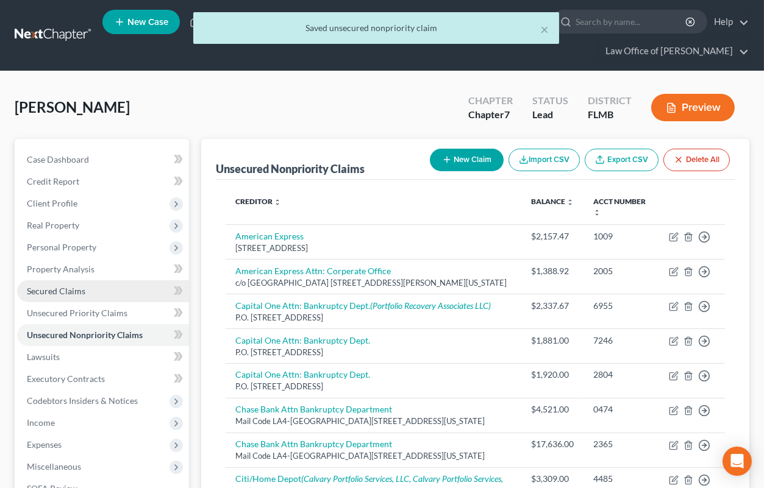
click at [57, 290] on span "Secured Claims" at bounding box center [56, 291] width 59 height 10
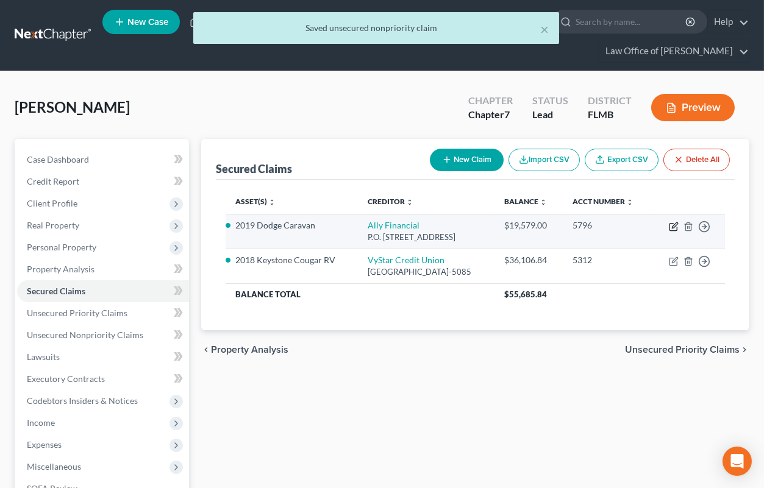
click at [670, 231] on icon "button" at bounding box center [672, 227] width 7 height 7
select select "24"
select select "0"
select select "14"
select select "2"
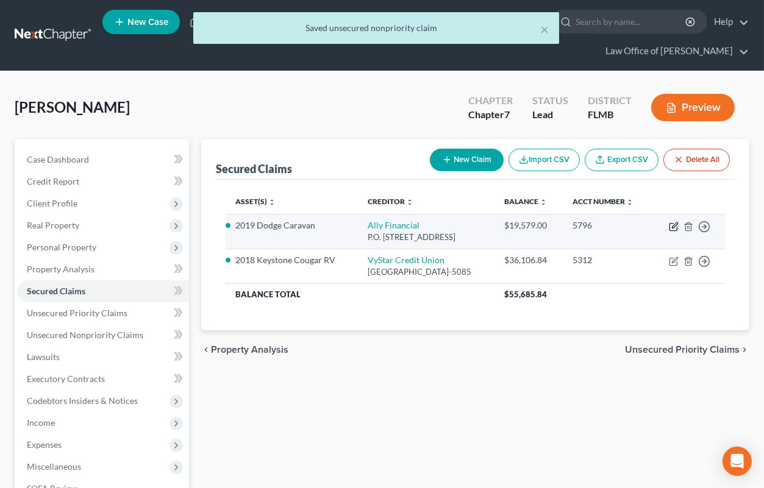
select select "0"
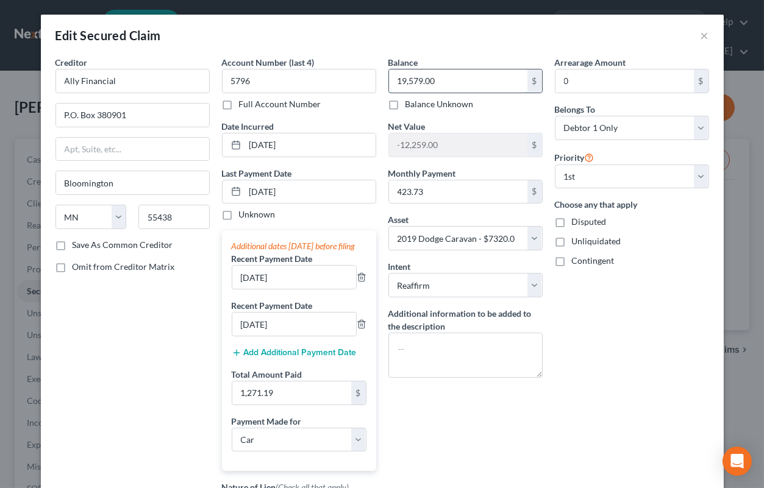
click at [459, 79] on input "19,579.00" at bounding box center [458, 81] width 138 height 23
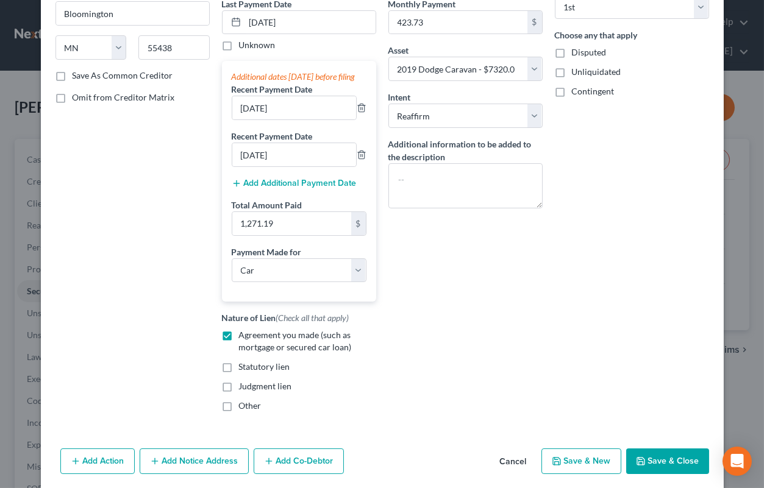
scroll to position [181, 0]
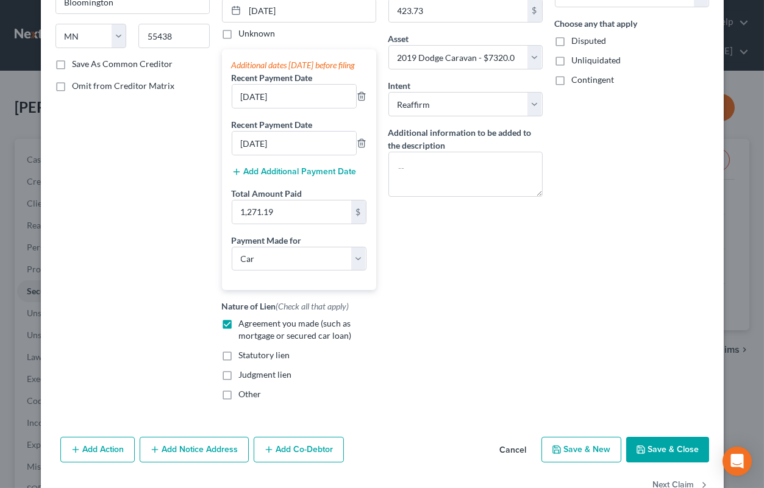
type input "13,753"
click at [659, 456] on button "Save & Close" at bounding box center [667, 450] width 83 height 26
select select
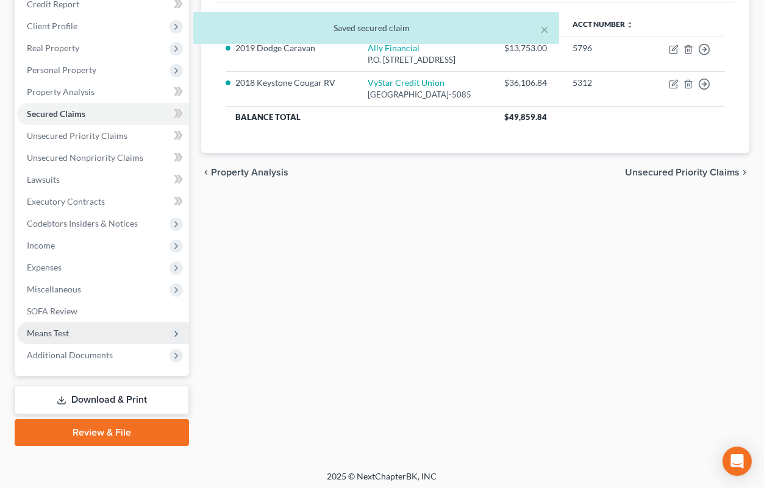
scroll to position [180, 0]
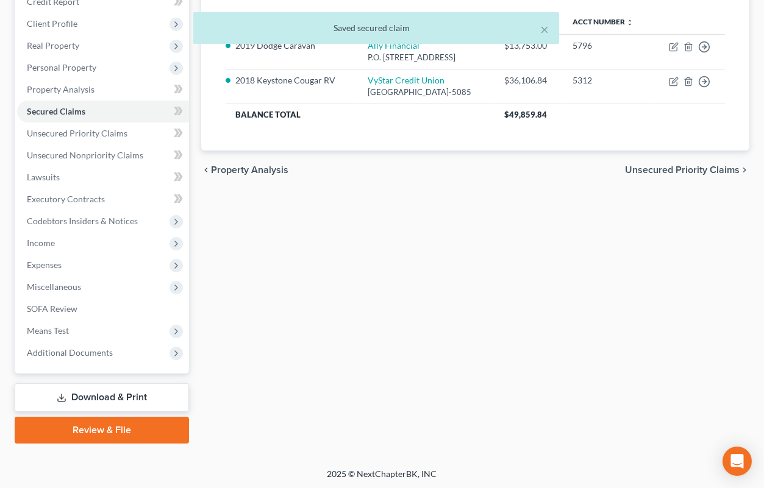
click at [109, 394] on link "Download & Print" at bounding box center [102, 398] width 174 height 29
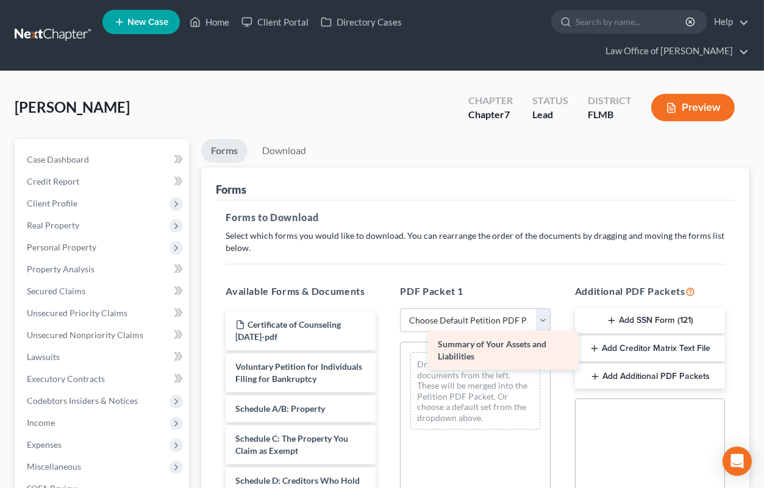
drag, startPoint x: 259, startPoint y: 419, endPoint x: 462, endPoint y: 352, distance: 213.8
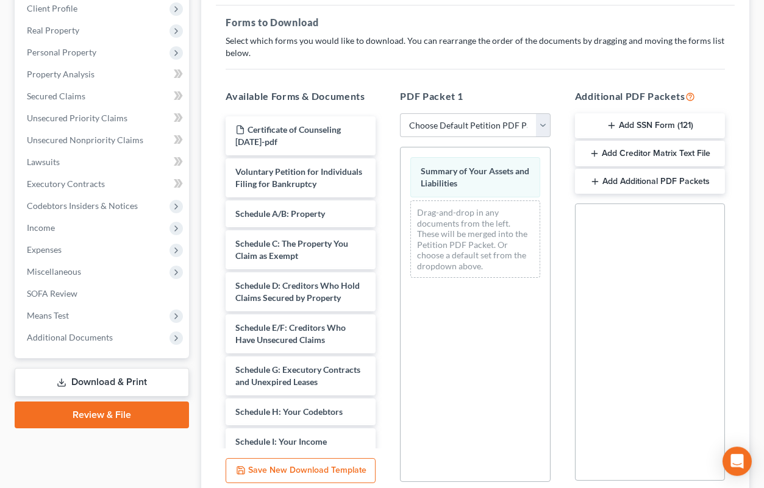
scroll to position [201, 0]
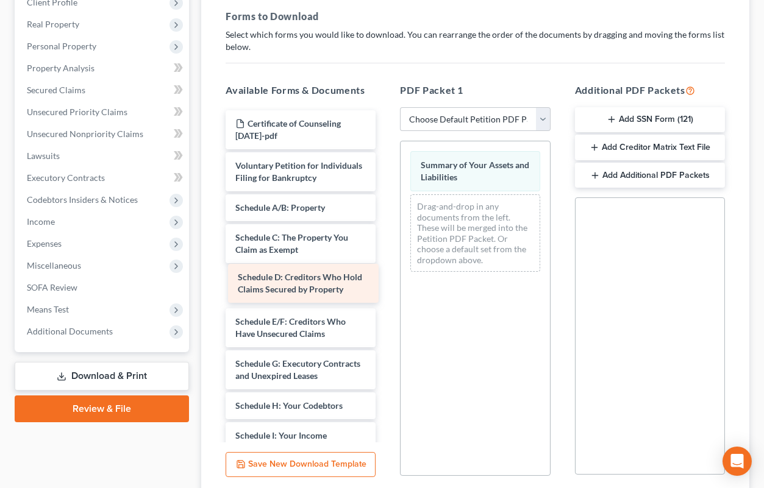
drag, startPoint x: 322, startPoint y: 292, endPoint x: 507, endPoint y: 241, distance: 191.7
click at [385, 241] on div "Schedule D: Creditors Who Hold Claims Secured by Property Certificate of Counse…" at bounding box center [301, 469] width 170 height 718
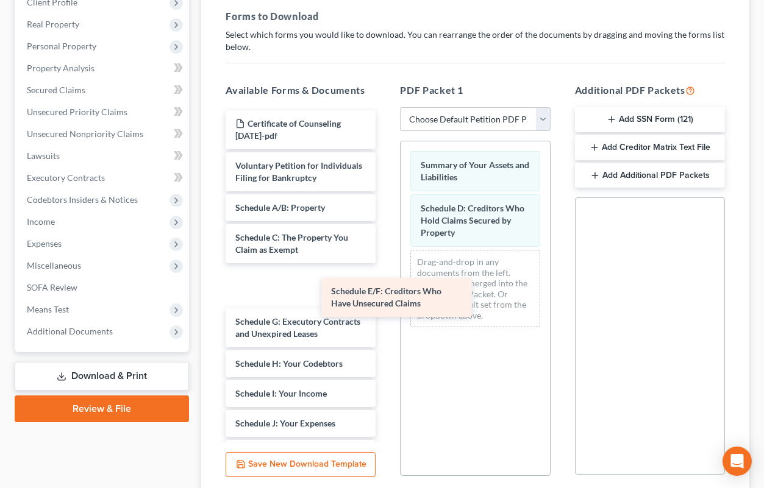
drag, startPoint x: 298, startPoint y: 284, endPoint x: 460, endPoint y: 284, distance: 162.2
click at [385, 284] on div "Schedule E/F: Creditors Who Have Unsecured Claims Certificate of Counseling [DA…" at bounding box center [301, 448] width 170 height 676
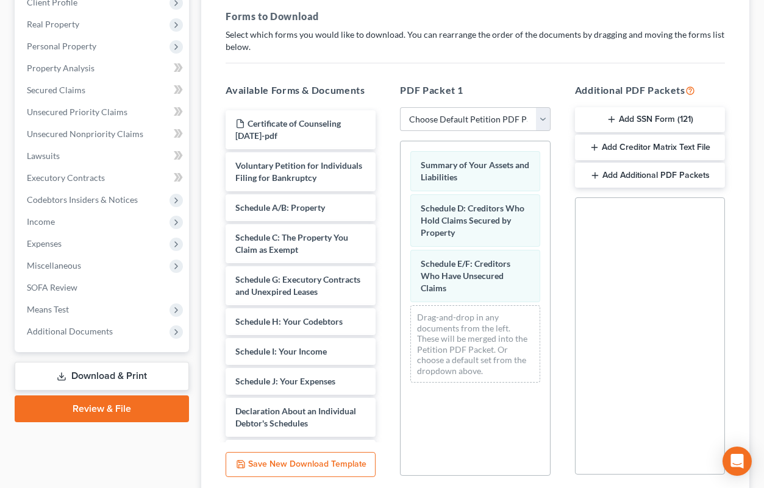
scroll to position [298, 0]
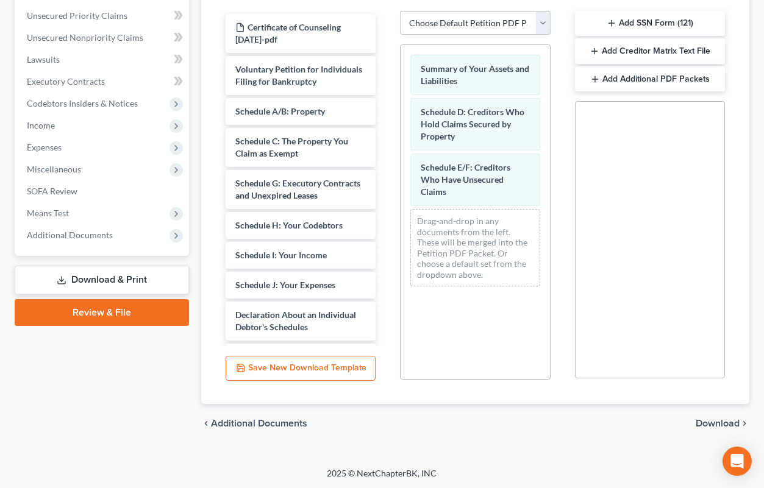
click at [708, 423] on span "Download" at bounding box center [718, 424] width 44 height 10
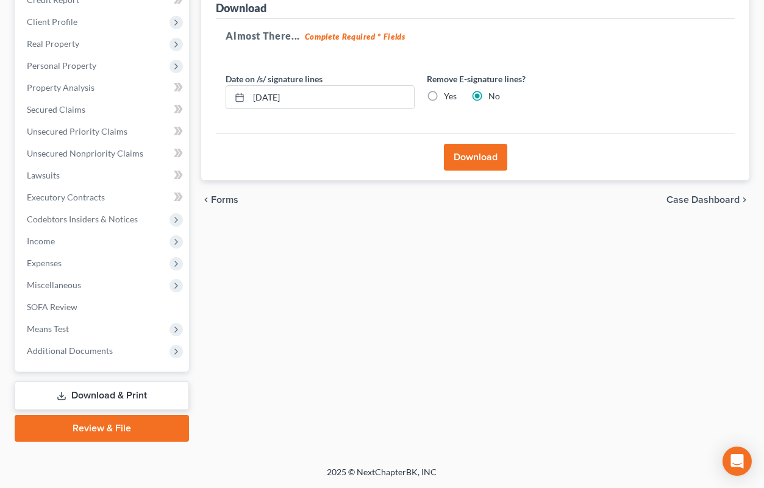
scroll to position [180, 0]
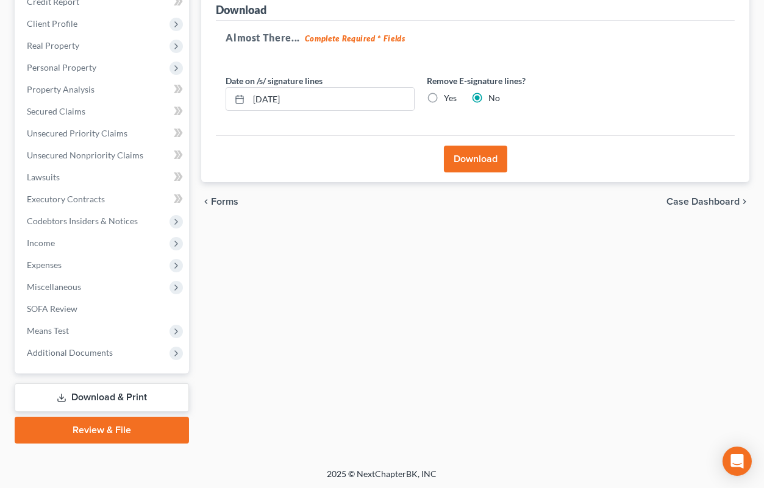
click at [472, 160] on button "Download" at bounding box center [475, 159] width 63 height 27
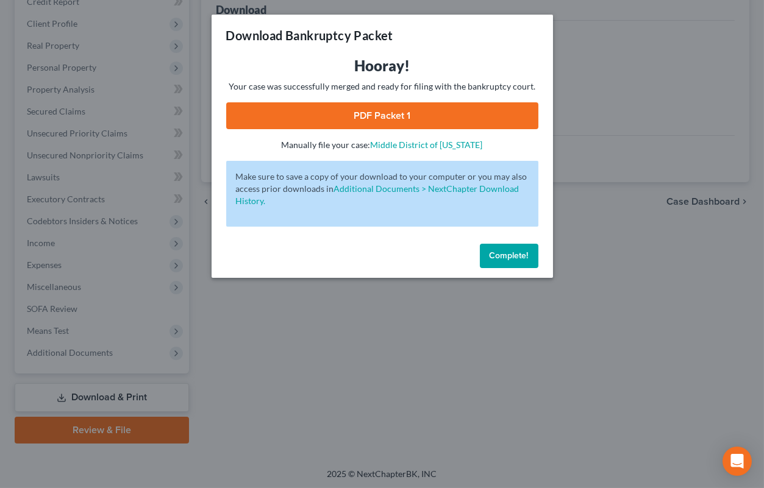
click at [471, 111] on link "PDF Packet 1" at bounding box center [382, 115] width 312 height 27
click at [526, 259] on span "Complete!" at bounding box center [509, 256] width 39 height 10
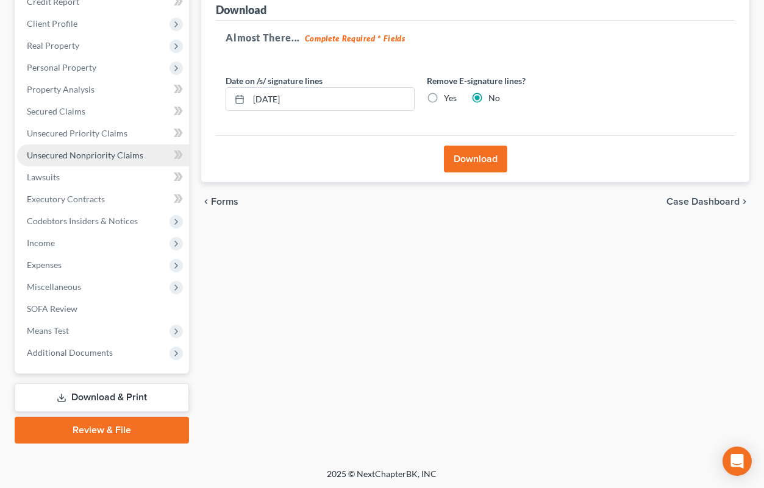
click at [81, 157] on span "Unsecured Nonpriority Claims" at bounding box center [85, 155] width 116 height 10
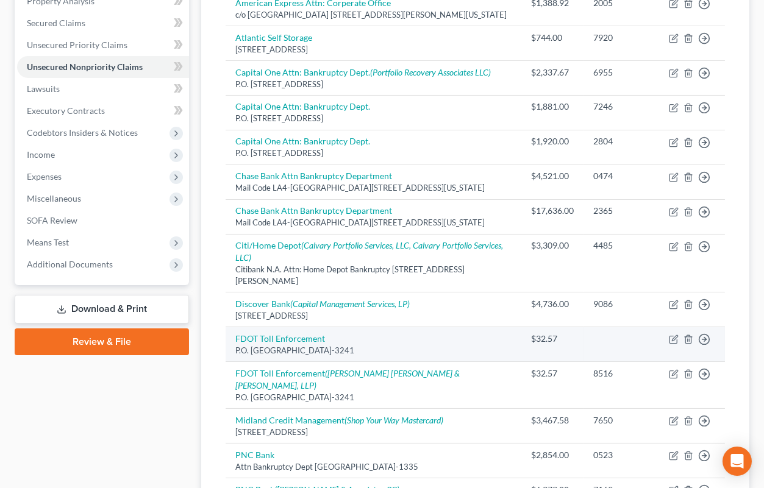
scroll to position [537, 0]
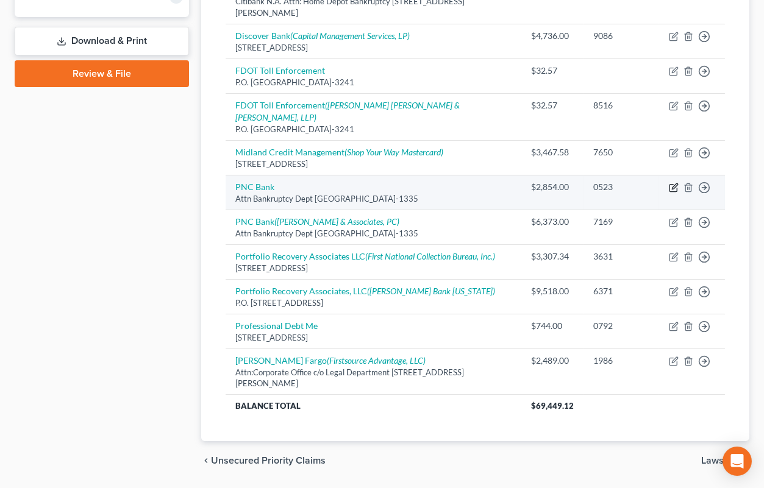
click at [673, 183] on icon "button" at bounding box center [674, 188] width 10 height 10
select select "39"
select select "14"
select select "0"
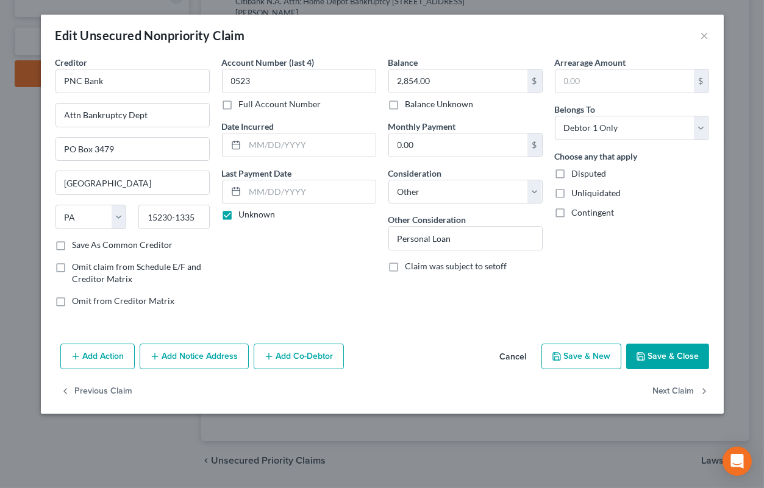
click at [170, 356] on button "Add Notice Address" at bounding box center [194, 357] width 109 height 26
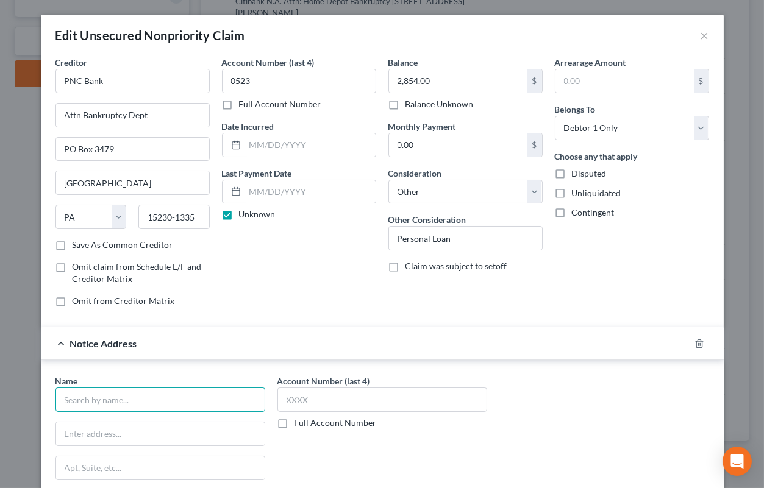
click at [154, 389] on input "text" at bounding box center [160, 400] width 210 height 24
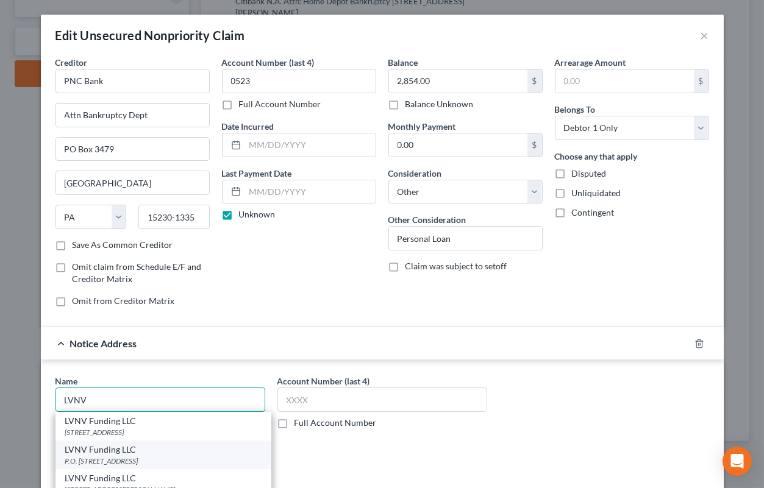
scroll to position [60, 0]
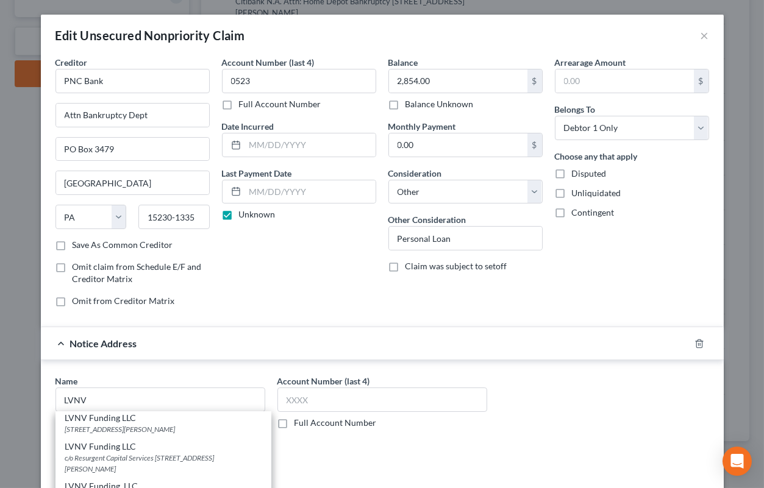
click at [165, 457] on div "c/o Resurgent Capital Services [STREET_ADDRESS][PERSON_NAME]" at bounding box center [163, 463] width 196 height 21
type input "LVNV Funding LLC"
type input "c/o Resurgent Capital Services"
type input "[STREET_ADDRESS][PERSON_NAME]"
type input "[GEOGRAPHIC_DATA]"
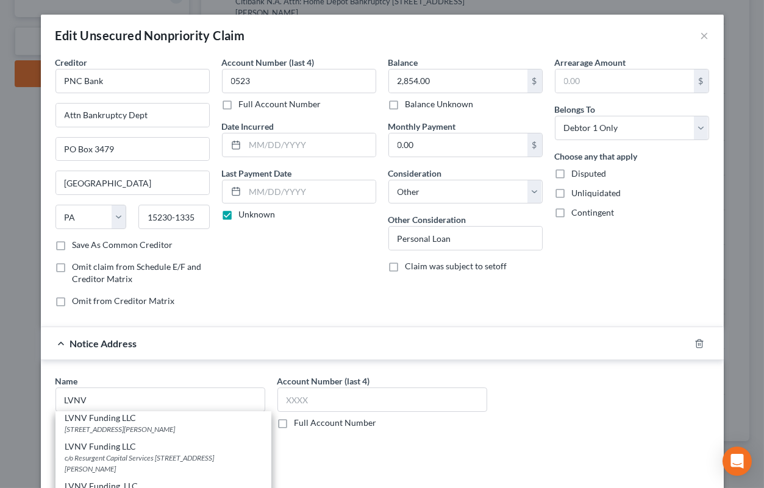
select select "42"
type input "29601"
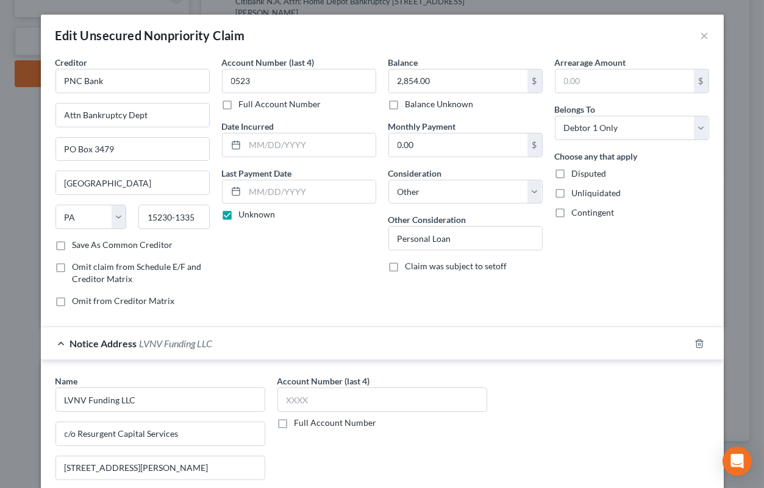
scroll to position [181, 0]
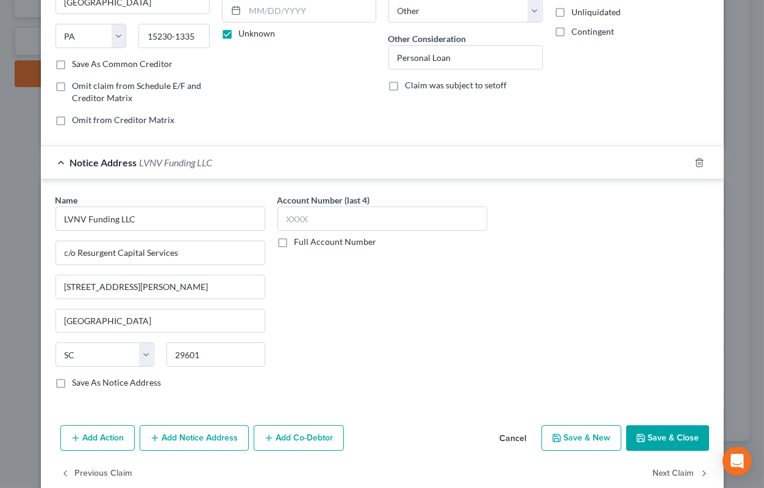
click at [660, 435] on button "Save & Close" at bounding box center [667, 439] width 83 height 26
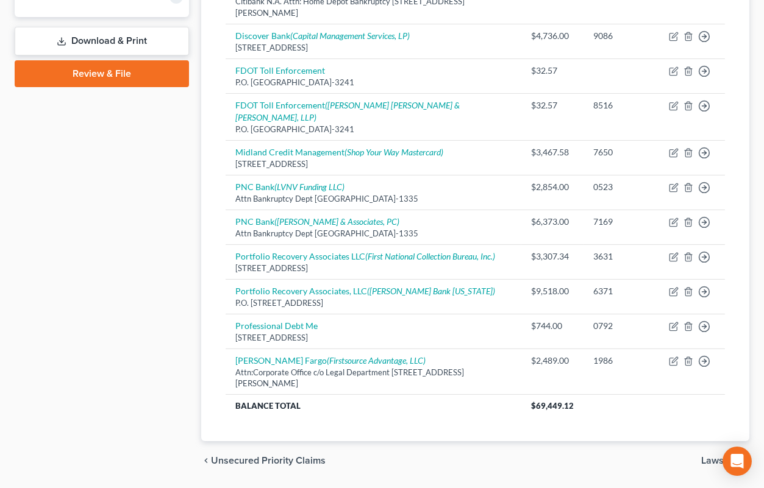
click at [88, 41] on link "Download & Print" at bounding box center [102, 41] width 174 height 29
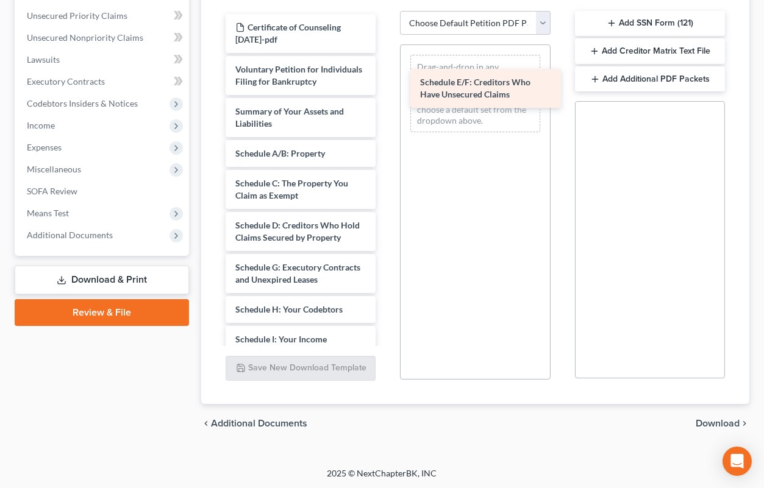
drag, startPoint x: 301, startPoint y: 267, endPoint x: 487, endPoint y: 82, distance: 261.7
click at [385, 82] on div "Schedule E/F: Creditors Who Have Unsecured Claims Certificate of Counseling [DA…" at bounding box center [301, 373] width 170 height 718
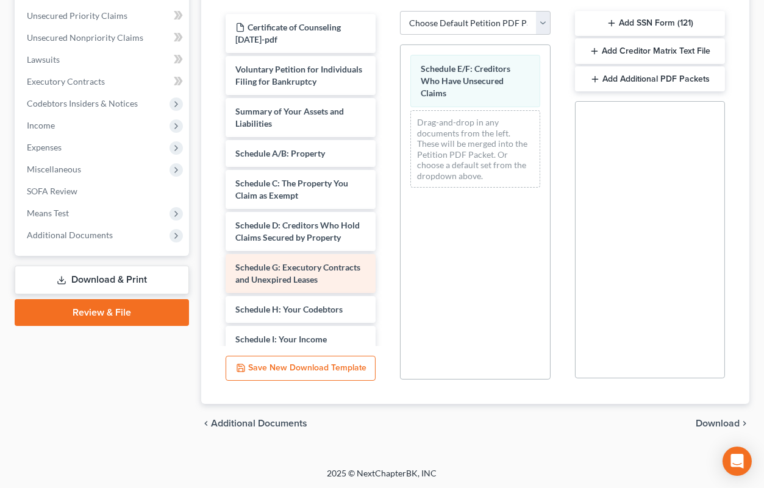
scroll to position [302, 0]
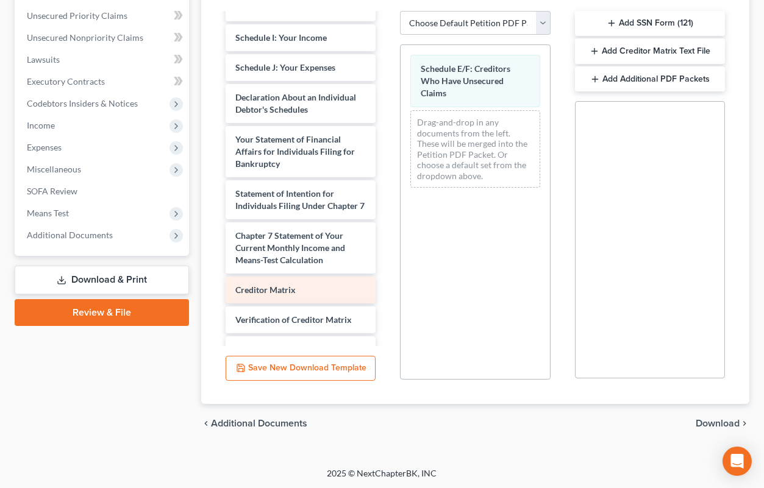
click at [385, 159] on div "Certificate of Counseling [DATE]-pdf Voluntary Petition for Individuals Filing …" at bounding box center [301, 71] width 170 height 718
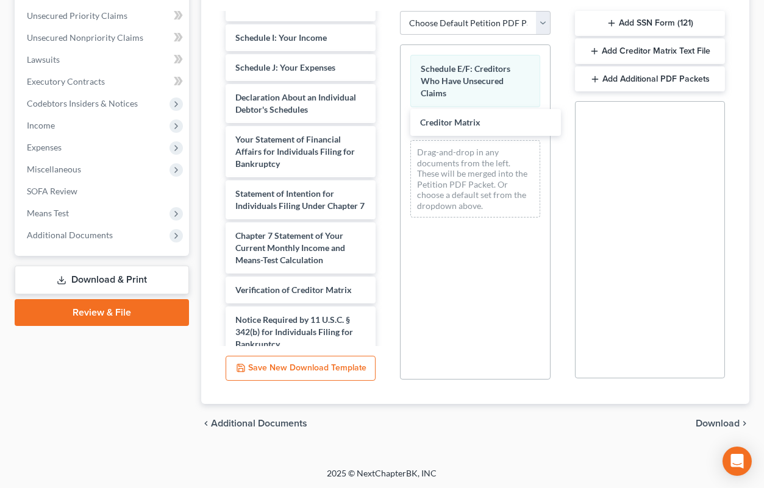
drag, startPoint x: 304, startPoint y: 292, endPoint x: 527, endPoint y: 145, distance: 268.0
click at [527, 145] on div "Drag-and-drop in any documents from the left. These will be merged into the Pet…" at bounding box center [474, 178] width 129 height 77
click at [724, 423] on span "Download" at bounding box center [718, 424] width 44 height 10
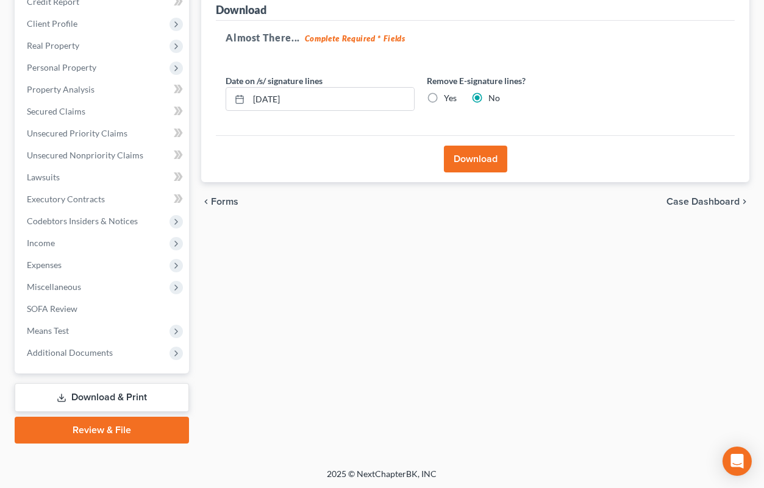
click at [472, 162] on button "Download" at bounding box center [475, 159] width 63 height 27
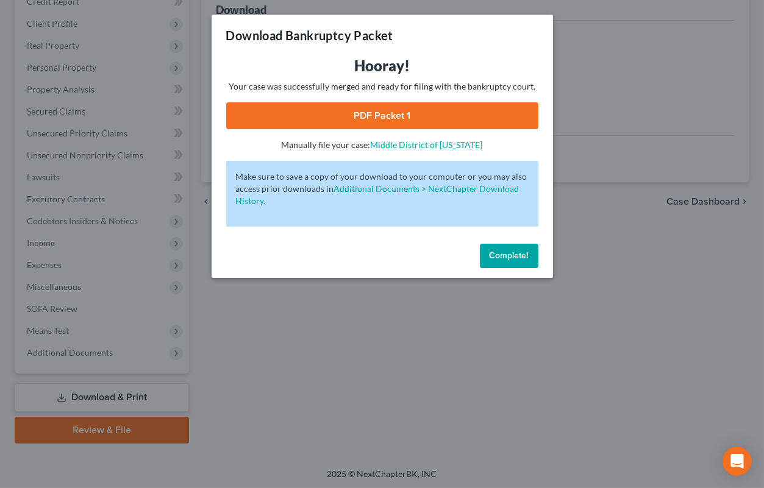
click at [479, 112] on link "PDF Packet 1" at bounding box center [382, 115] width 312 height 27
click at [486, 255] on button "Complete!" at bounding box center [509, 256] width 59 height 24
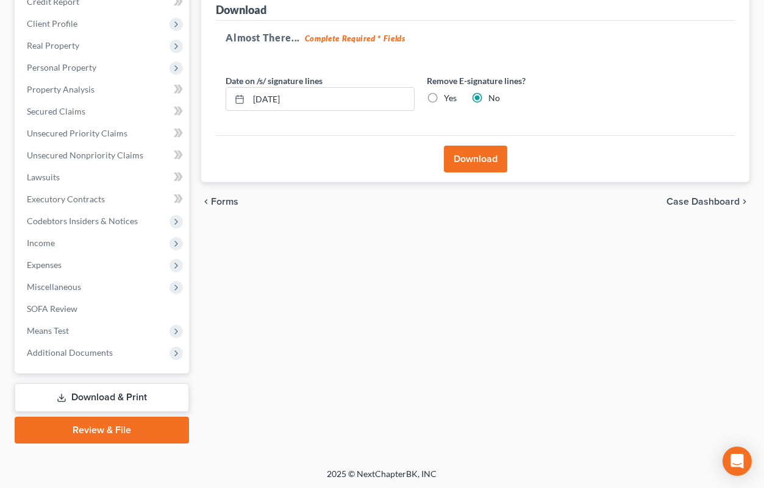
click at [96, 427] on link "Review & File" at bounding box center [102, 430] width 174 height 27
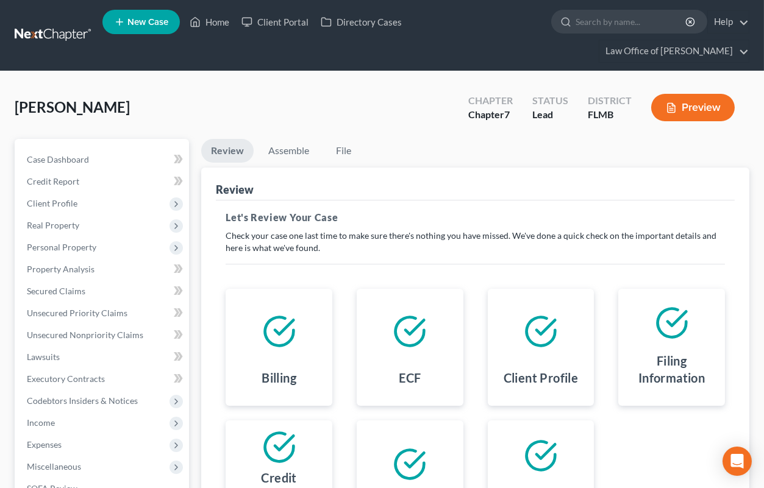
scroll to position [180, 0]
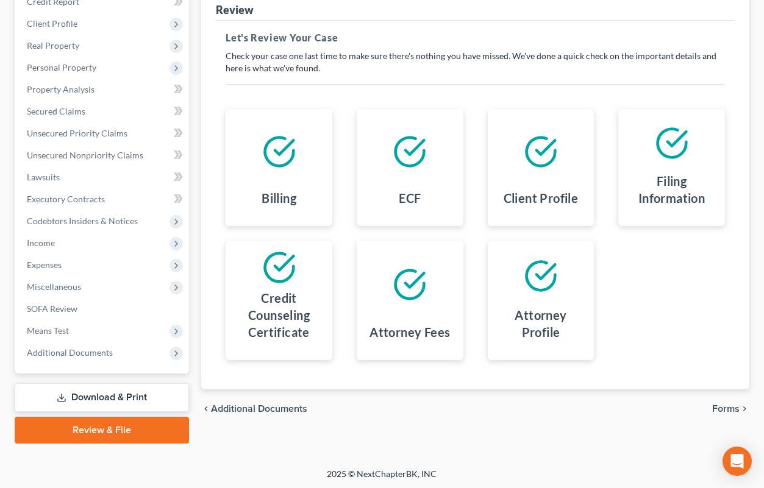
click at [721, 404] on span "Forms" at bounding box center [725, 409] width 27 height 10
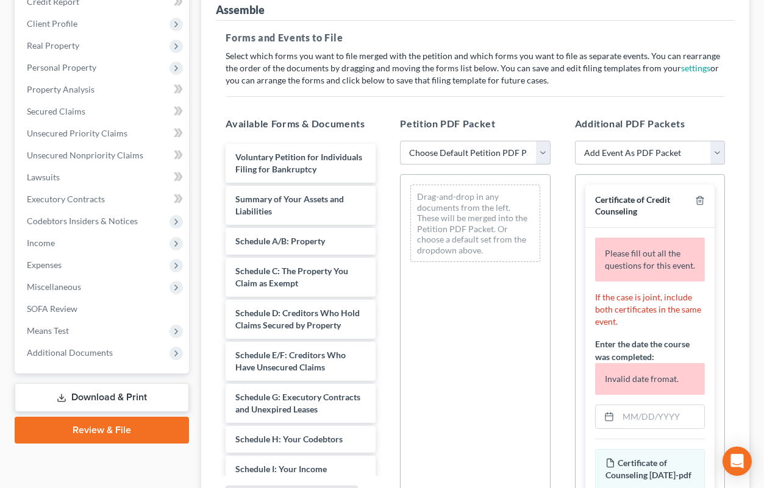
select select "0"
click option "Complete Bankruptcy Petition (all forms and schedules)" at bounding box center [0, 0] width 0 height 0
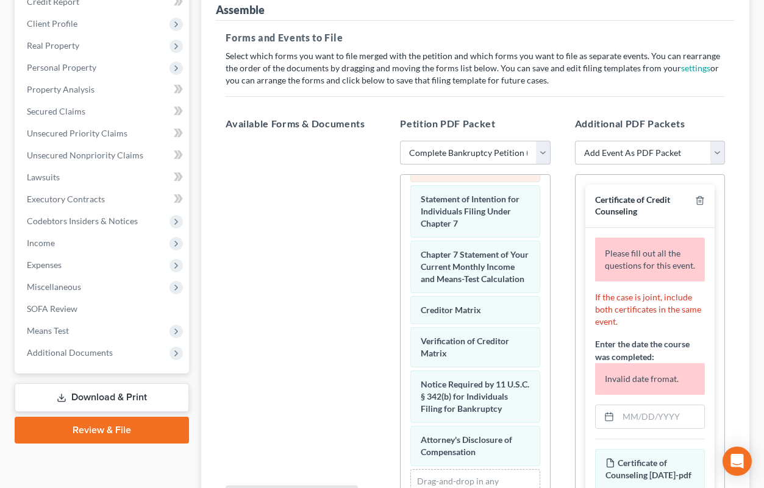
scroll to position [589, 0]
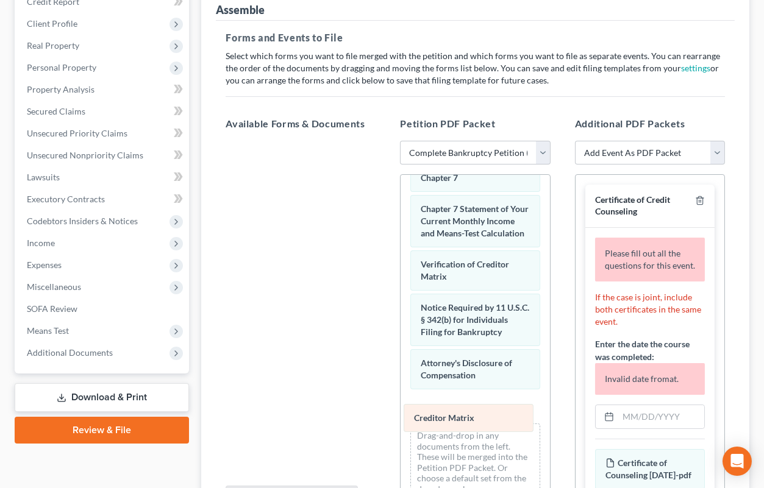
drag, startPoint x: 473, startPoint y: 263, endPoint x: 466, endPoint y: 419, distance: 156.2
click at [466, 419] on div "Creditor Matrix Voluntary Petition for Individuals Filing for Bankruptcy Summar…" at bounding box center [475, 48] width 149 height 925
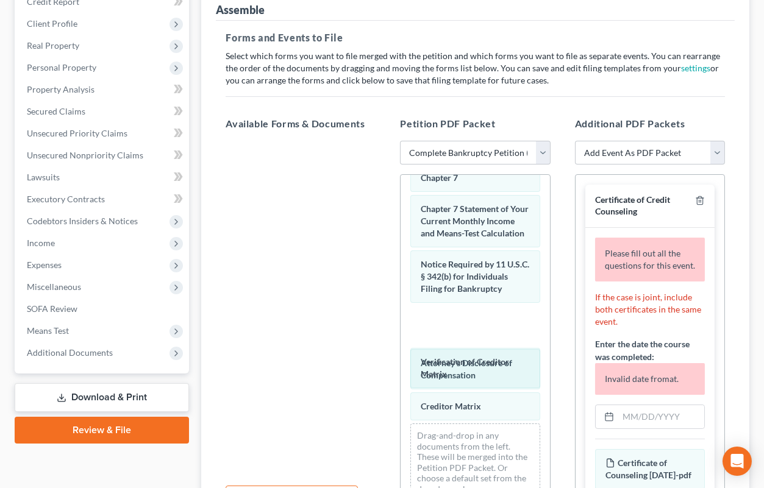
drag, startPoint x: 452, startPoint y: 256, endPoint x: 452, endPoint y: 268, distance: 11.6
click at [452, 356] on div "Verification of Creditor Matrix Voluntary Petition for Individuals Filing for B…" at bounding box center [475, 48] width 149 height 925
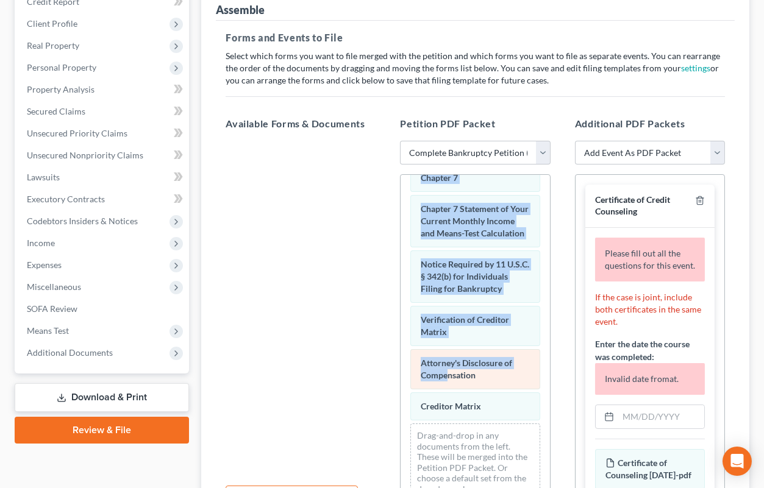
drag, startPoint x: 451, startPoint y: 376, endPoint x: 448, endPoint y: 382, distance: 6.6
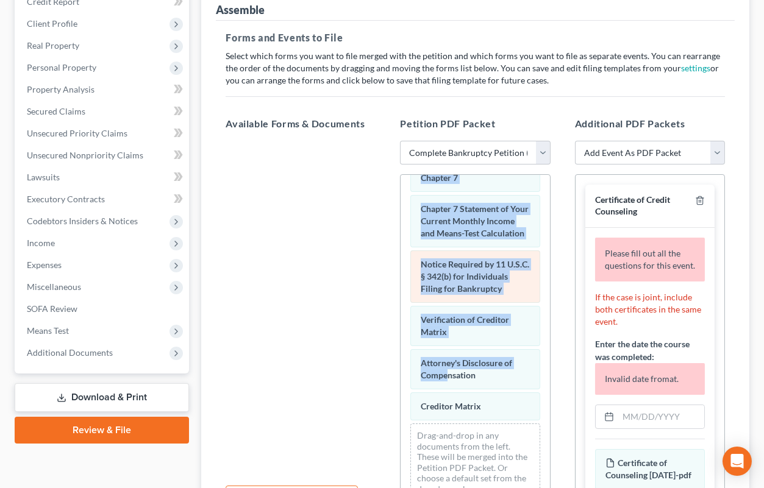
click at [468, 298] on div "Notice Required by 11 U.S.C. § 342(b) for Individuals Filing for Bankruptcy" at bounding box center [474, 277] width 129 height 52
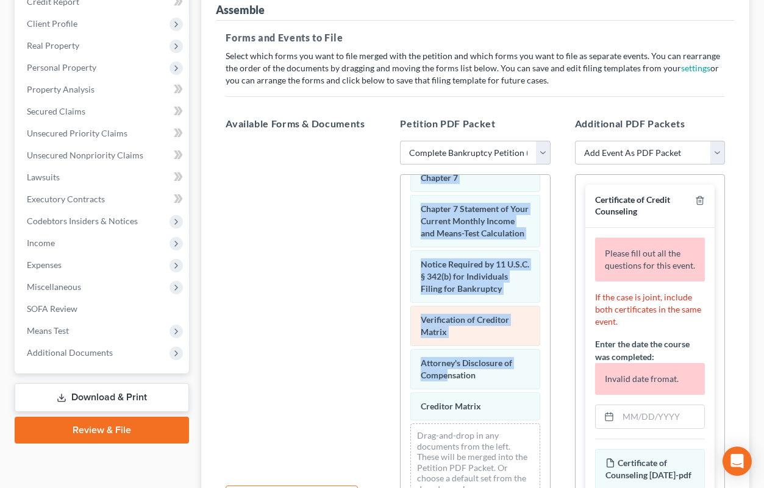
click at [462, 315] on span "Verification of Creditor Matrix" at bounding box center [465, 326] width 88 height 23
click at [535, 307] on div "Verification of Creditor Matrix" at bounding box center [474, 326] width 129 height 40
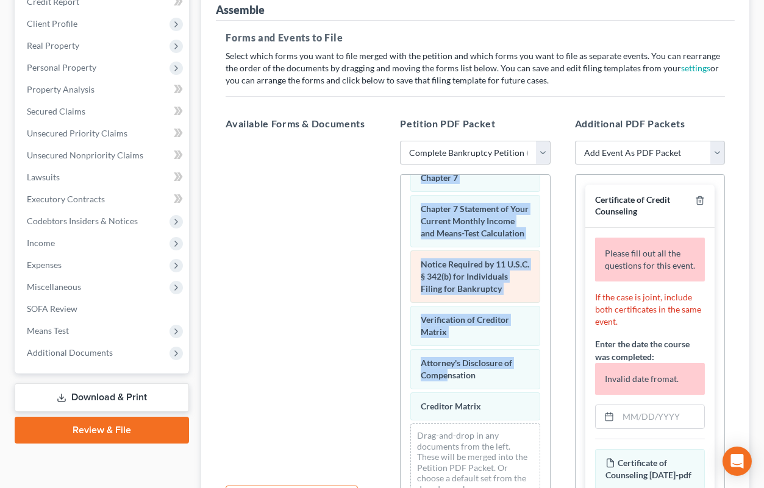
click at [452, 264] on span "Notice Required by 11 U.S.C. § 342(b) for Individuals Filing for Bankruptcy" at bounding box center [475, 276] width 109 height 35
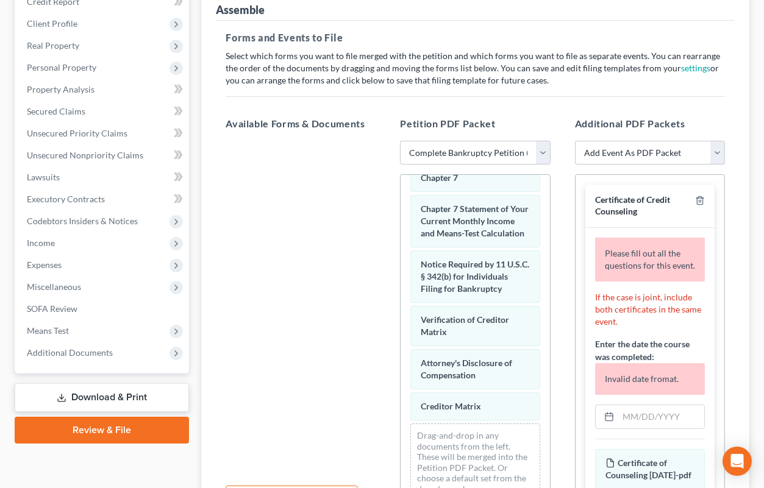
click at [338, 237] on div at bounding box center [301, 308] width 170 height 335
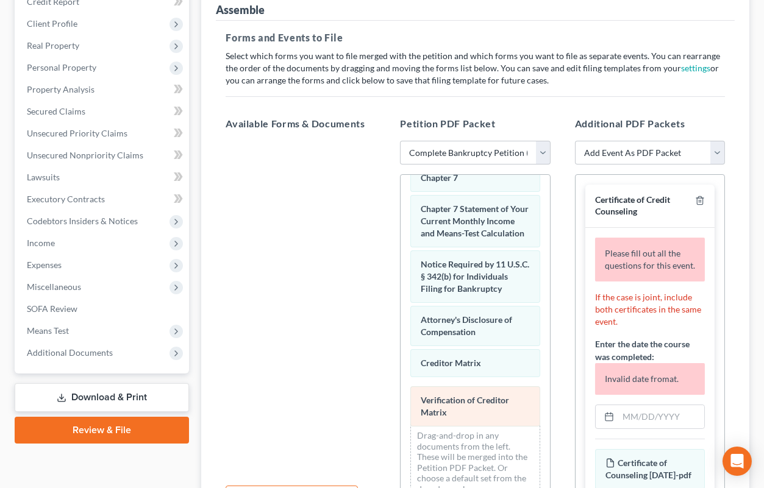
drag, startPoint x: 447, startPoint y: 323, endPoint x: 447, endPoint y: 405, distance: 82.9
click at [447, 405] on div "Verification of Creditor Matrix Voluntary Petition for Individuals Filing for B…" at bounding box center [475, 48] width 149 height 925
click at [447, 405] on span "Verification of Creditor Matrix" at bounding box center [465, 406] width 88 height 23
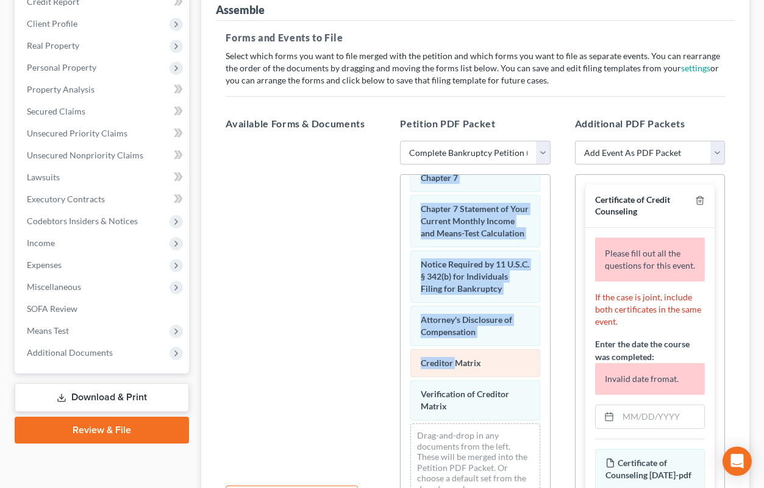
drag, startPoint x: 447, startPoint y: 405, endPoint x: 451, endPoint y: 373, distance: 33.2
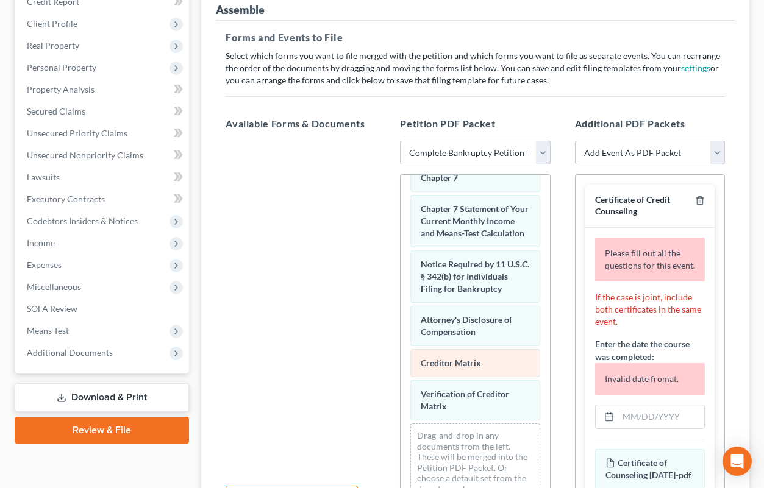
click at [454, 362] on span "Creditor Matrix" at bounding box center [451, 363] width 60 height 10
click at [473, 363] on span "Creditor Matrix" at bounding box center [451, 363] width 60 height 10
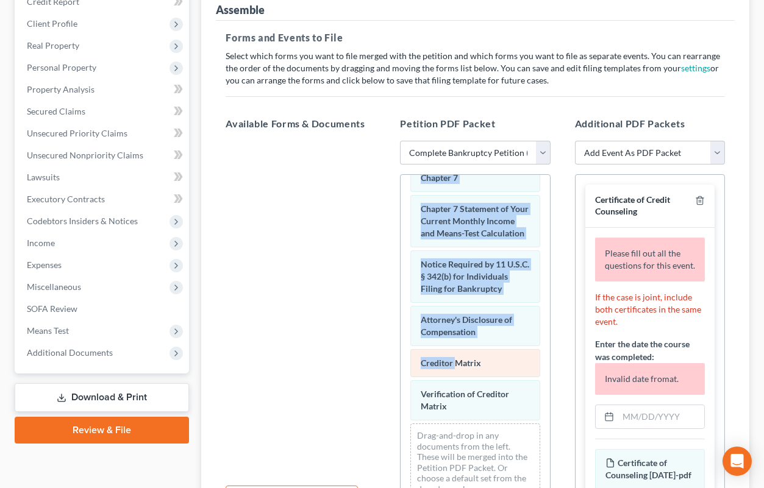
click at [456, 360] on span "Creditor Matrix" at bounding box center [451, 363] width 60 height 10
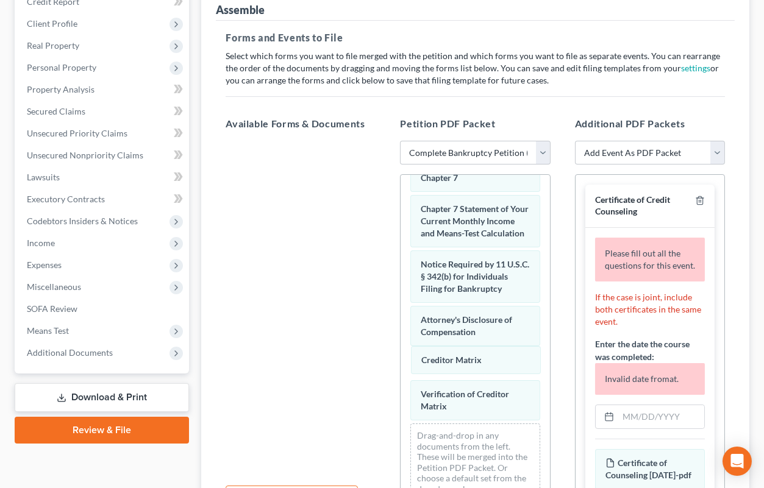
click at [511, 359] on div "Creditor Matrix Voluntary Petition for Individuals Filing for Bankruptcy Summar…" at bounding box center [475, 48] width 149 height 925
click at [359, 321] on div at bounding box center [301, 308] width 170 height 335
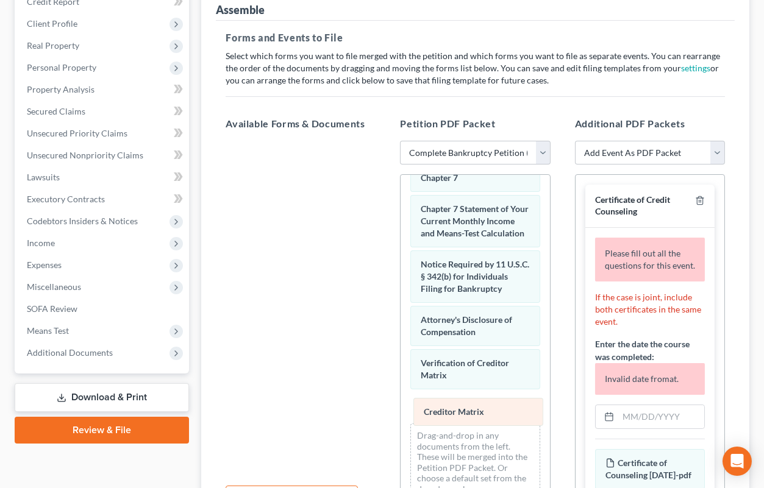
drag, startPoint x: 436, startPoint y: 359, endPoint x: 439, endPoint y: 410, distance: 51.9
click at [439, 410] on div "Creditor Matrix Voluntary Petition for Individuals Filing for Bankruptcy Summar…" at bounding box center [475, 48] width 149 height 925
click at [648, 419] on input "text" at bounding box center [661, 416] width 86 height 23
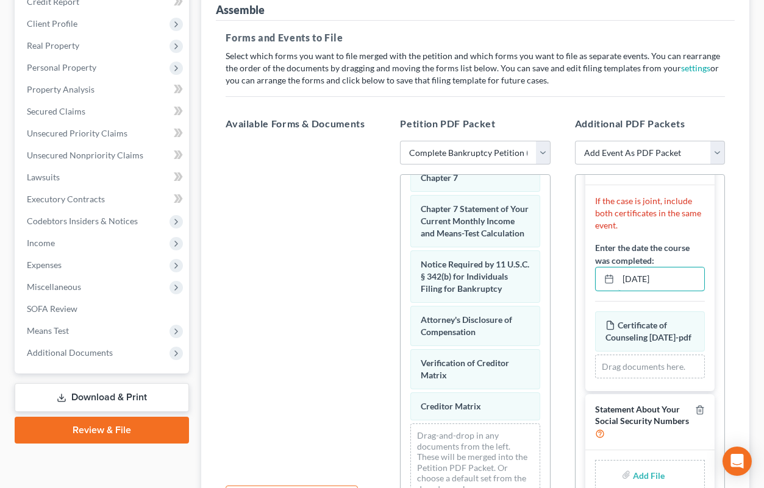
scroll to position [309, 0]
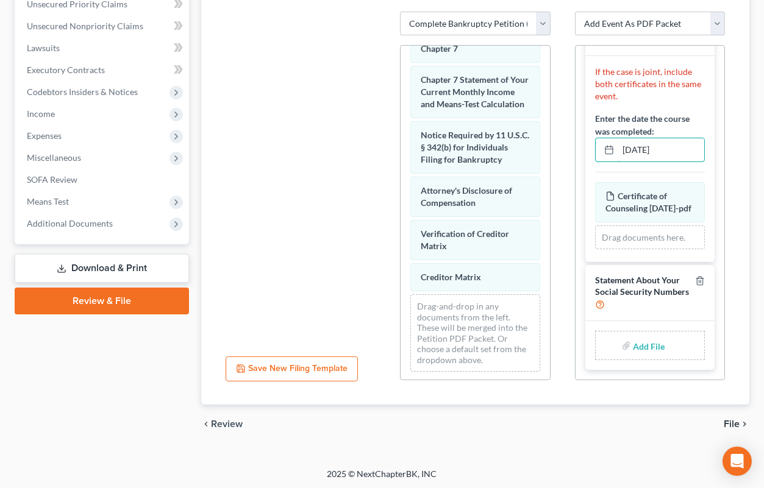
type input "[DATE]"
click at [637, 342] on input "file" at bounding box center [647, 346] width 29 height 22
type input "C:\fakepath\Statement About Your Social Security Numbers.pdf"
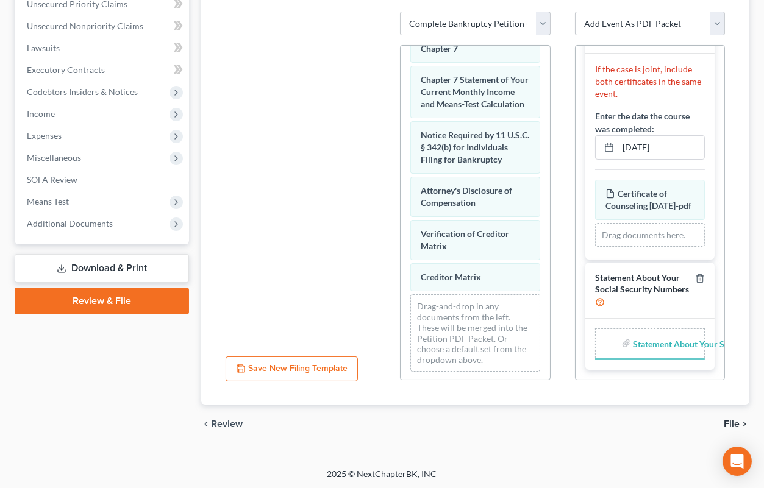
scroll to position [49, 0]
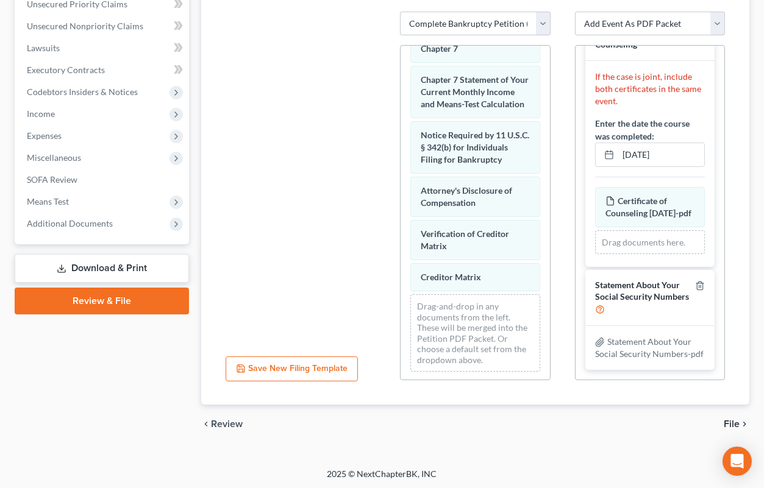
click at [737, 424] on span "File" at bounding box center [732, 424] width 16 height 10
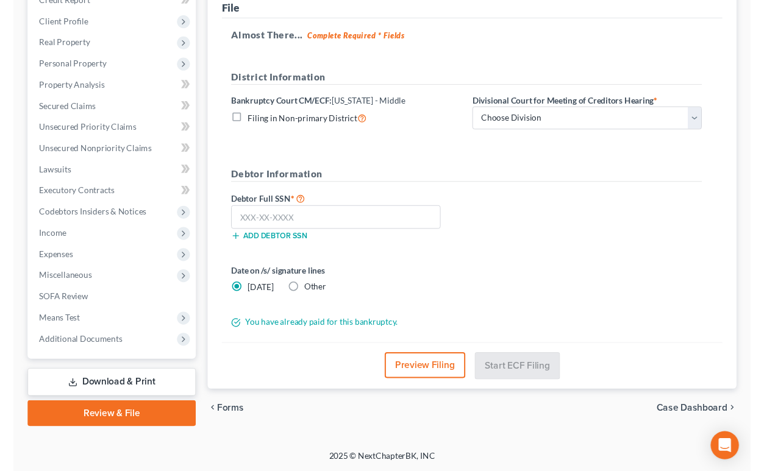
scroll to position [180, 0]
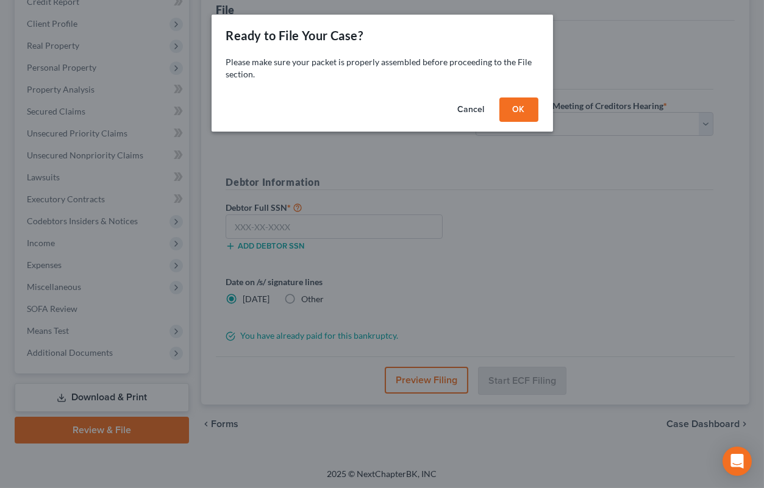
click at [521, 104] on button "OK" at bounding box center [518, 110] width 39 height 24
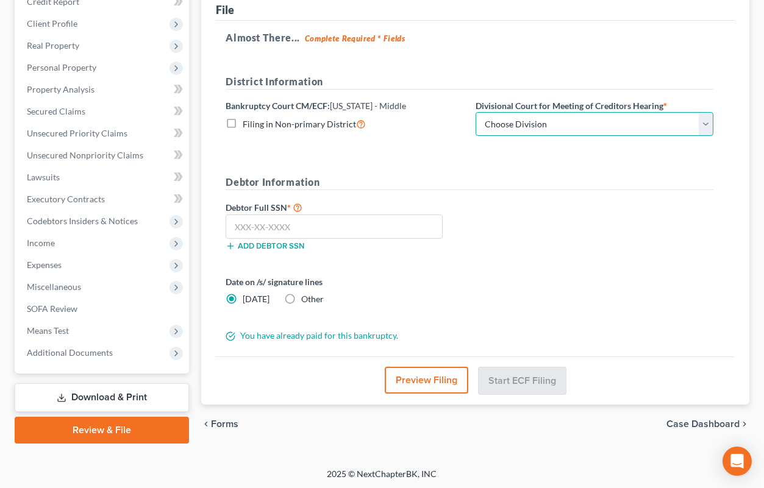
click at [476, 112] on select "Choose Division [GEOGRAPHIC_DATA][PERSON_NAME] [GEOGRAPHIC_DATA] [GEOGRAPHIC_DA…" at bounding box center [595, 124] width 238 height 24
select select "1"
click option "[GEOGRAPHIC_DATA]" at bounding box center [0, 0] width 0 height 0
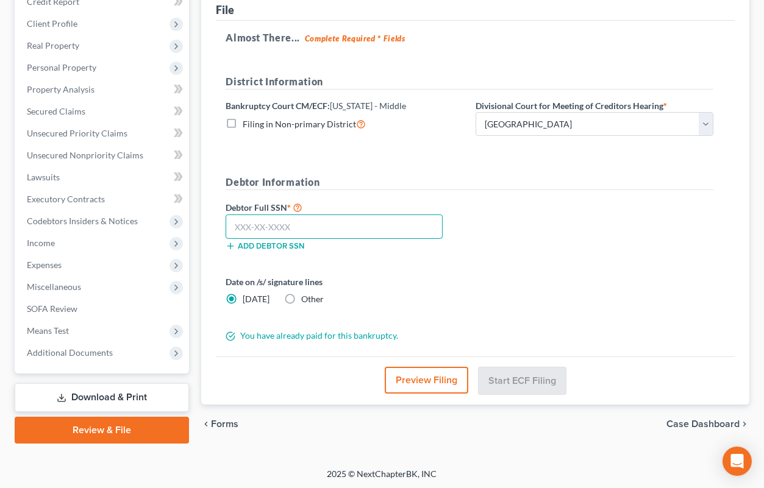
click at [382, 225] on input "text" at bounding box center [334, 227] width 217 height 24
type input "323-76-9250"
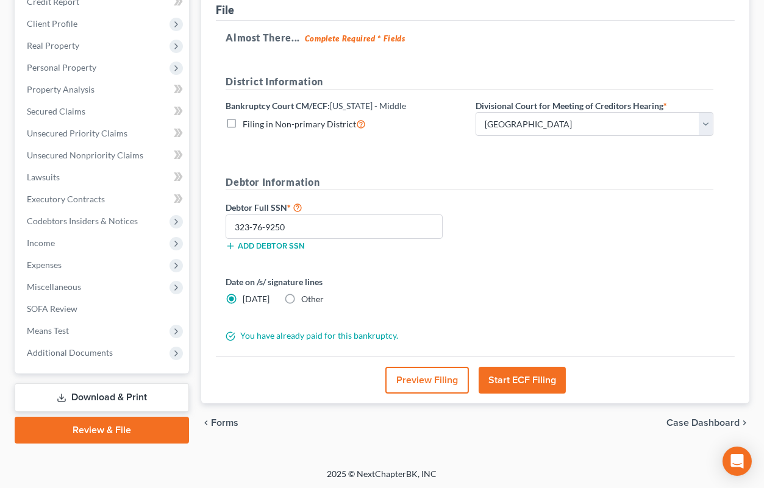
click at [521, 374] on button "Start ECF Filing" at bounding box center [522, 380] width 87 height 27
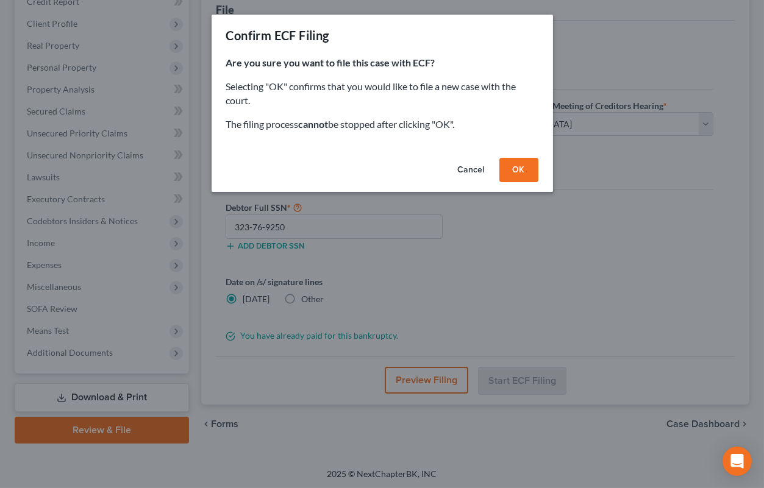
click at [522, 172] on button "OK" at bounding box center [518, 170] width 39 height 24
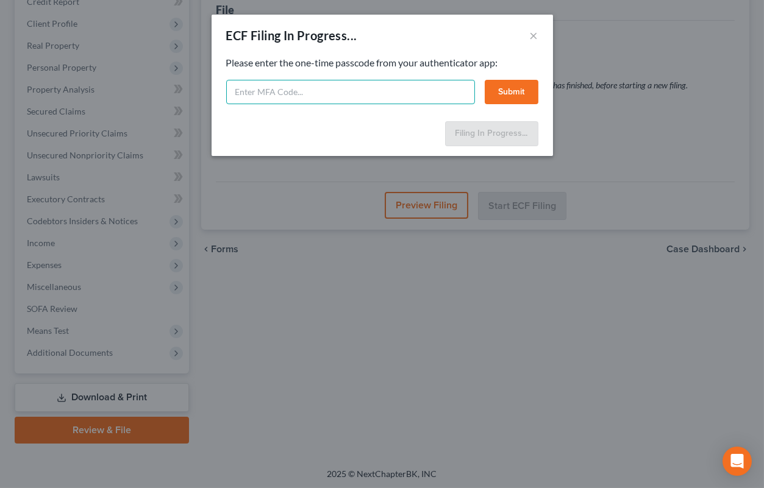
click at [409, 95] on input "text" at bounding box center [350, 92] width 249 height 24
type input "246574"
click at [521, 90] on button "Submit" at bounding box center [512, 92] width 54 height 24
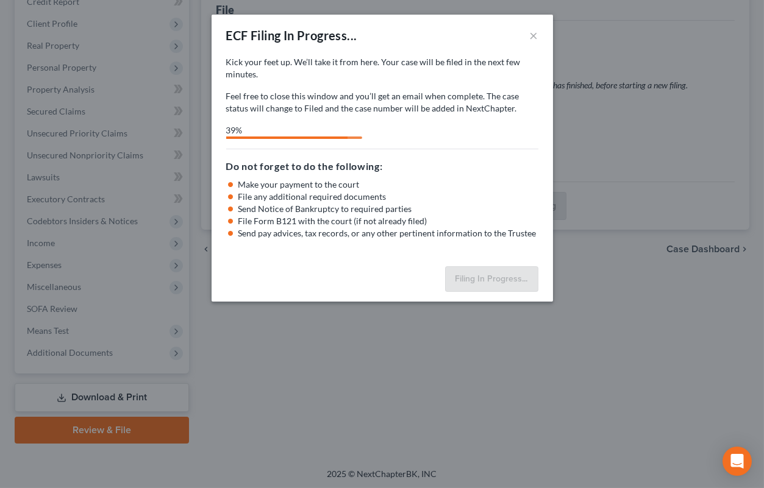
select select "1"
